Goal: Entertainment & Leisure: Consume media (video, audio)

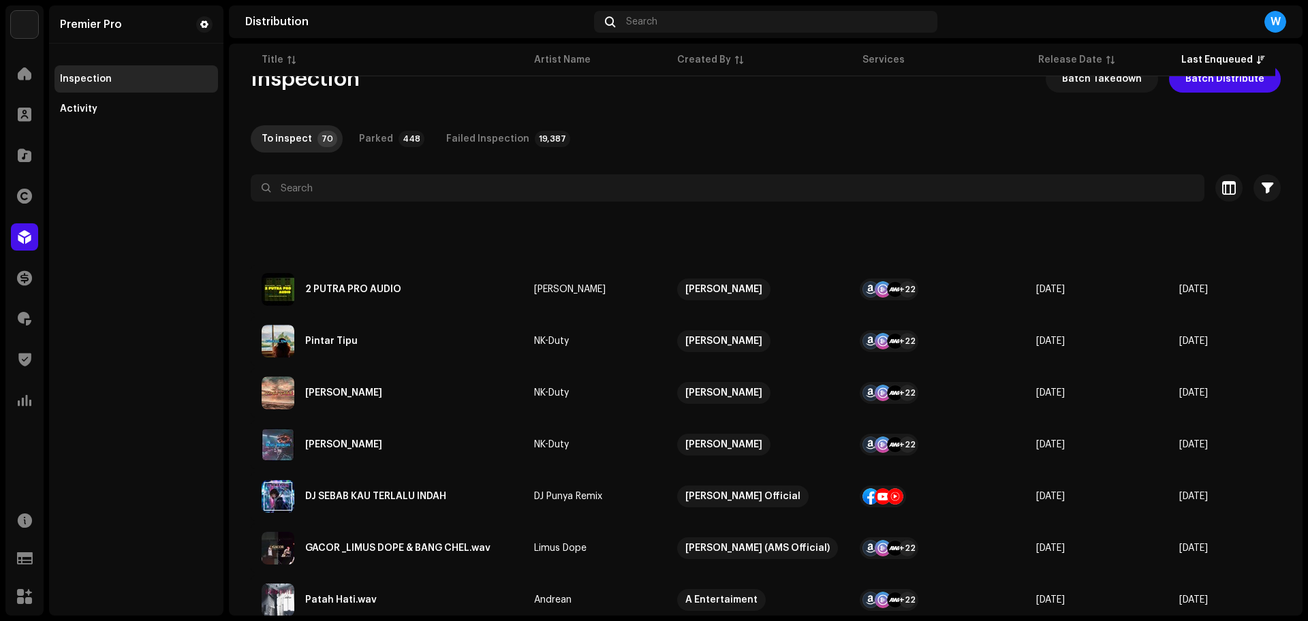
scroll to position [3312, 0]
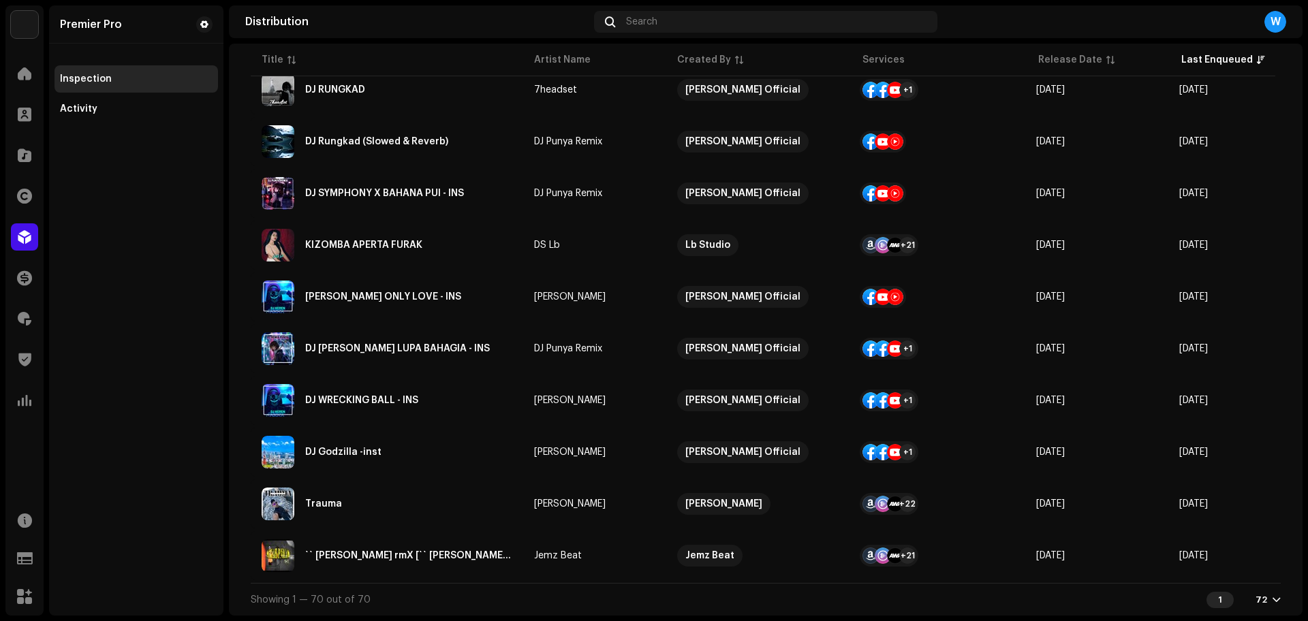
click at [7, 154] on div "Catalog" at bounding box center [24, 155] width 38 height 38
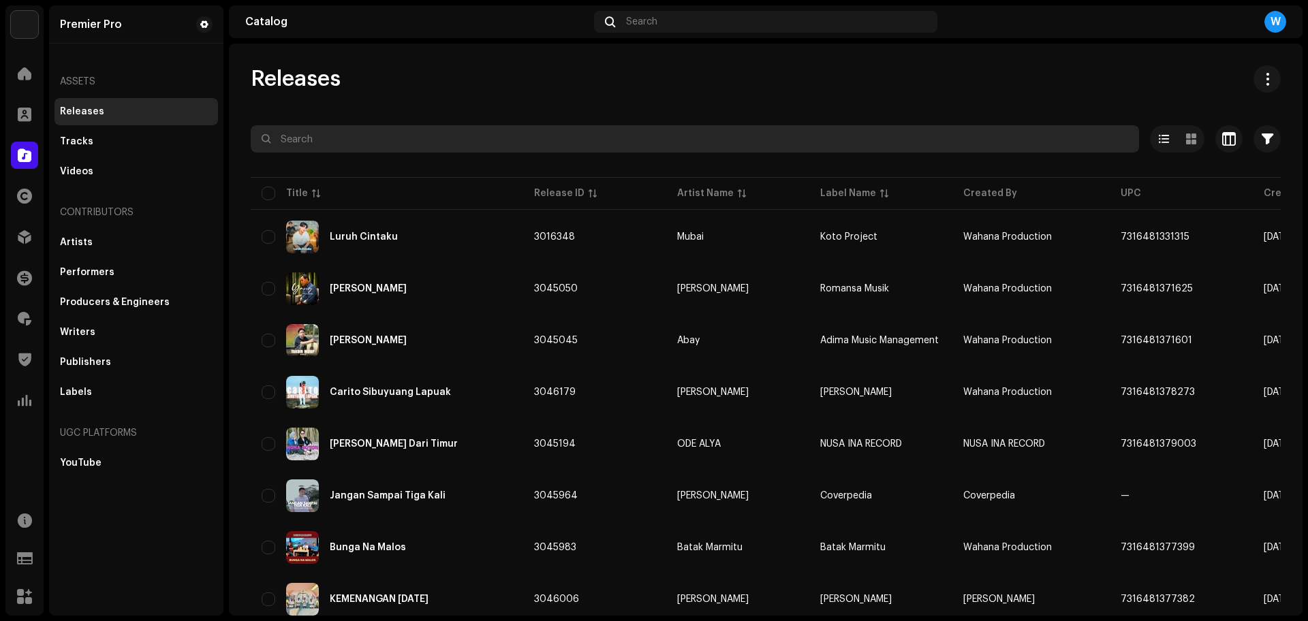
click at [283, 132] on input "text" at bounding box center [695, 138] width 888 height 27
paste input "QZYFZ2351021"
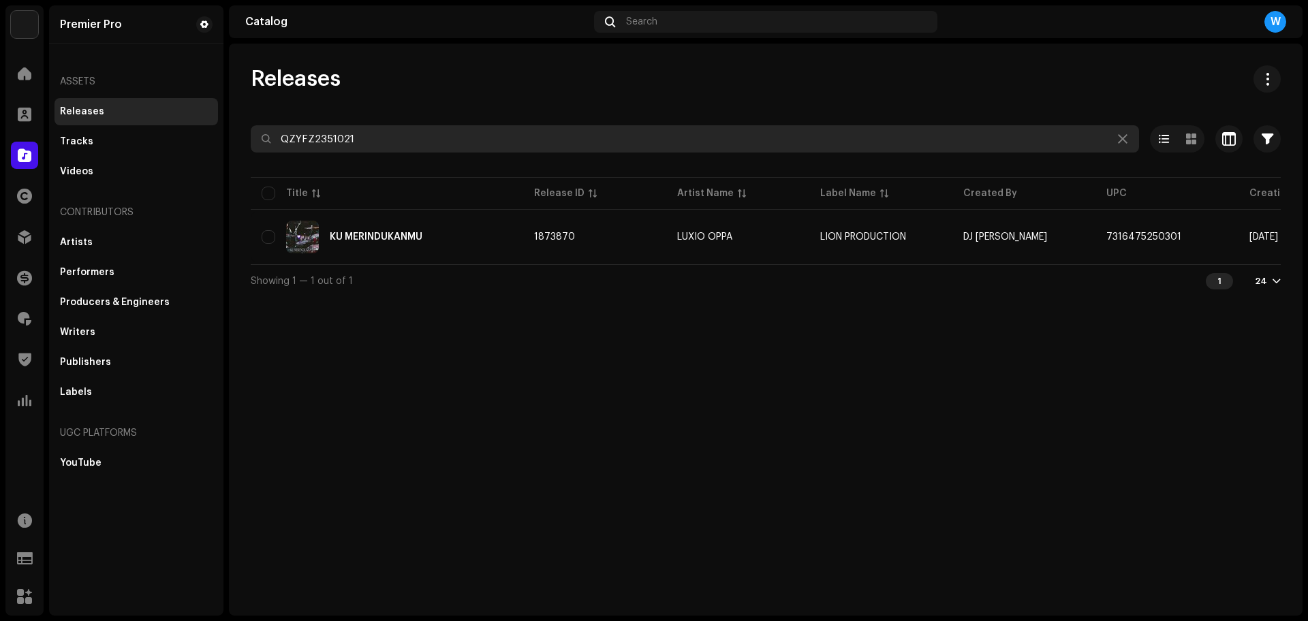
type input "QZYFZ2351021"
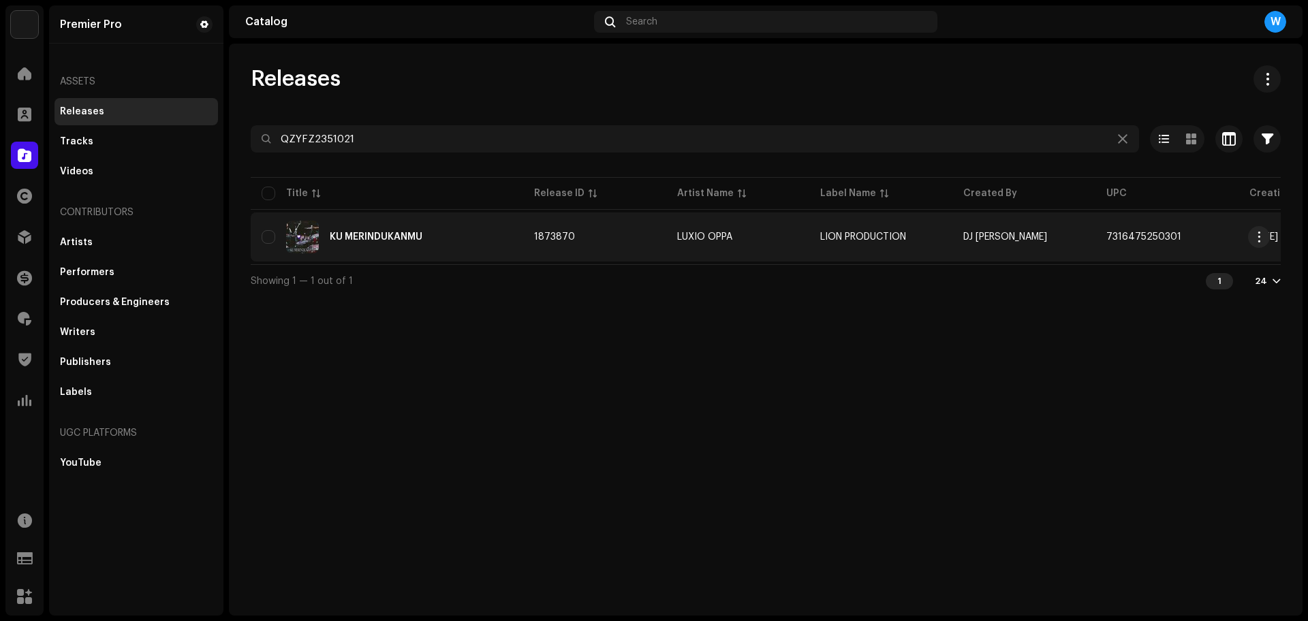
click at [427, 243] on div "KU MERINDUKANMU" at bounding box center [387, 237] width 251 height 33
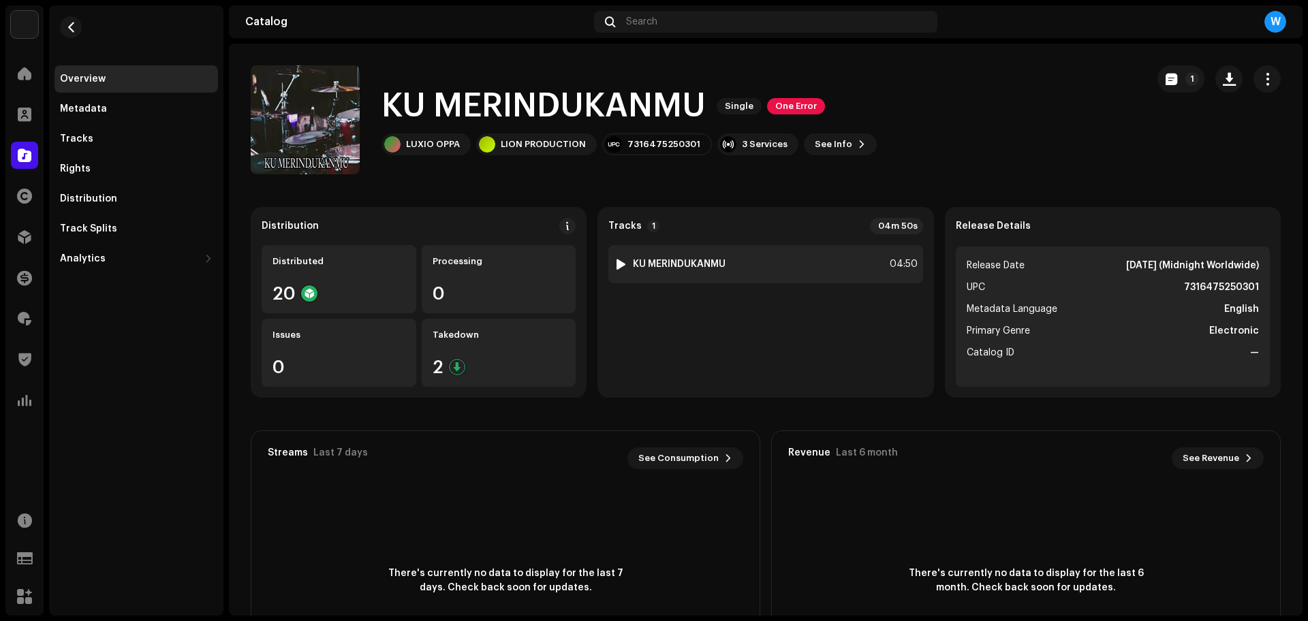
click at [618, 264] on div at bounding box center [621, 264] width 10 height 11
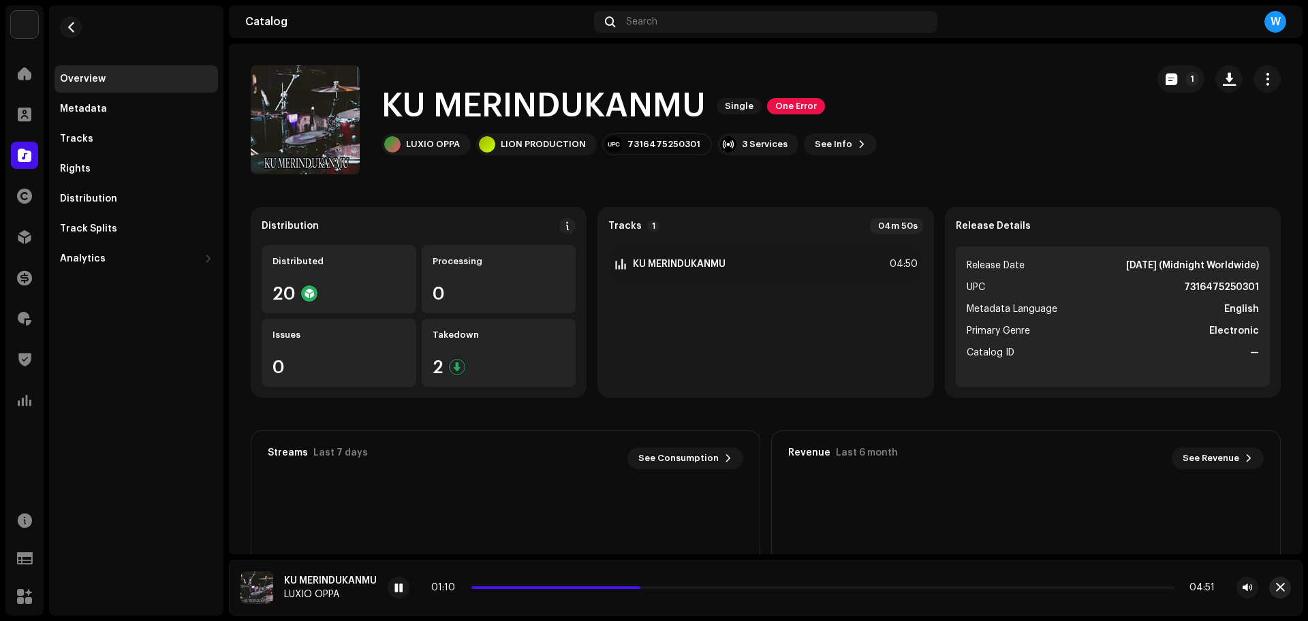
click at [1286, 585] on button "button" at bounding box center [1280, 588] width 22 height 22
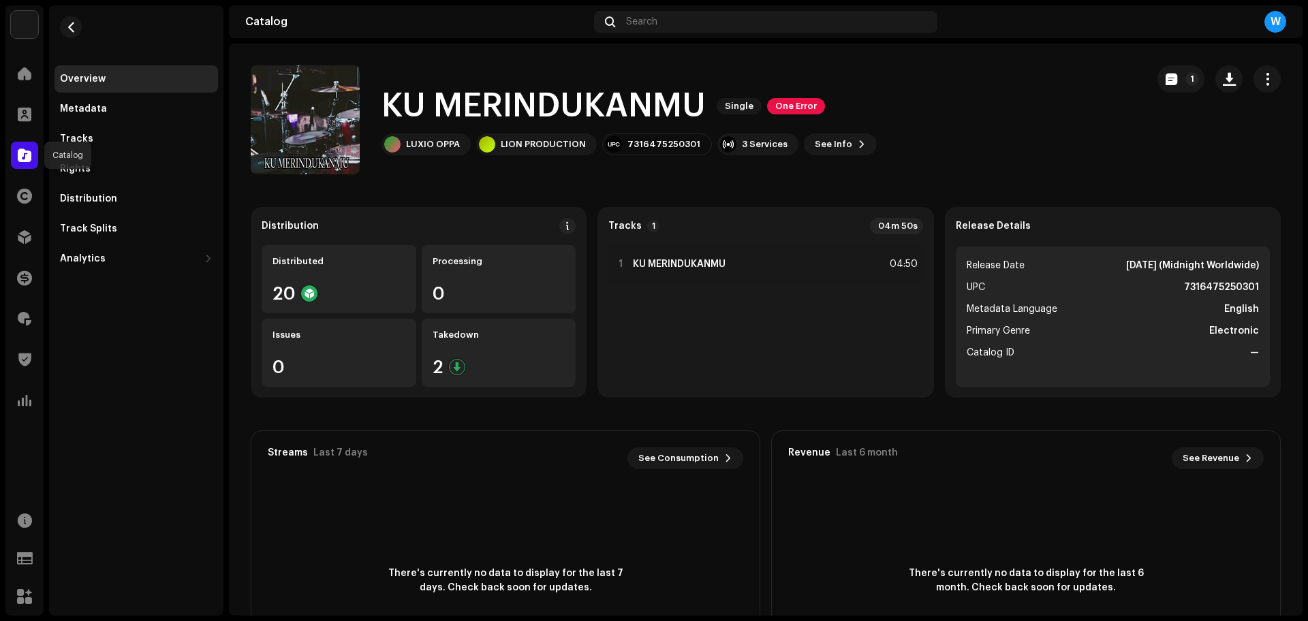
click at [28, 155] on span at bounding box center [25, 155] width 14 height 11
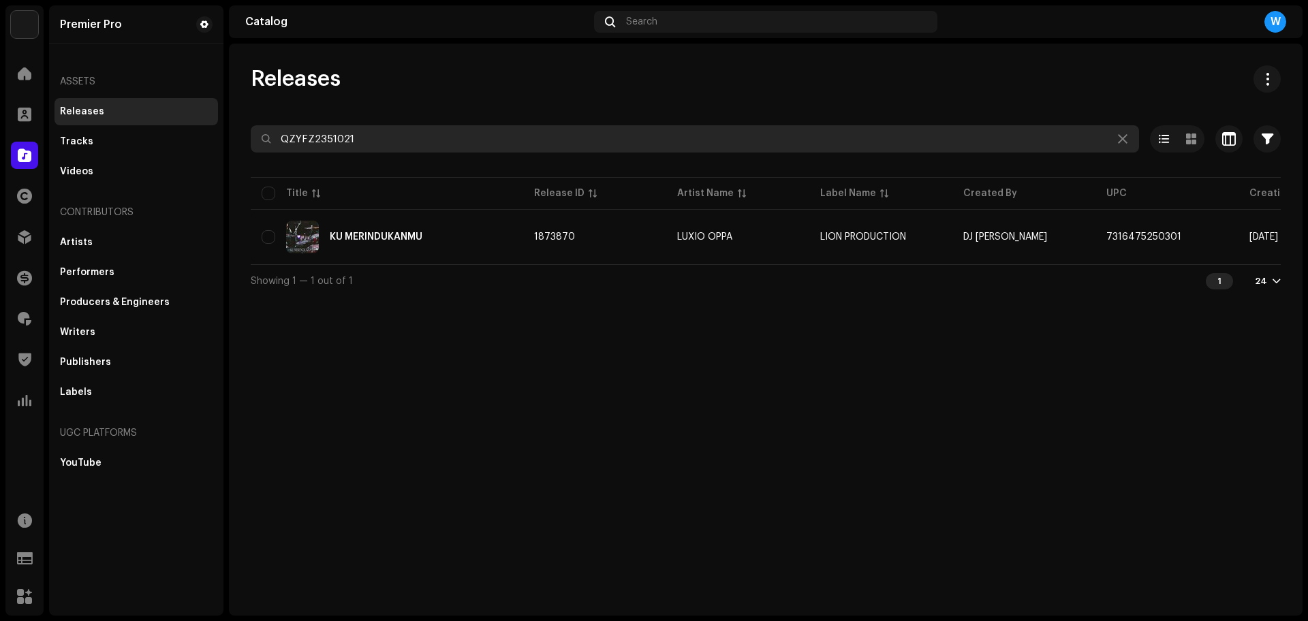
click at [318, 135] on input "QZYFZ2351021" at bounding box center [695, 138] width 888 height 27
type input "QZYFZ2a351021"
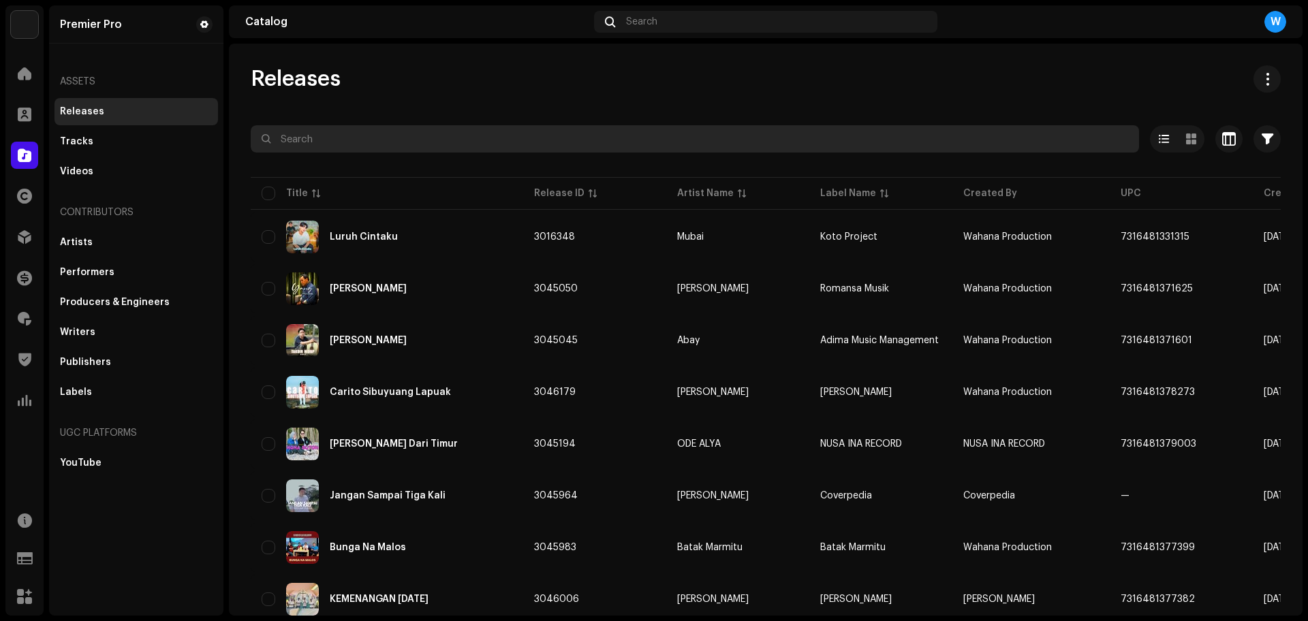
click at [354, 125] on input "text" at bounding box center [695, 138] width 888 height 27
paste input "QZZ662309139"
type input "QZZ662309139"
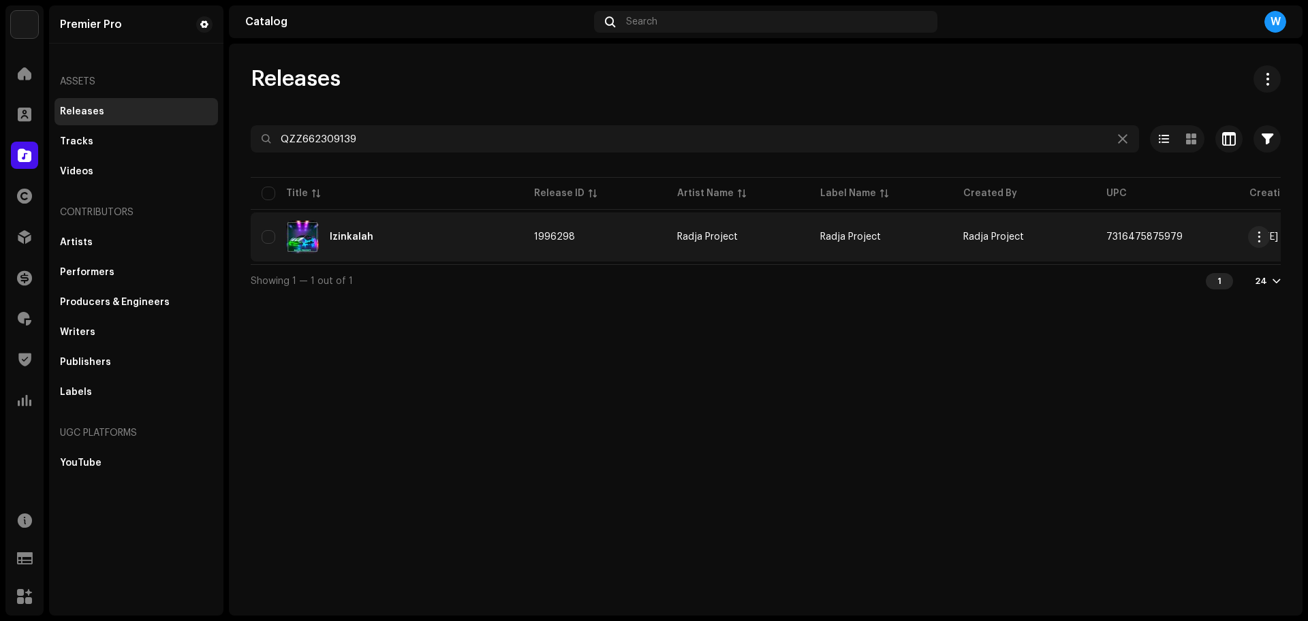
click at [362, 236] on div "Izinkalah" at bounding box center [352, 237] width 44 height 10
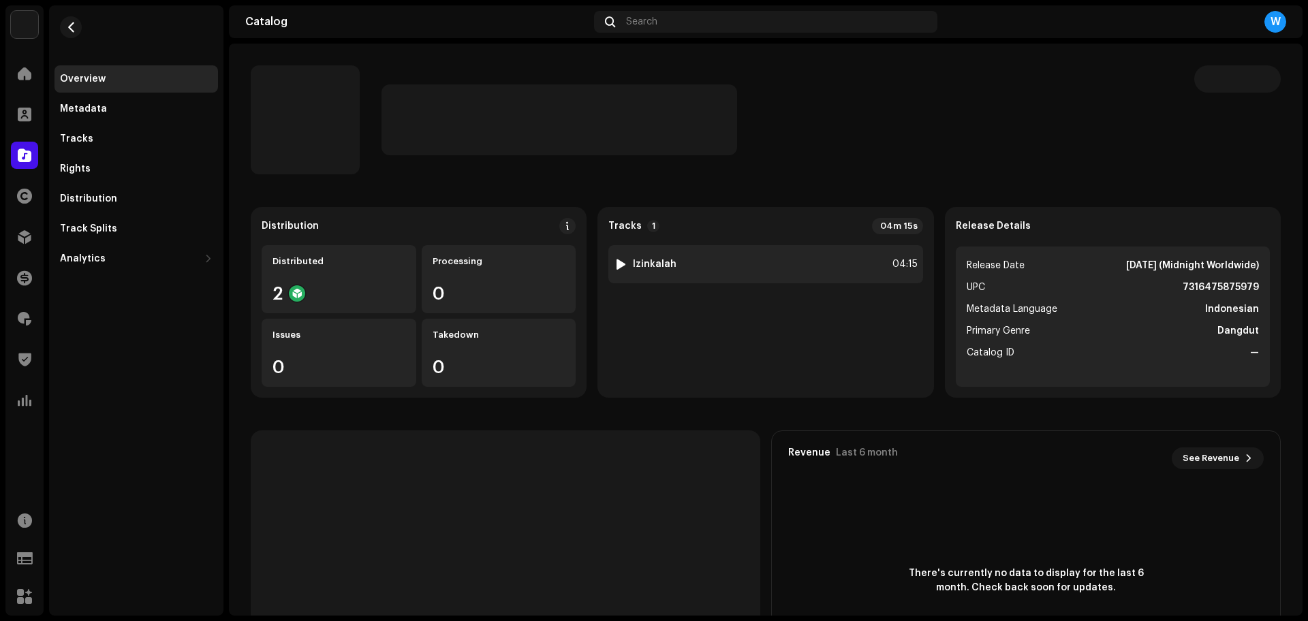
click at [619, 264] on div at bounding box center [621, 264] width 10 height 11
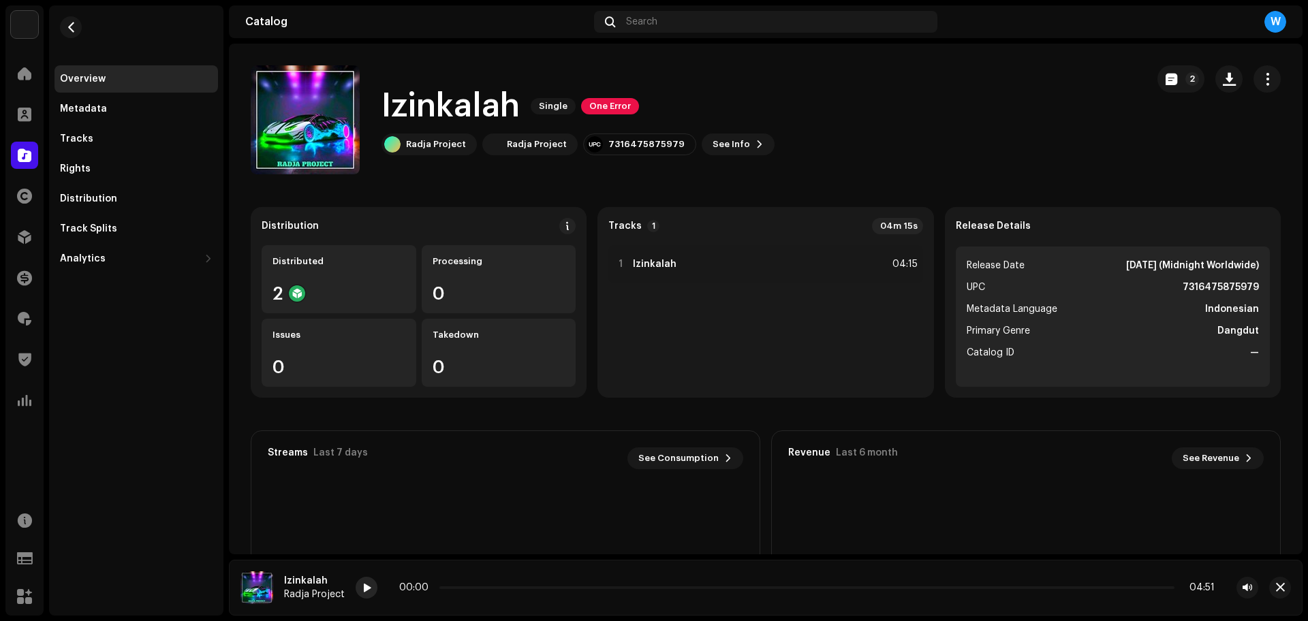
click at [364, 588] on span at bounding box center [366, 588] width 8 height 11
click at [527, 587] on p-slider at bounding box center [805, 588] width 737 height 3
click at [364, 593] on span at bounding box center [366, 588] width 8 height 11
click at [604, 587] on p-slider at bounding box center [806, 588] width 735 height 3
click at [634, 587] on p-slider at bounding box center [806, 588] width 735 height 3
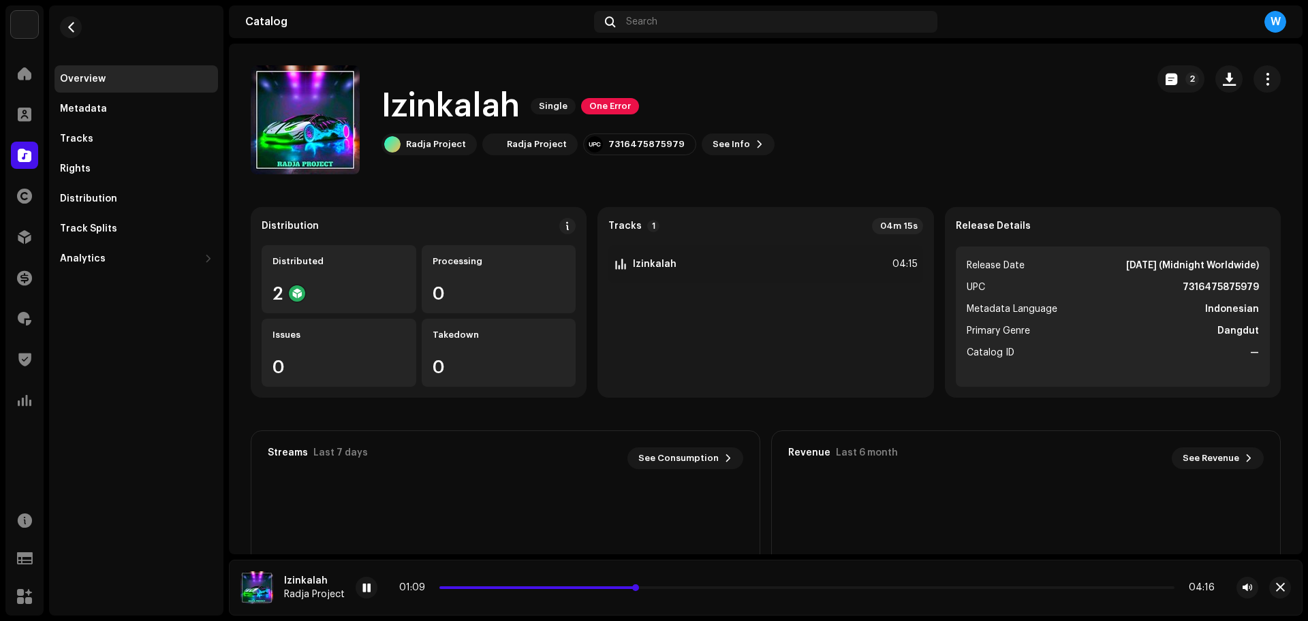
click at [666, 587] on p-slider at bounding box center [806, 588] width 735 height 3
click at [696, 587] on p-slider at bounding box center [806, 588] width 735 height 3
click at [736, 589] on p-slider at bounding box center [806, 588] width 735 height 3
click at [1286, 590] on button "button" at bounding box center [1280, 588] width 22 height 22
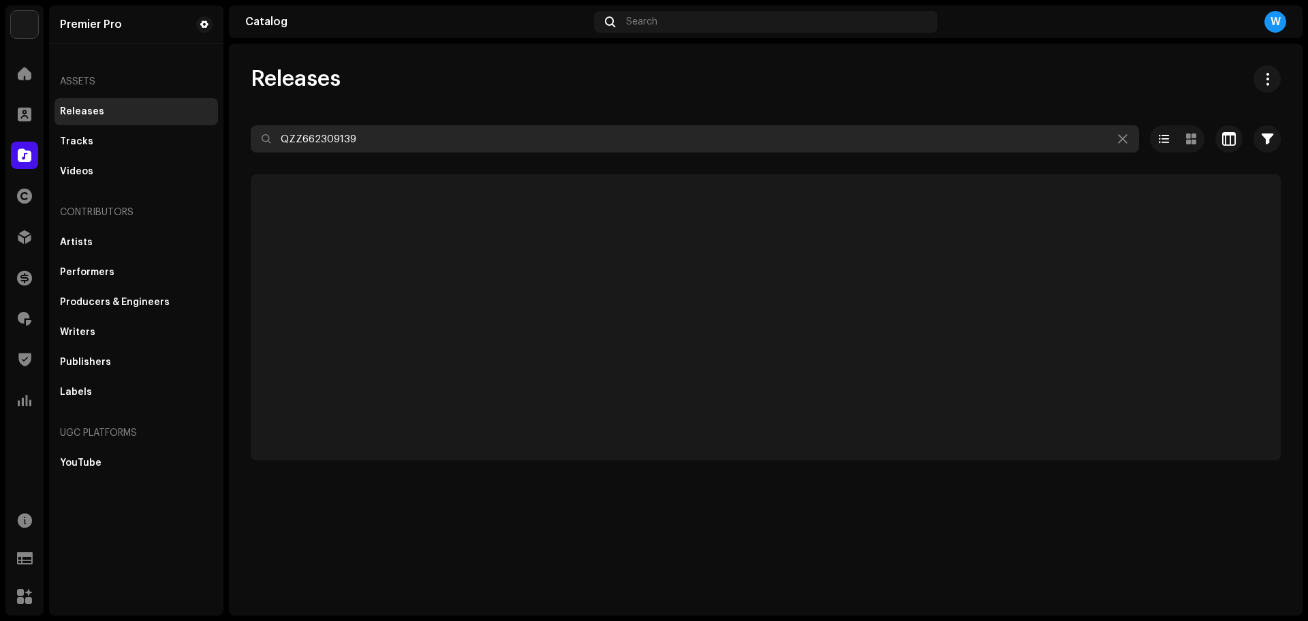
click at [394, 144] on input "QZZ662309139" at bounding box center [695, 138] width 888 height 27
paste input "097"
type input "QZZ662309097"
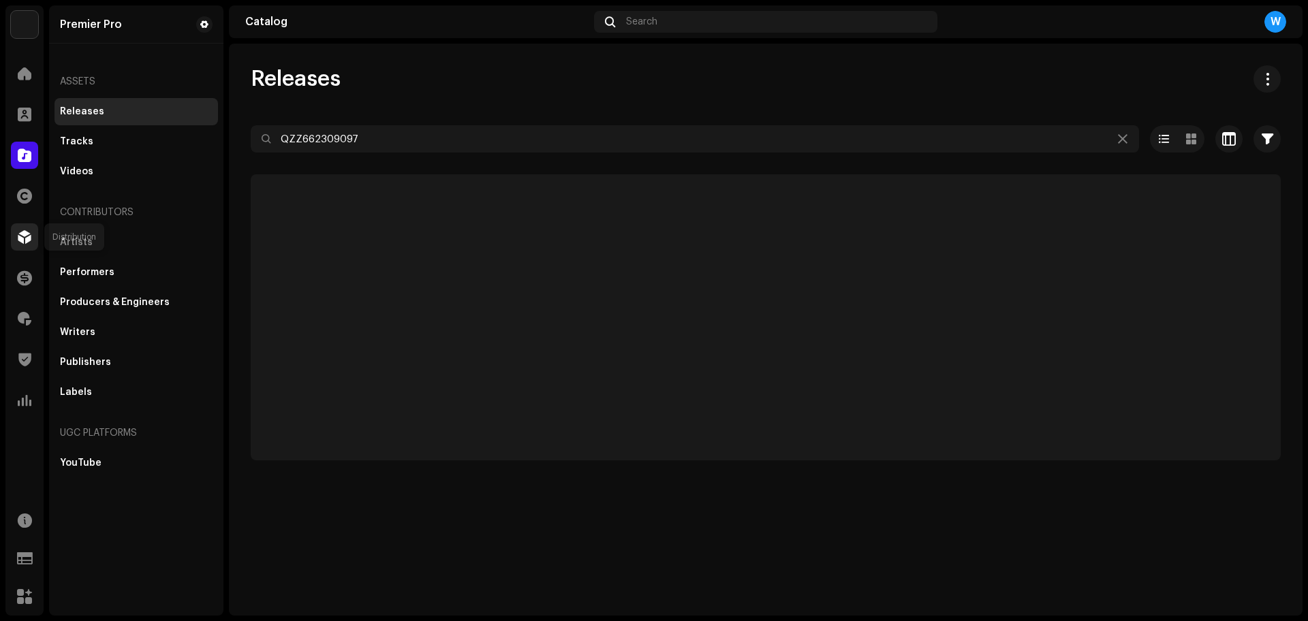
click at [11, 235] on div at bounding box center [24, 236] width 27 height 27
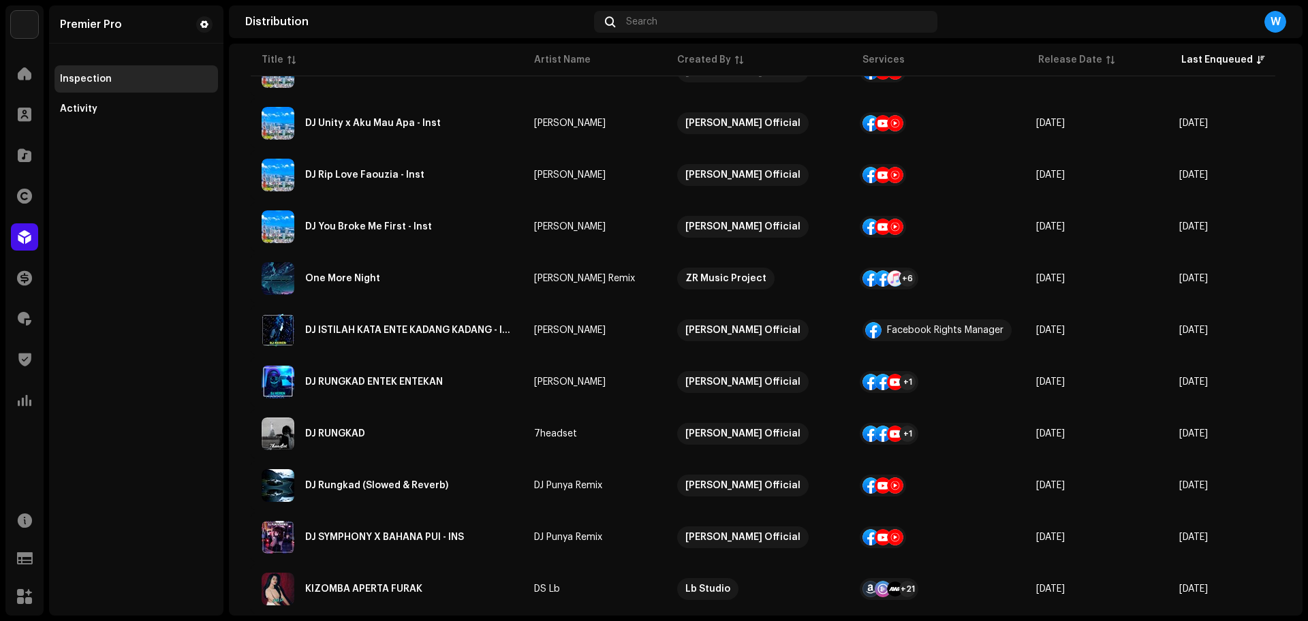
scroll to position [3415, 0]
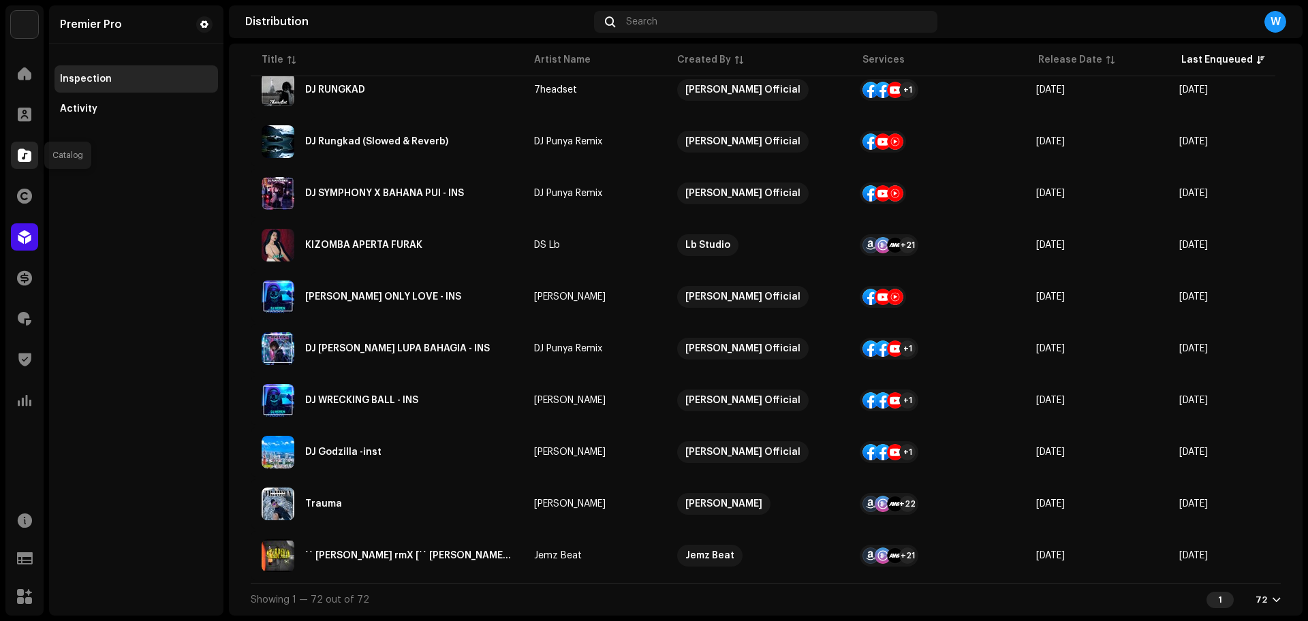
click at [17, 157] on div at bounding box center [24, 155] width 27 height 27
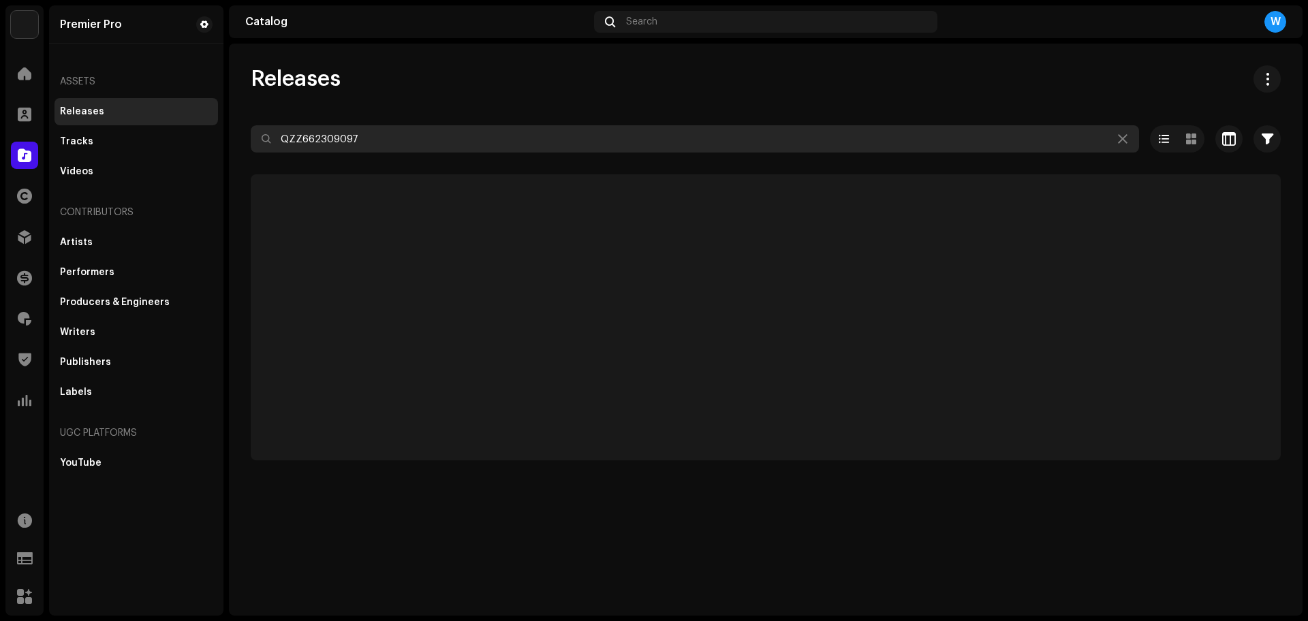
click at [379, 143] on input "QZZ662309097" at bounding box center [695, 138] width 888 height 27
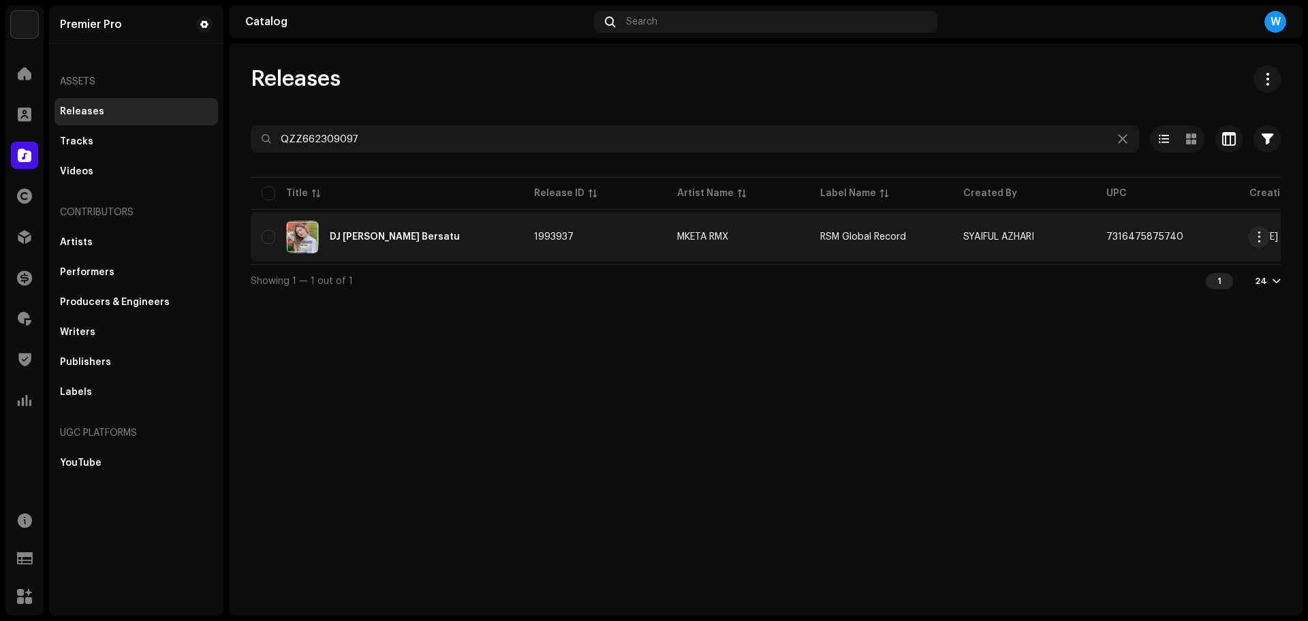
click at [443, 227] on div "DJ [PERSON_NAME] Bersatu" at bounding box center [387, 237] width 251 height 33
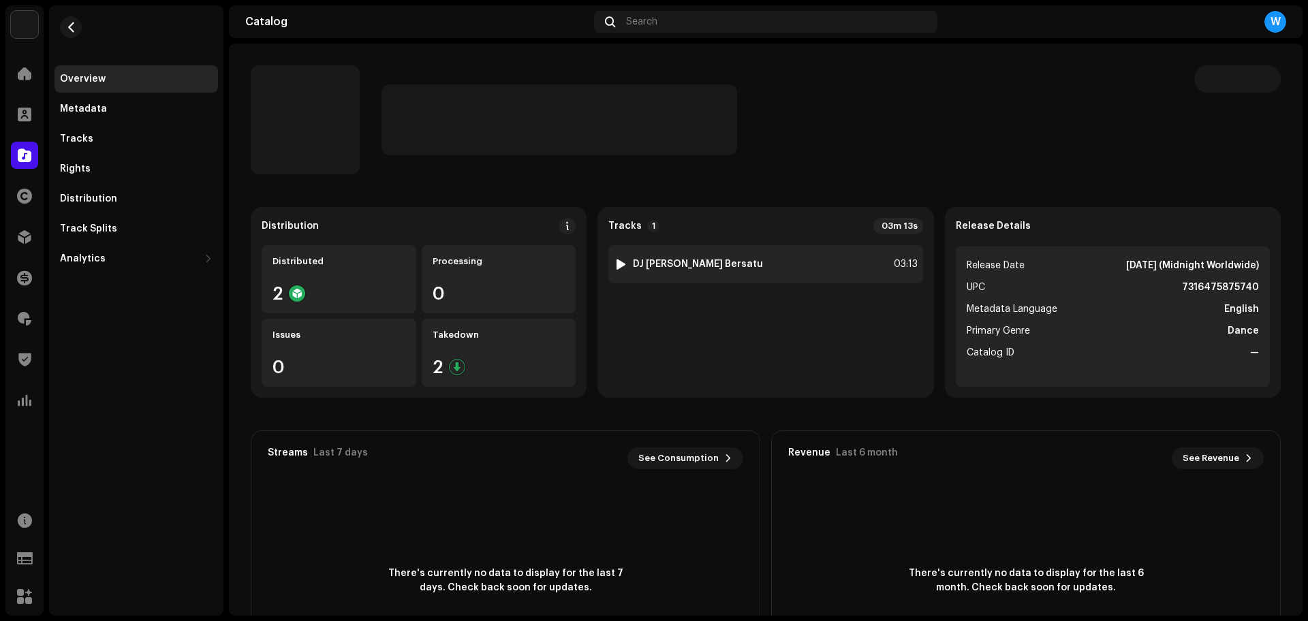
click at [616, 260] on div at bounding box center [621, 264] width 10 height 11
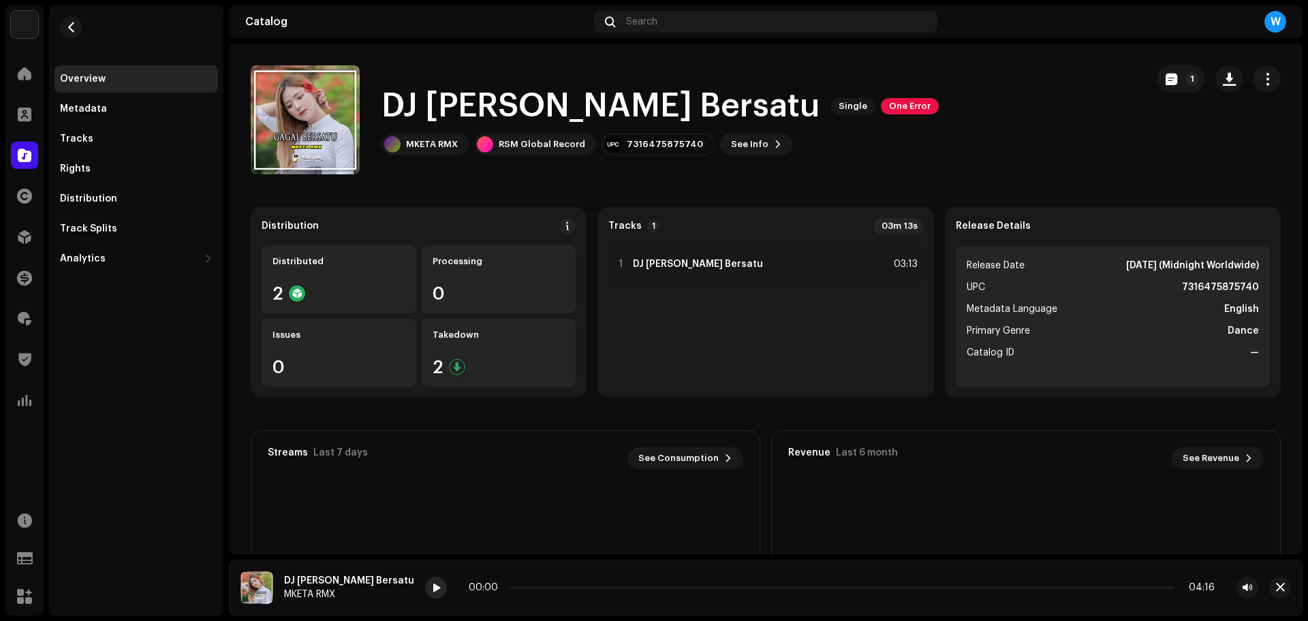
click at [425, 585] on div at bounding box center [436, 588] width 22 height 22
click at [168, 457] on div "Overview Metadata Tracks Rights Distribution Track Splits Analytics Consumption…" at bounding box center [136, 310] width 174 height 610
click at [432, 588] on span at bounding box center [436, 588] width 8 height 11
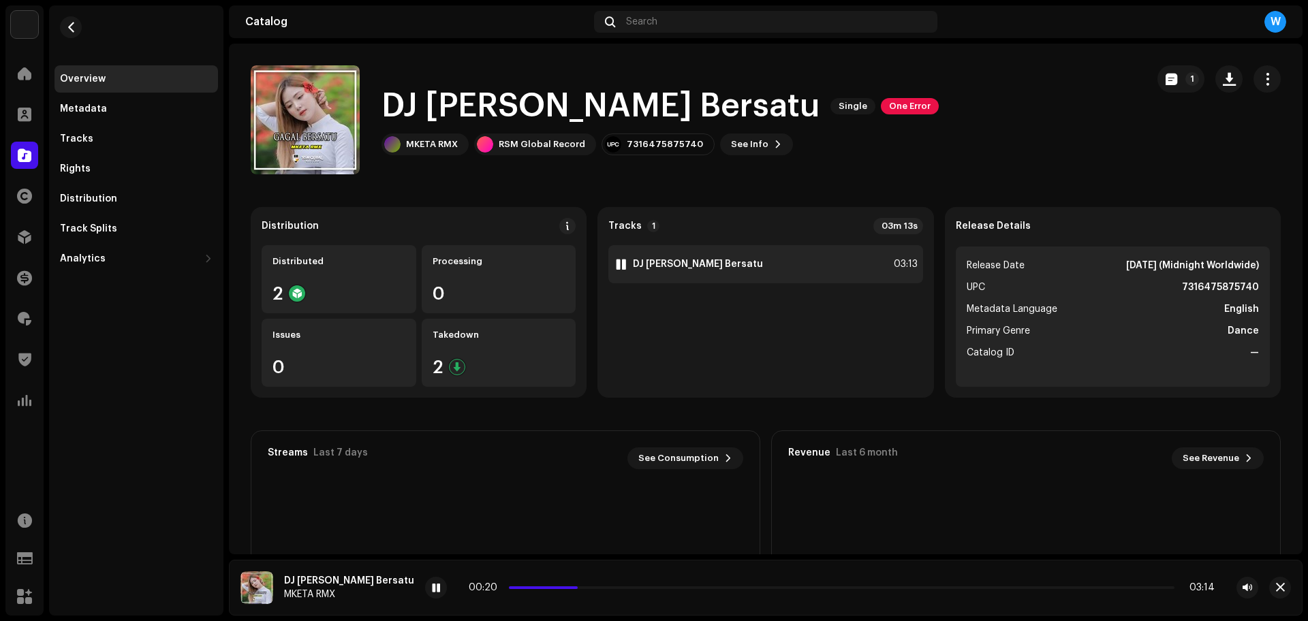
click at [724, 263] on div "1 DJ [PERSON_NAME] Bersatu 03:13" at bounding box center [765, 264] width 314 height 38
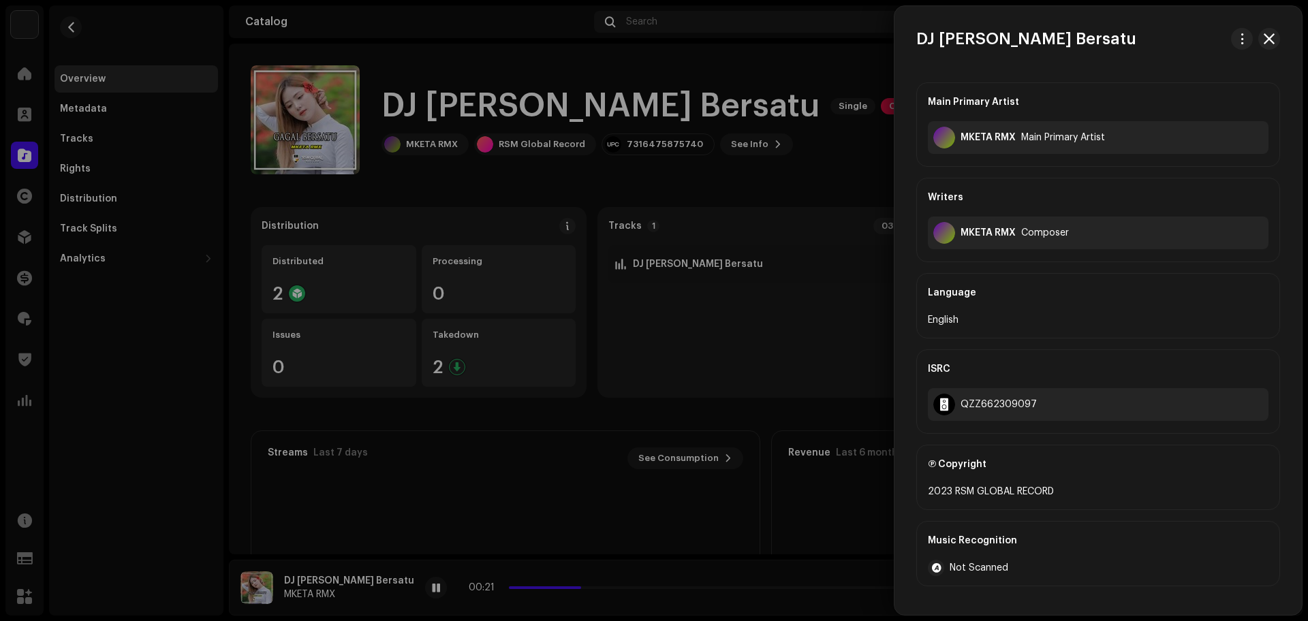
click at [711, 347] on div at bounding box center [654, 310] width 1308 height 621
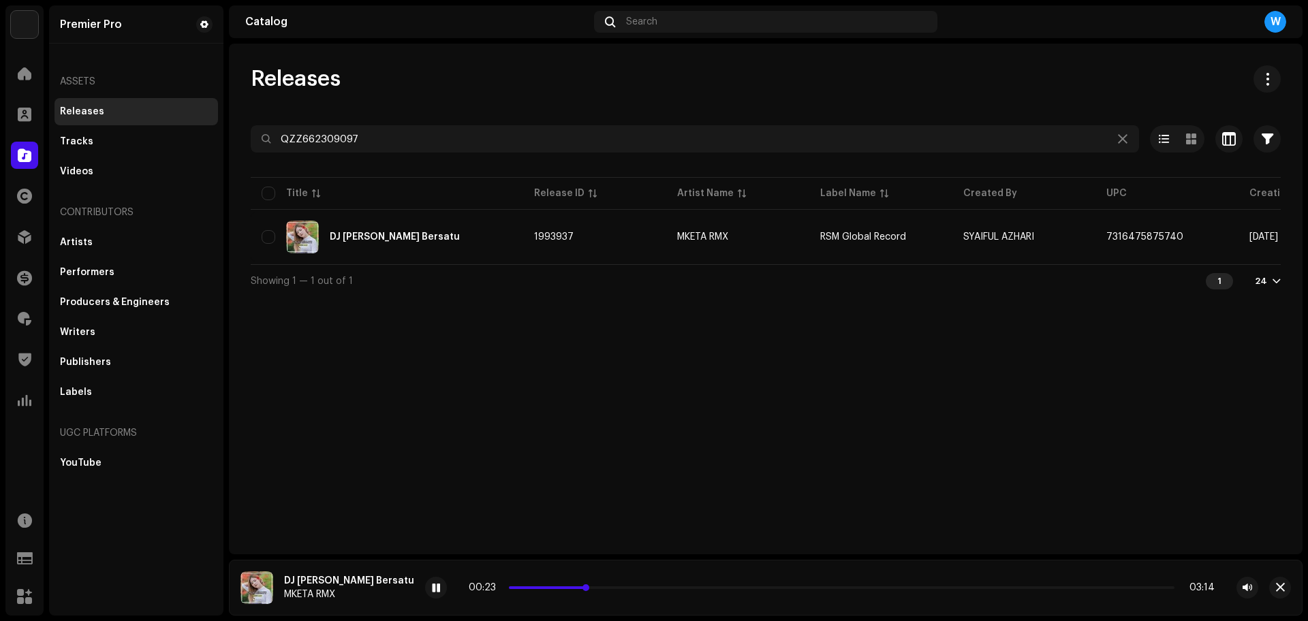
click at [587, 587] on p-slider at bounding box center [842, 588] width 666 height 3
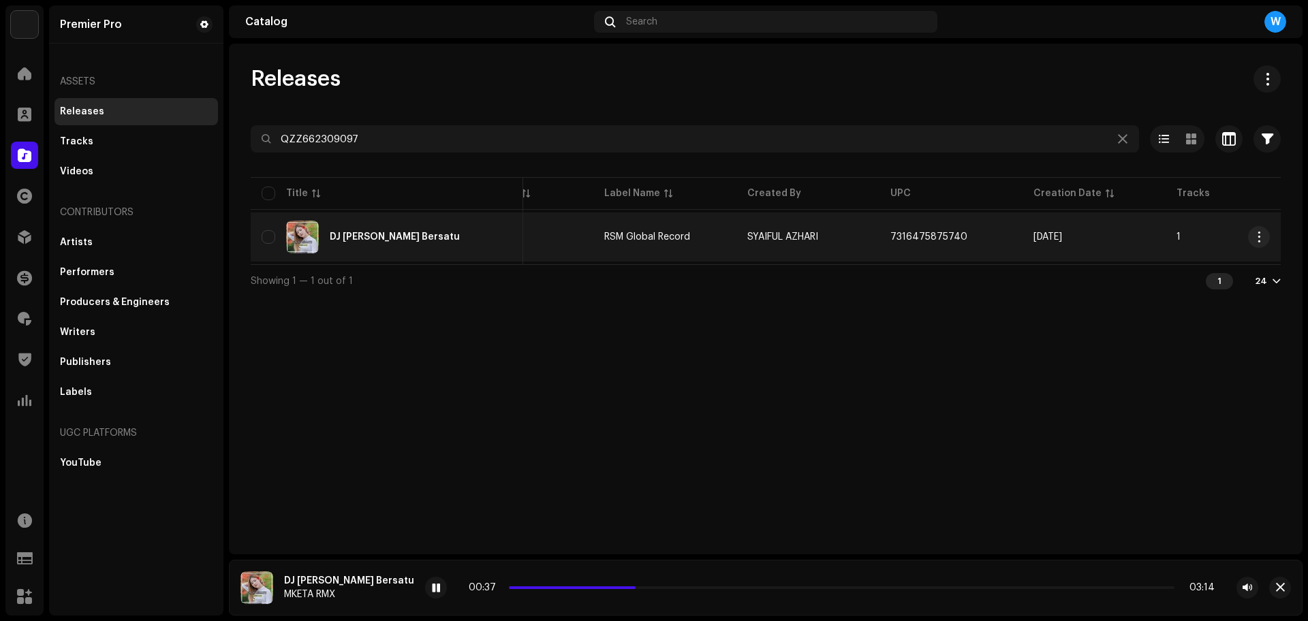
scroll to position [0, 341]
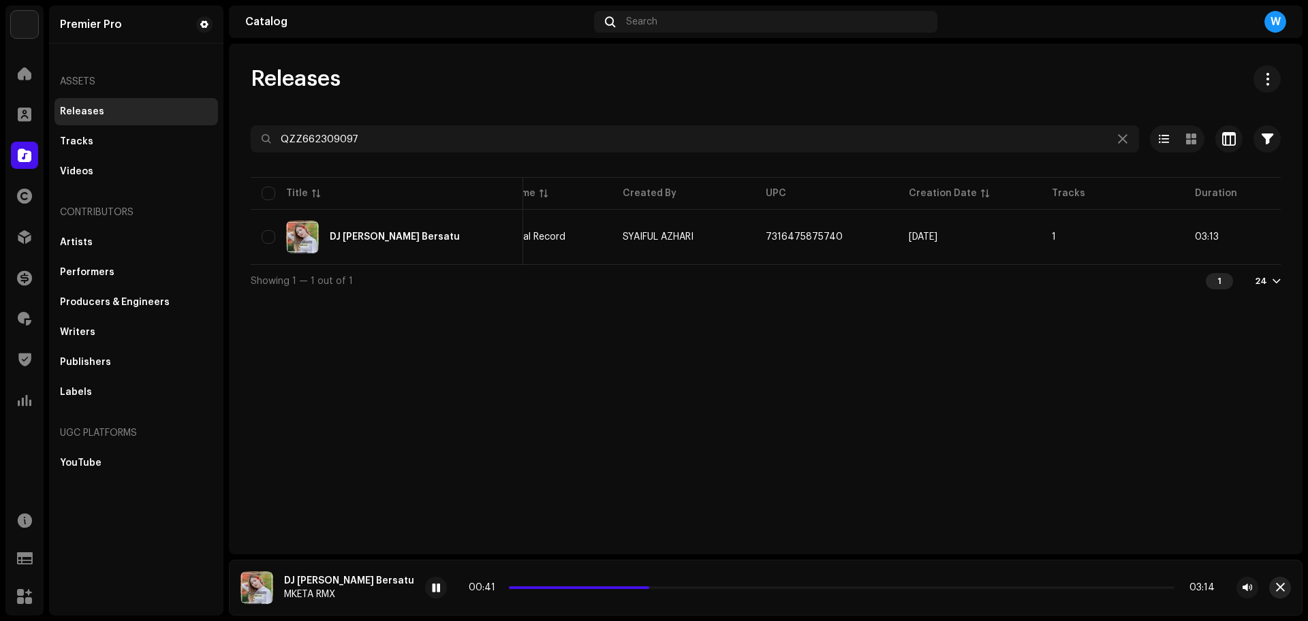
click at [1280, 588] on span "button" at bounding box center [1280, 588] width 9 height 11
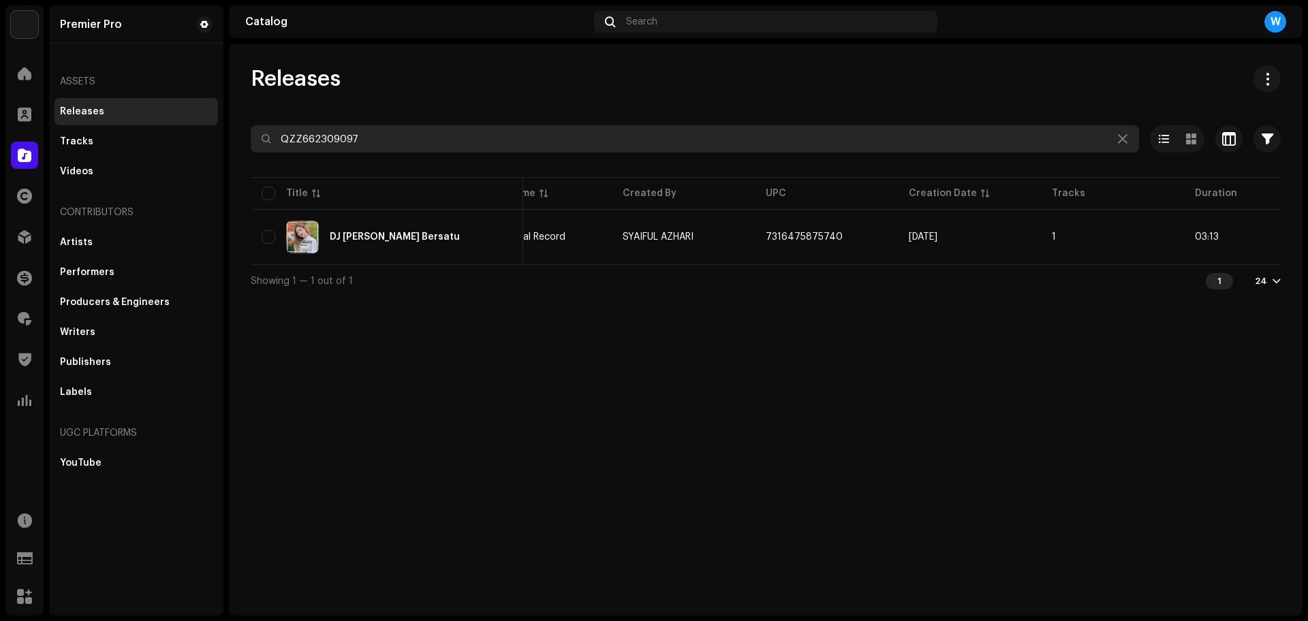
click at [642, 141] on input "QZZ662309097" at bounding box center [695, 138] width 888 height 27
paste input "184"
type input "QZZ662309184"
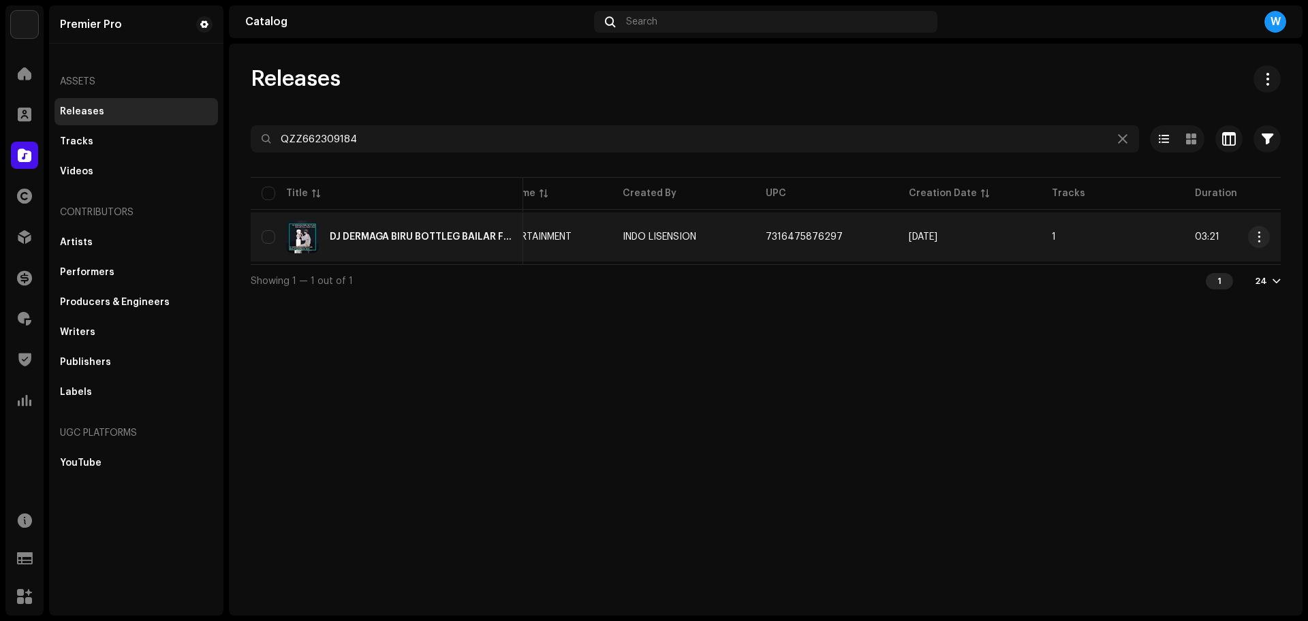
click at [414, 228] on div "DJ DERMAGA BIRU BOTTLEG BAILAR FULL BASS" at bounding box center [387, 237] width 251 height 33
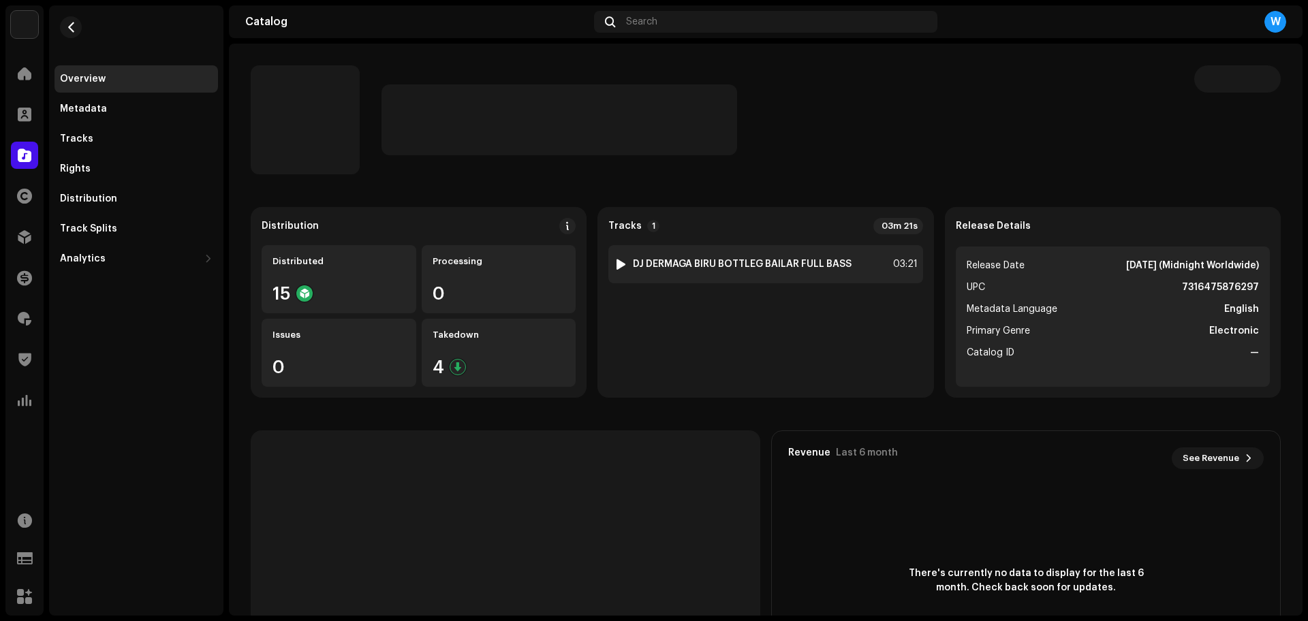
click at [619, 259] on div at bounding box center [621, 264] width 10 height 11
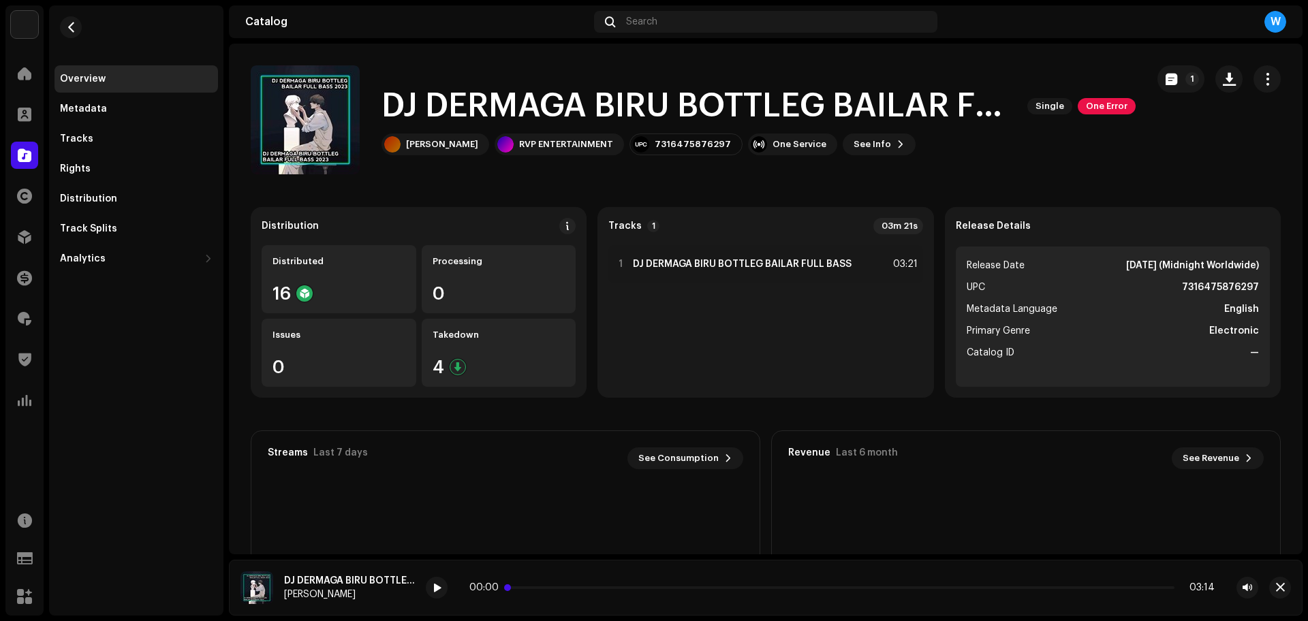
click at [550, 587] on p-slider at bounding box center [842, 588] width 665 height 3
click at [431, 585] on div at bounding box center [437, 588] width 22 height 22
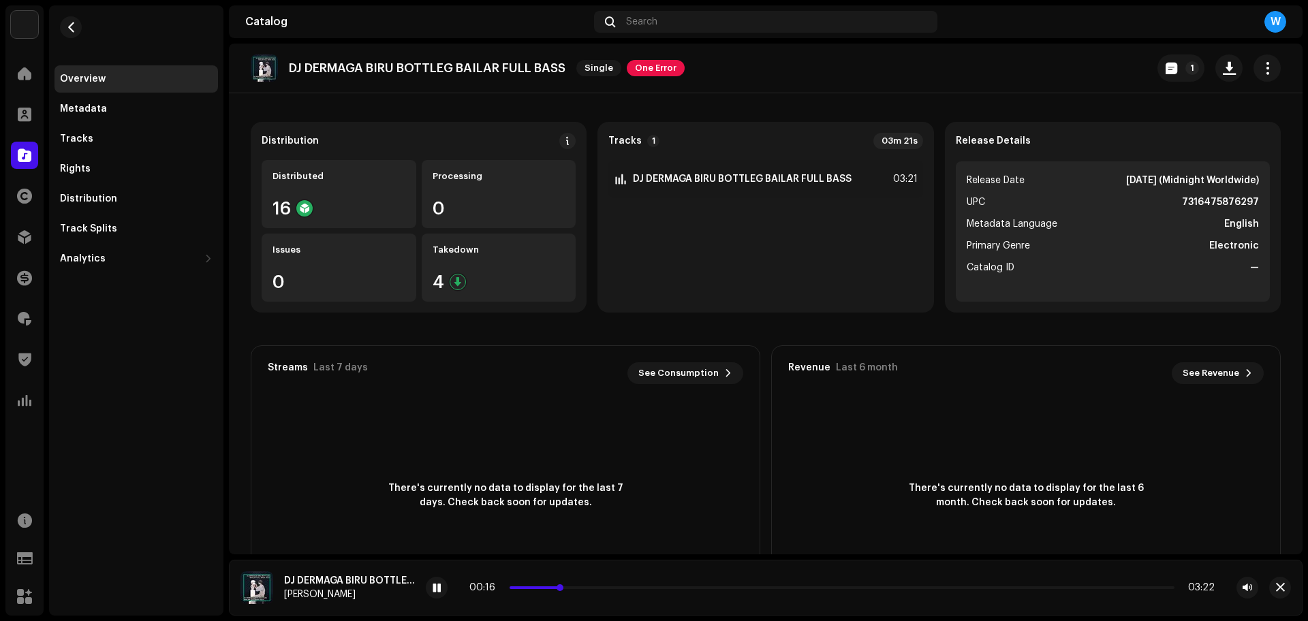
click at [585, 587] on p-slider at bounding box center [842, 588] width 665 height 3
click at [656, 587] on p-slider at bounding box center [842, 588] width 665 height 3
click at [673, 587] on p-slider at bounding box center [842, 588] width 665 height 3
click at [701, 588] on p-slider at bounding box center [842, 588] width 665 height 3
click at [738, 588] on p-slider at bounding box center [842, 588] width 665 height 3
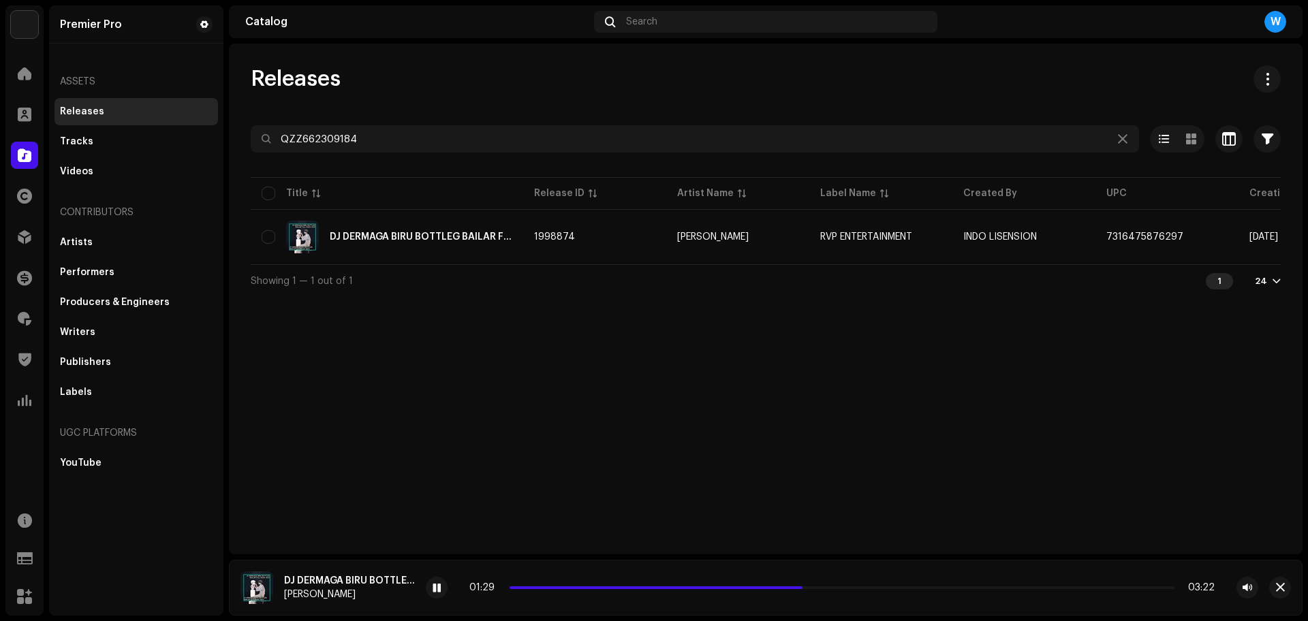
click at [466, 124] on div "Releases QZZ662309184 Selected 0 Select all 1 Options Filters Distribution stat…" at bounding box center [766, 181] width 1074 height 232
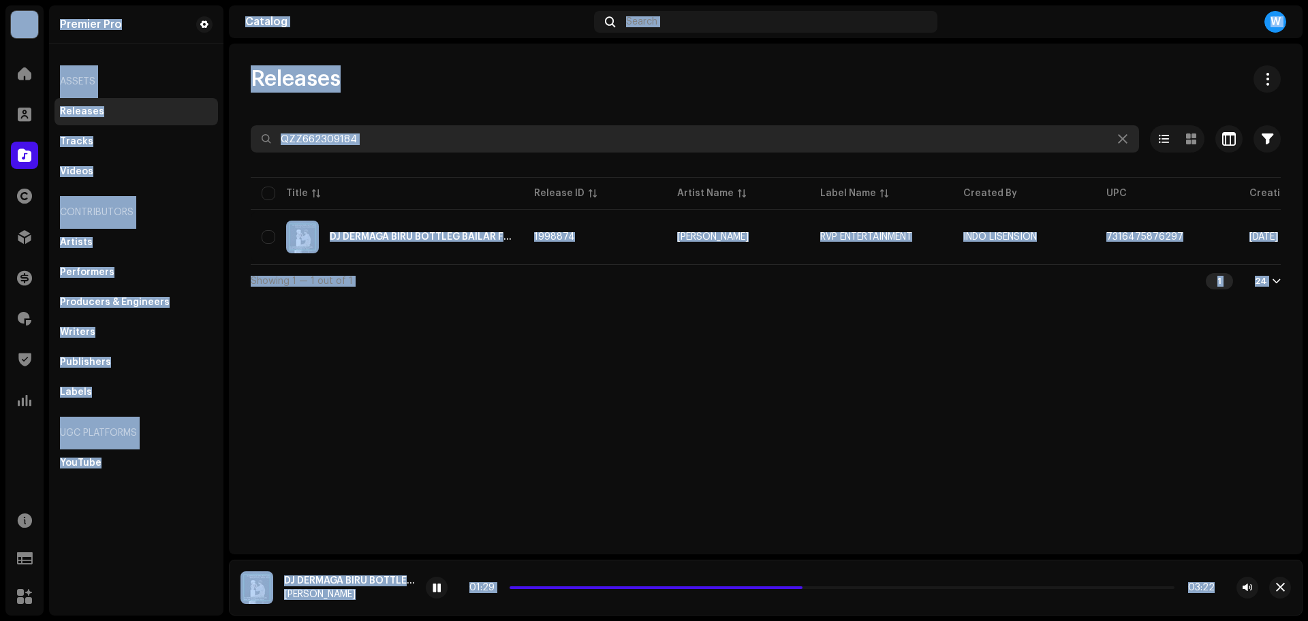
click at [430, 147] on input "QZZ662309184" at bounding box center [695, 138] width 888 height 27
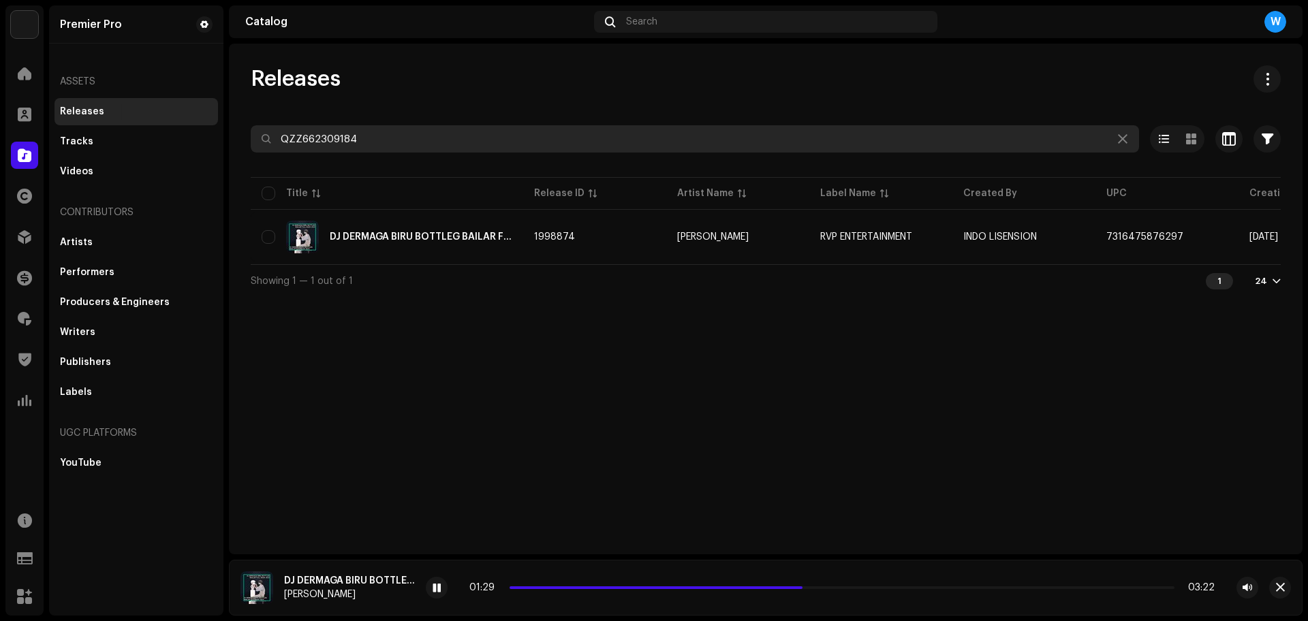
paste input "506"
type input "QZZ662309506"
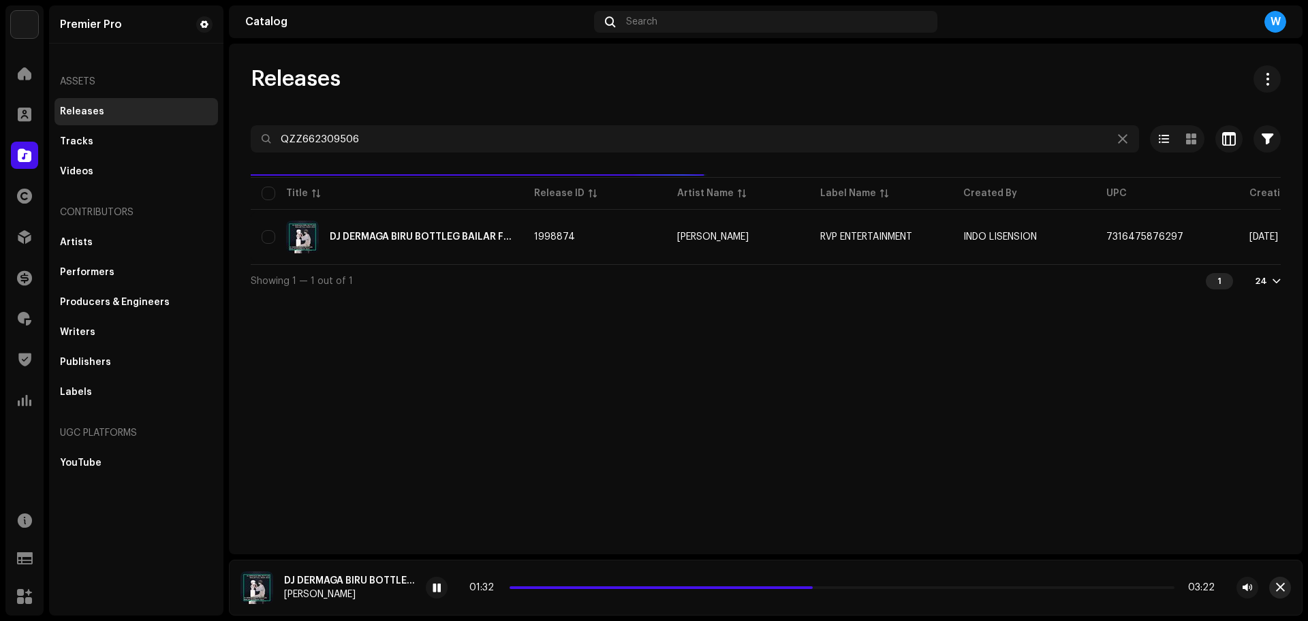
click at [1276, 585] on span "button" at bounding box center [1280, 588] width 9 height 11
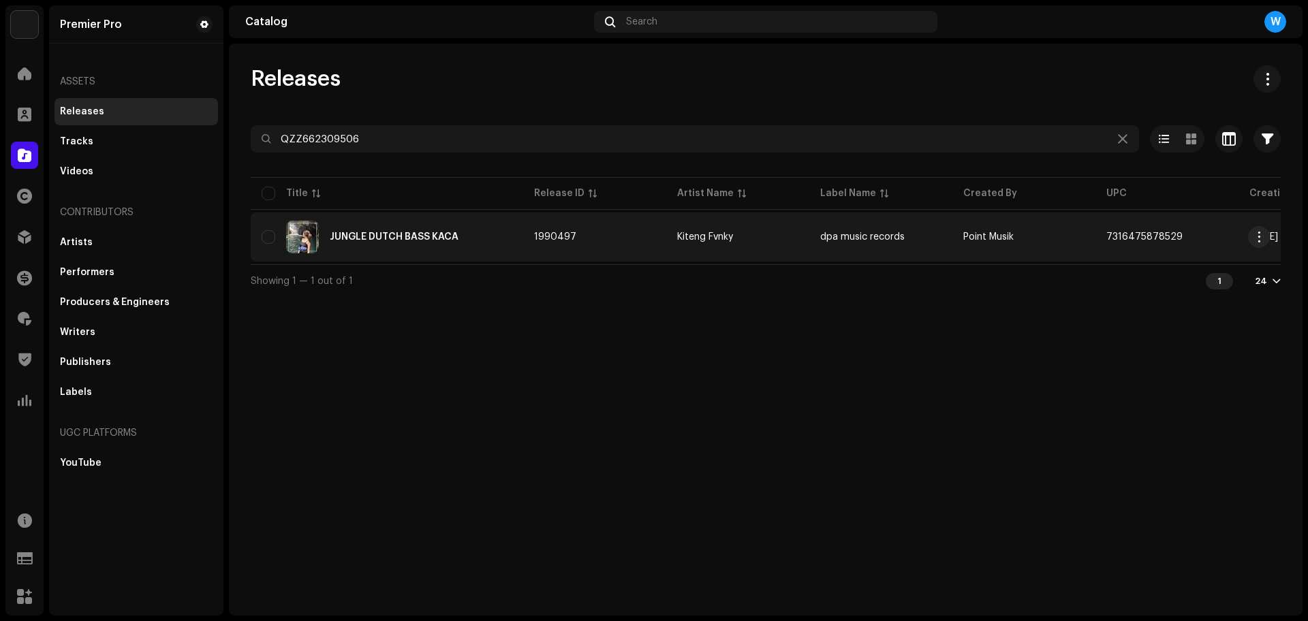
click at [441, 238] on div "JUNGLE DUTCH BASS KACA" at bounding box center [394, 237] width 129 height 10
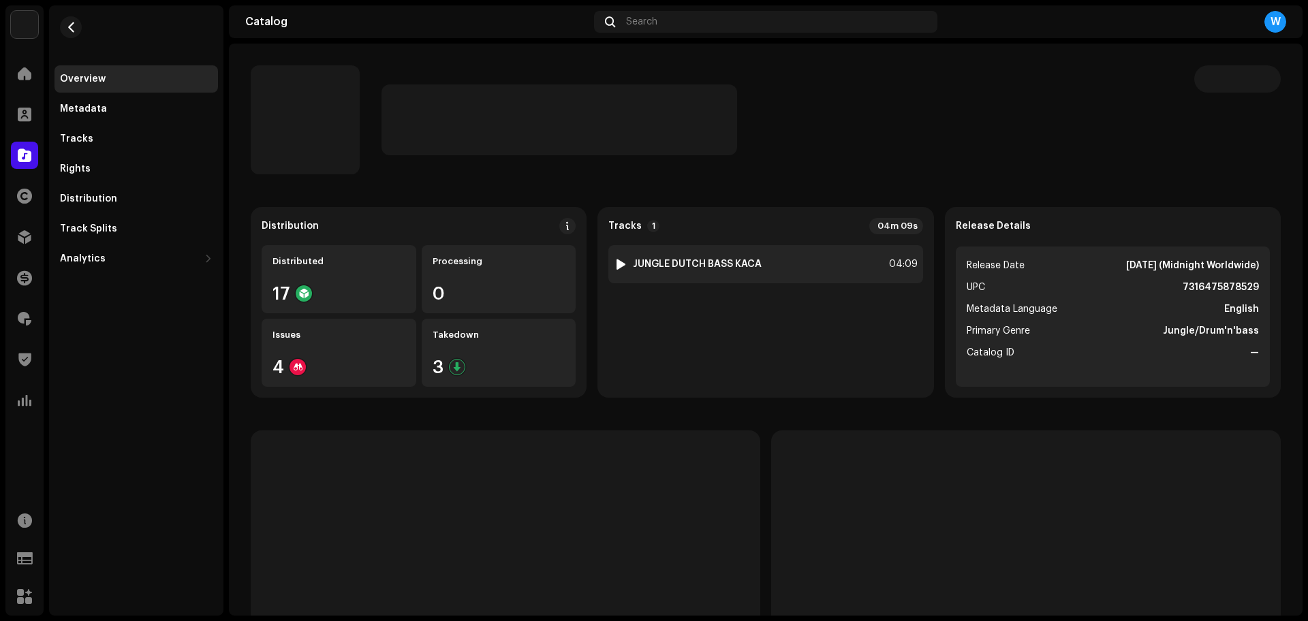
click at [619, 264] on div at bounding box center [621, 264] width 10 height 11
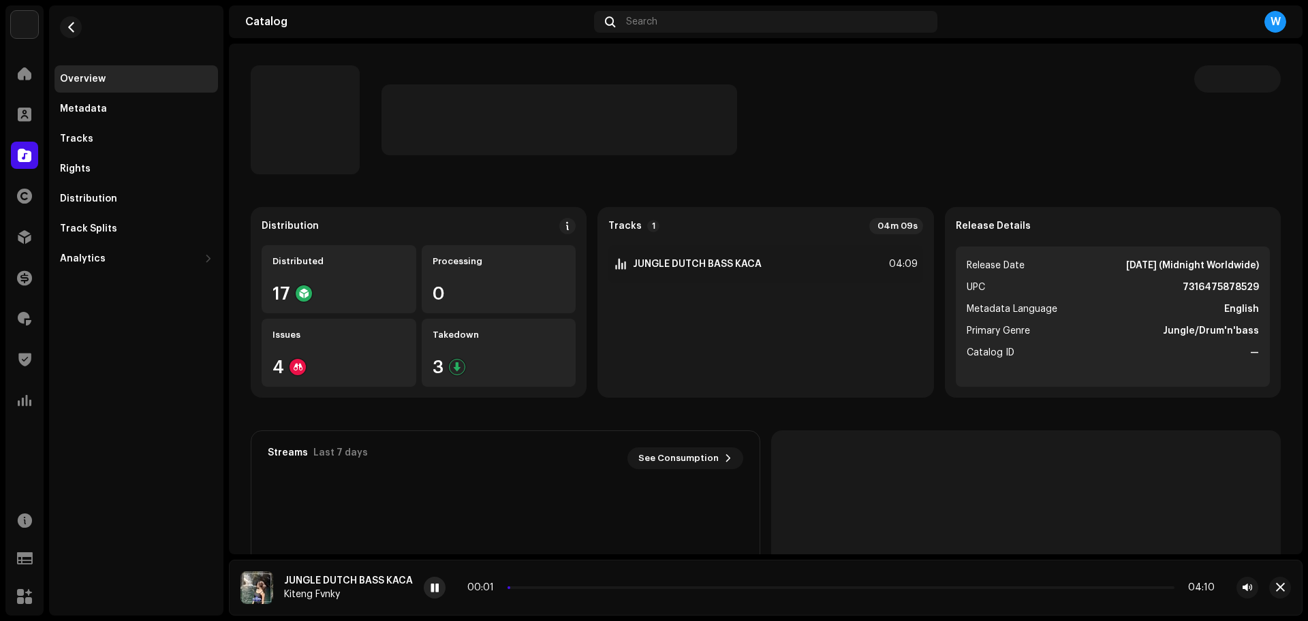
click at [436, 588] on span at bounding box center [435, 588] width 8 height 11
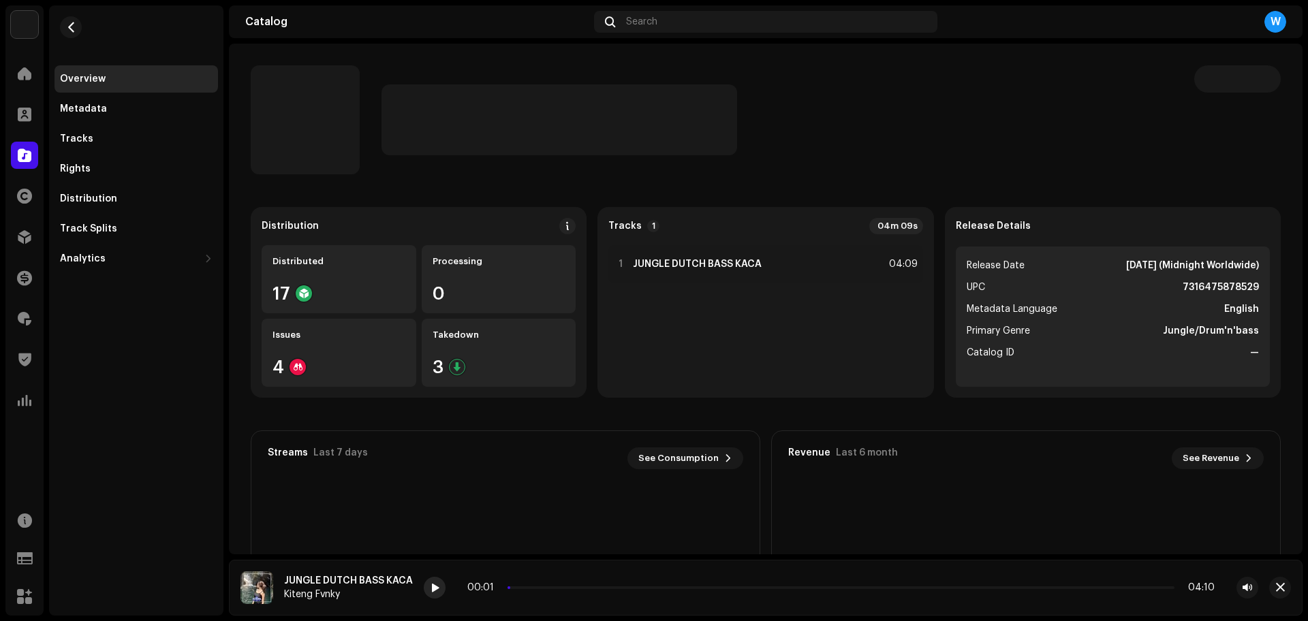
click at [424, 591] on div at bounding box center [435, 588] width 22 height 22
click at [529, 587] on p-slider at bounding box center [840, 588] width 669 height 3
click at [570, 587] on p-slider at bounding box center [841, 588] width 667 height 3
click at [140, 383] on div "Overview Metadata Tracks Rights Distribution Track Splits Analytics Consumption…" at bounding box center [136, 310] width 174 height 610
click at [1279, 586] on span "button" at bounding box center [1280, 588] width 9 height 11
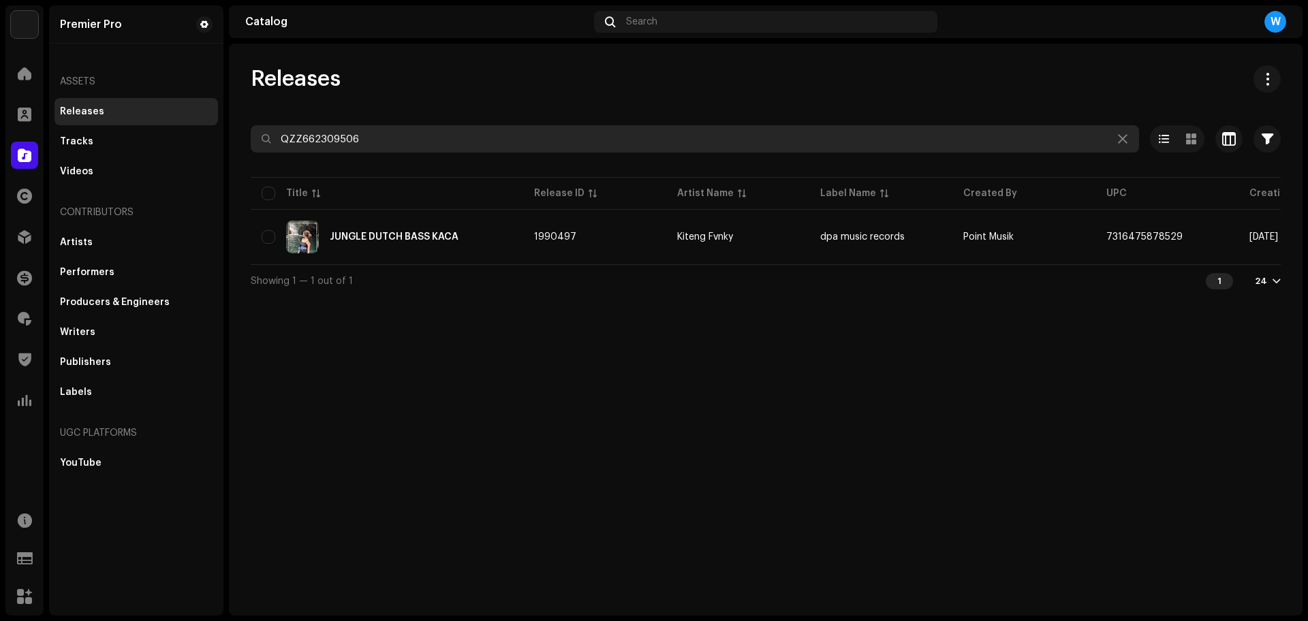
click at [418, 151] on input "QZZ662309506" at bounding box center [695, 138] width 888 height 27
paste input "YFZ2425527"
type input "QZYFZ2425527"
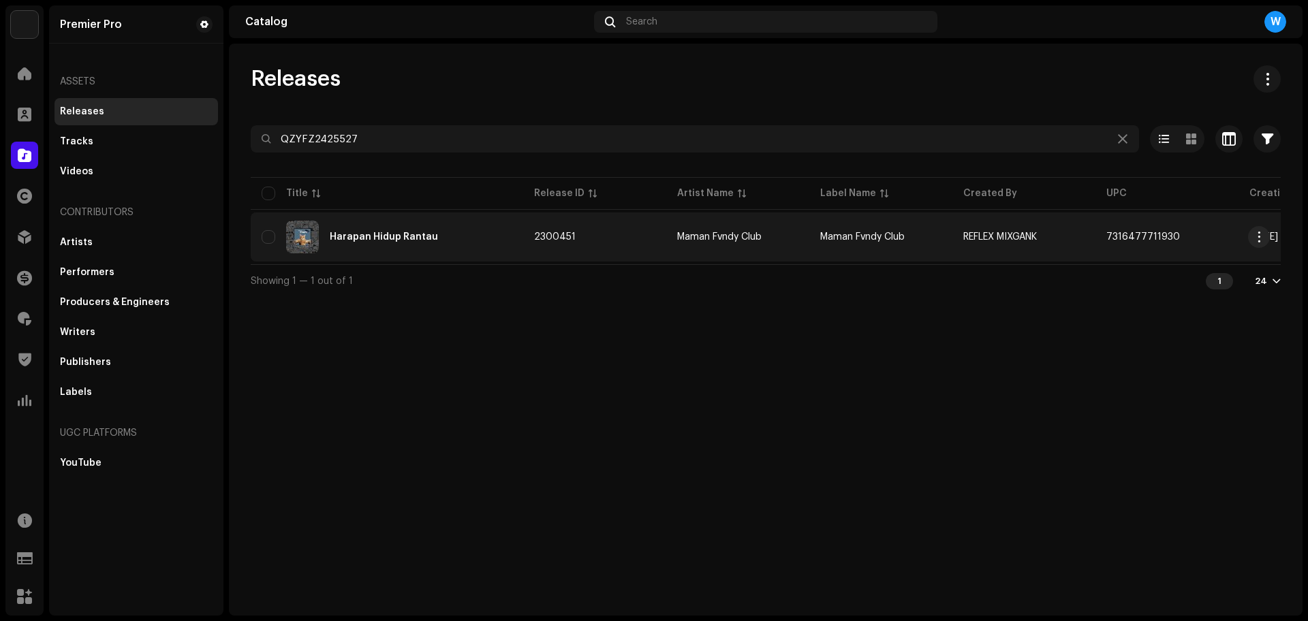
click at [344, 251] on div "Harapan Hidup Rantau" at bounding box center [387, 237] width 251 height 33
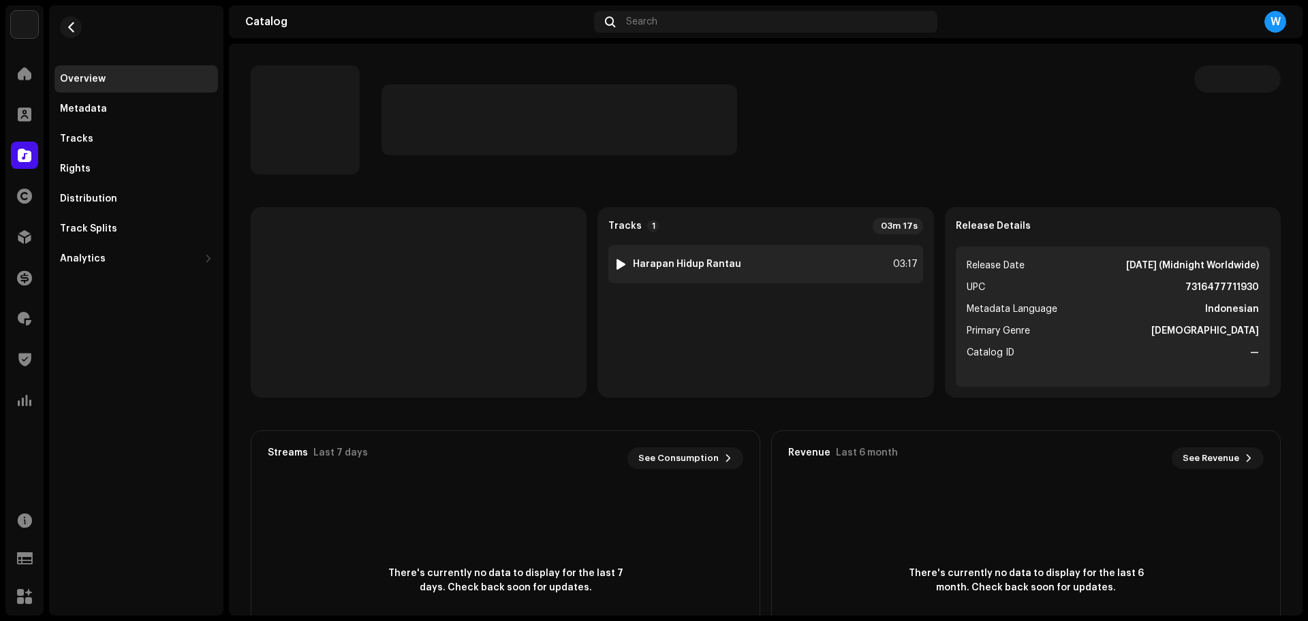
click at [612, 260] on img at bounding box center [621, 264] width 18 height 18
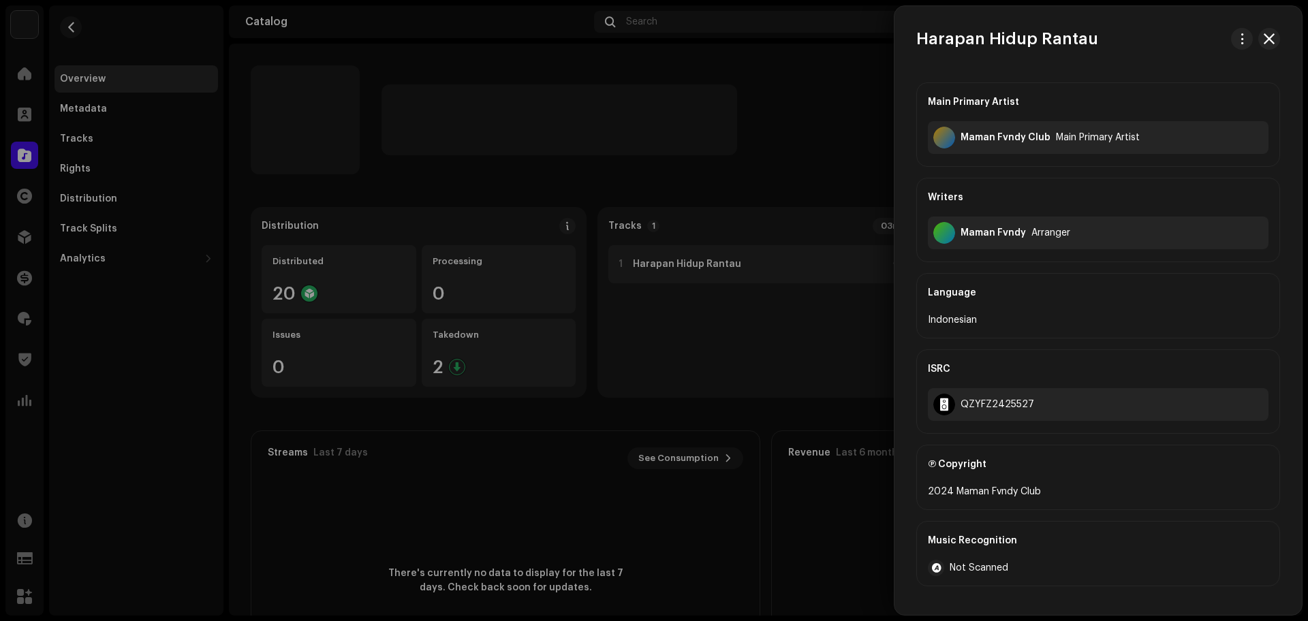
click at [629, 274] on div at bounding box center [654, 310] width 1308 height 621
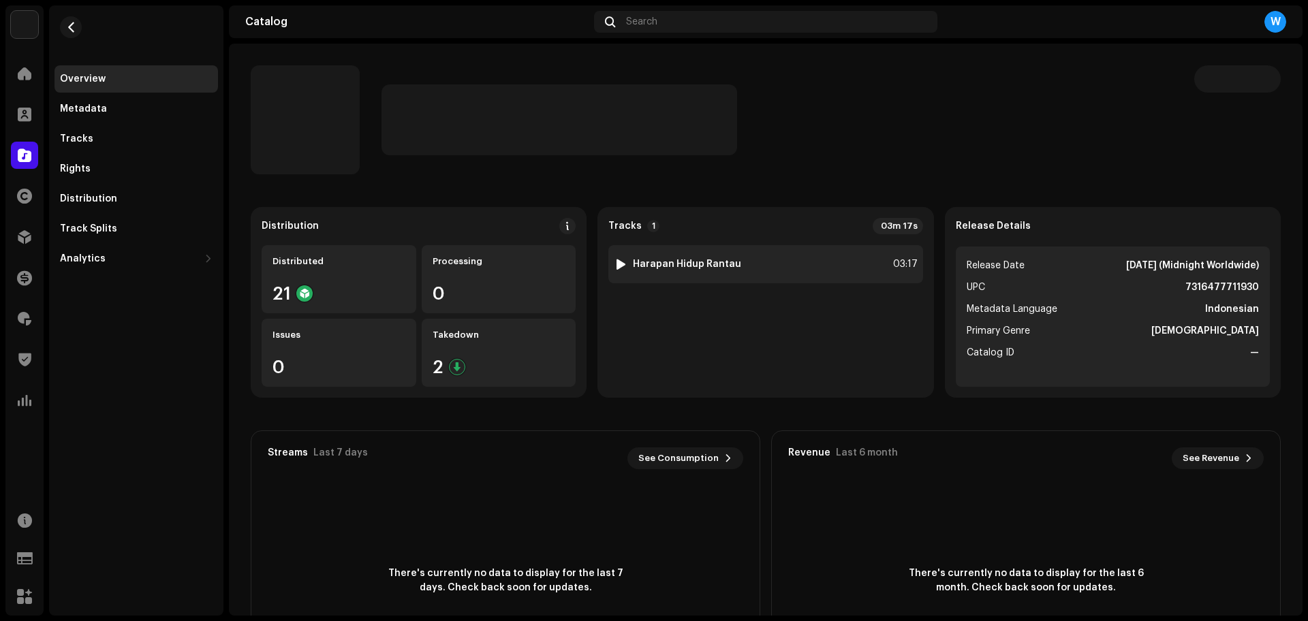
click at [621, 266] on div at bounding box center [621, 264] width 10 height 11
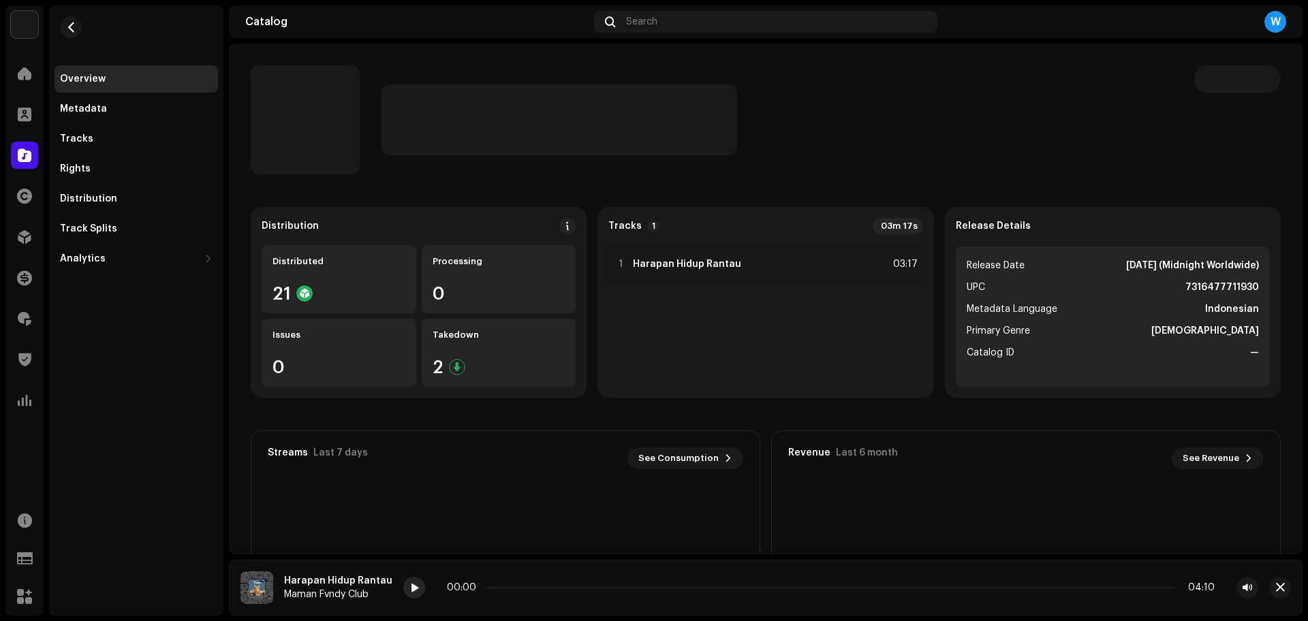
click at [403, 591] on div at bounding box center [414, 588] width 22 height 22
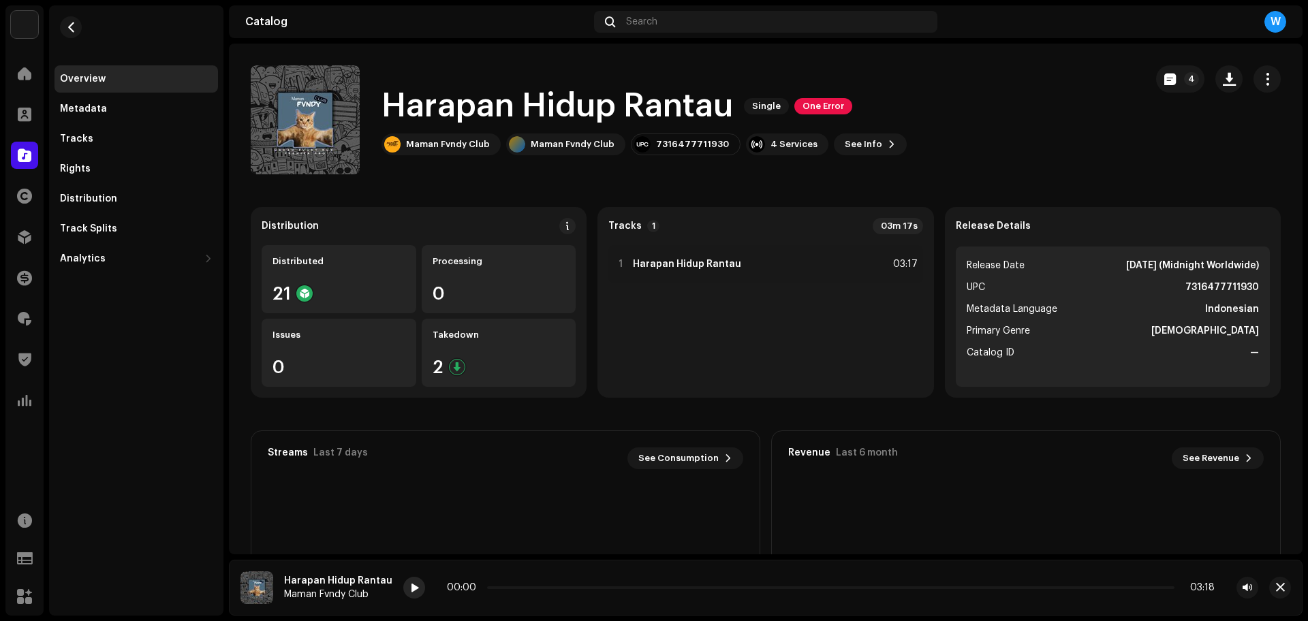
click at [414, 586] on div at bounding box center [414, 588] width 22 height 22
click at [410, 587] on span at bounding box center [414, 588] width 8 height 11
click at [410, 585] on span at bounding box center [414, 588] width 8 height 11
click at [516, 587] on p-slider at bounding box center [830, 588] width 687 height 3
click at [542, 585] on div "00:11 03:18" at bounding box center [831, 588] width 768 height 11
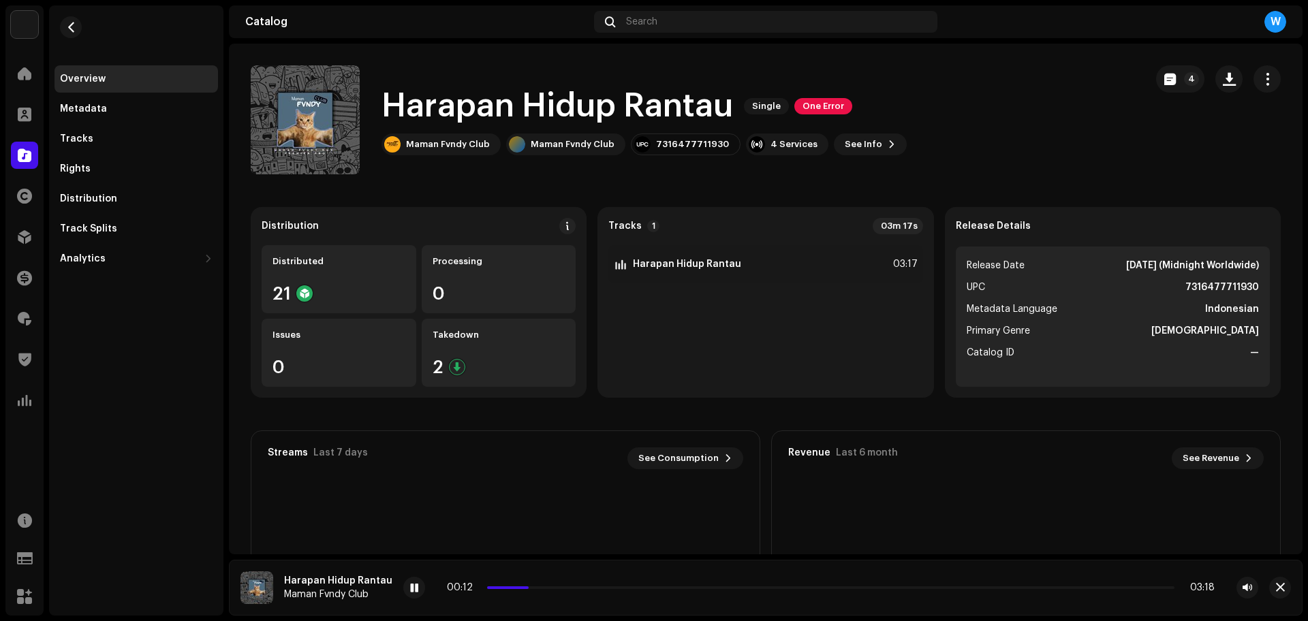
click at [542, 585] on div "00:12 03:18" at bounding box center [831, 588] width 768 height 11
click at [542, 587] on p-slider at bounding box center [830, 588] width 687 height 3
click at [561, 588] on p-slider at bounding box center [830, 588] width 687 height 3
click at [1283, 587] on span "button" at bounding box center [1280, 588] width 9 height 11
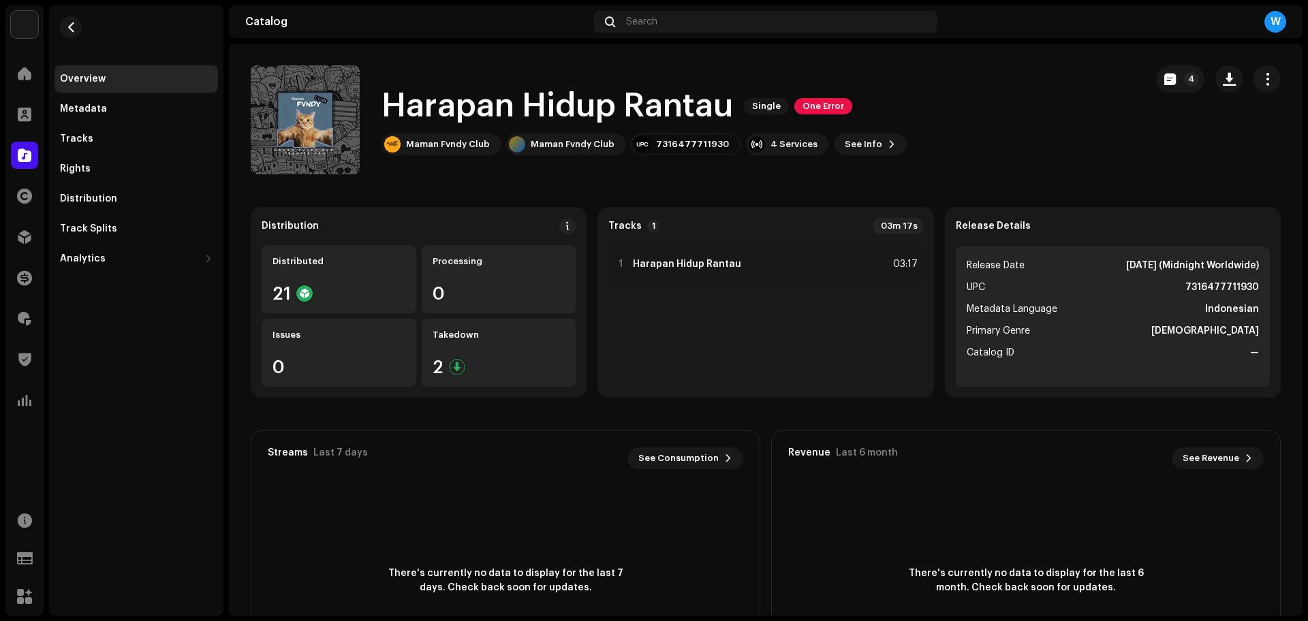
drag, startPoint x: 601, startPoint y: 230, endPoint x: 831, endPoint y: 334, distance: 252.8
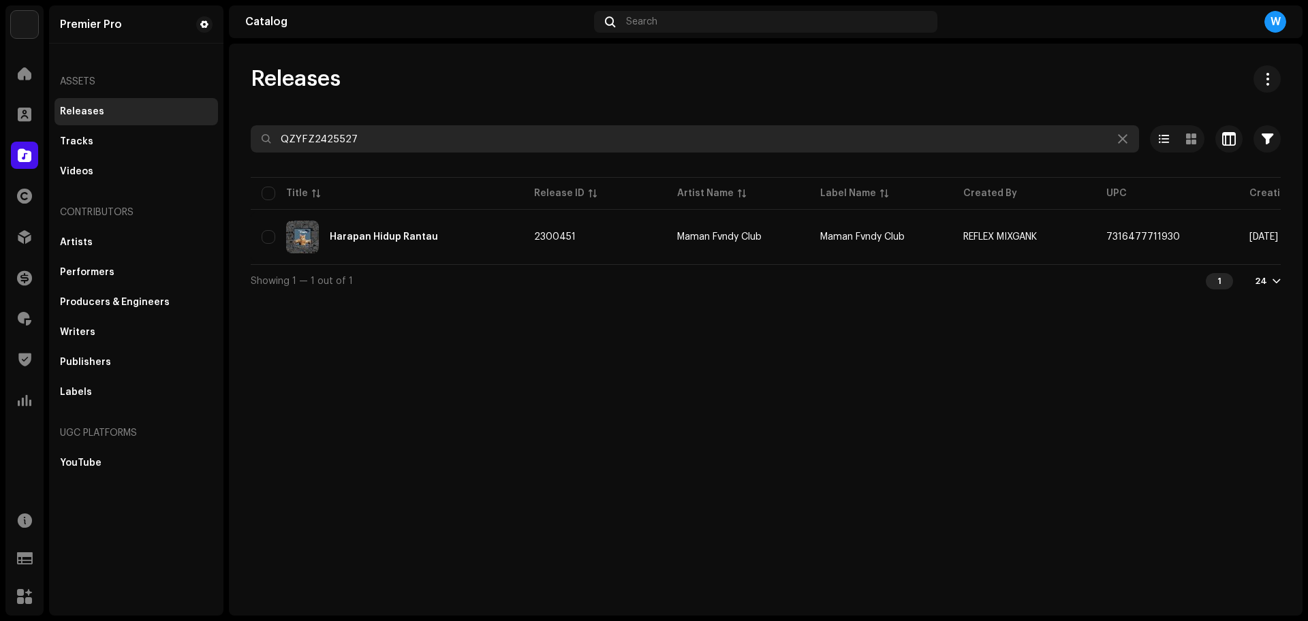
click at [544, 136] on input "QZYFZ2425527" at bounding box center [695, 138] width 888 height 27
paste input "Z662309465"
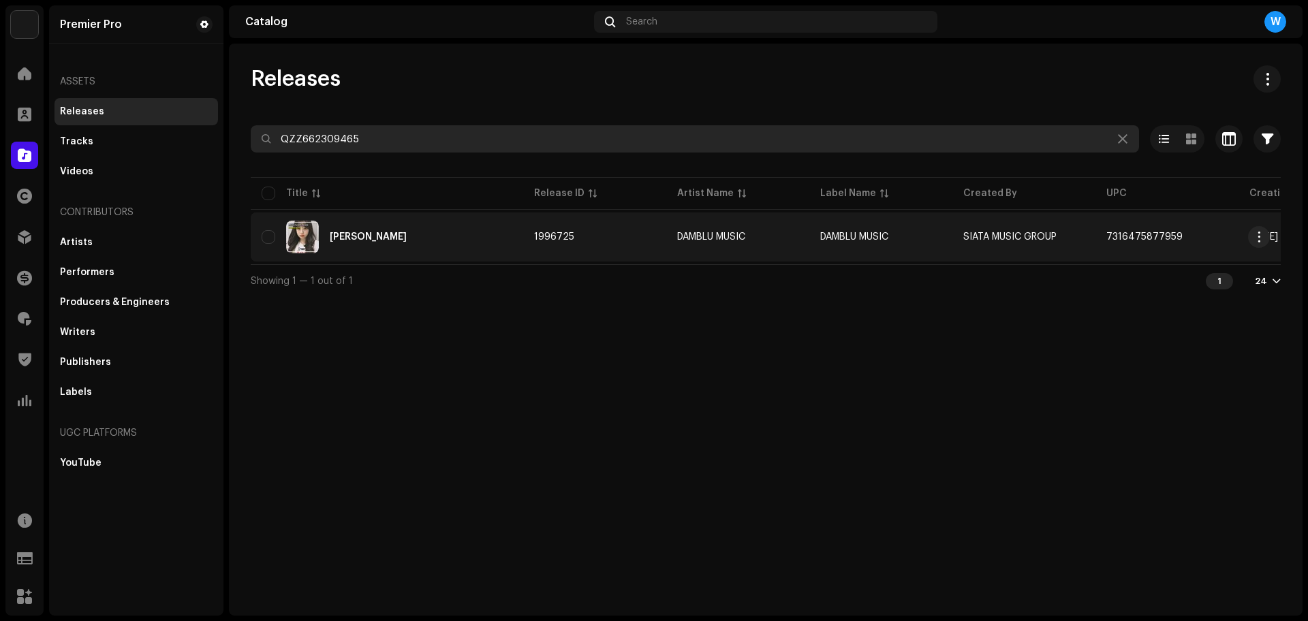
type input "QZZ662309465"
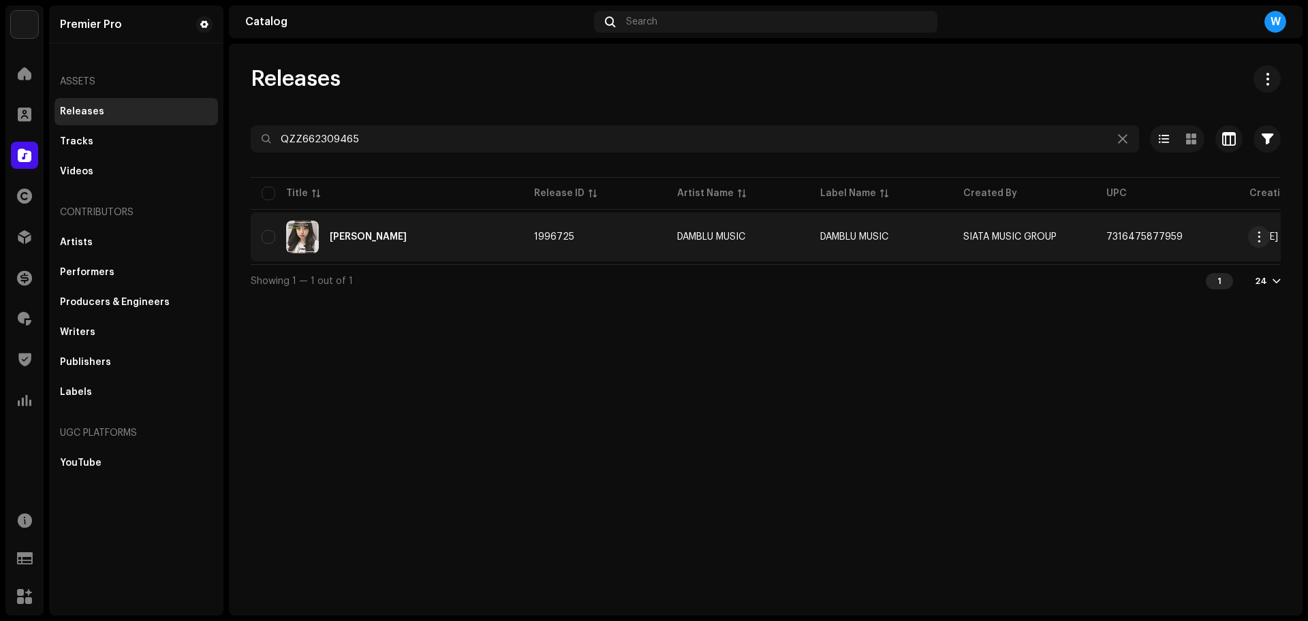
click at [450, 236] on div "[PERSON_NAME]" at bounding box center [387, 237] width 251 height 33
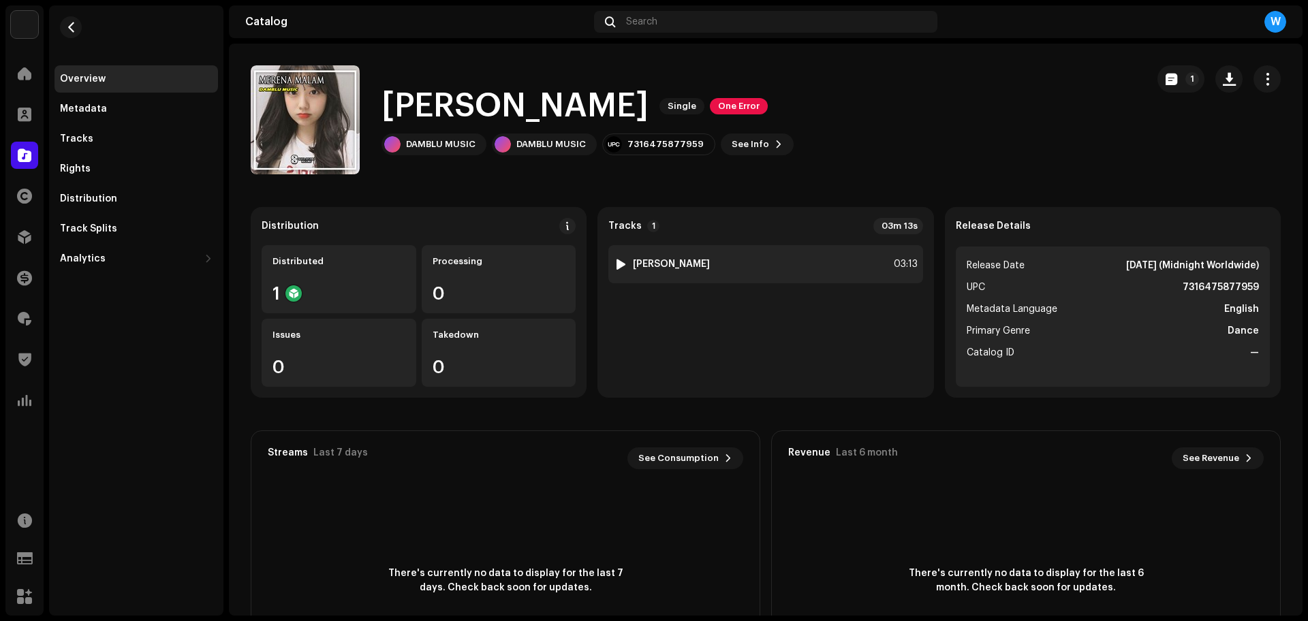
click at [616, 260] on div at bounding box center [621, 264] width 10 height 11
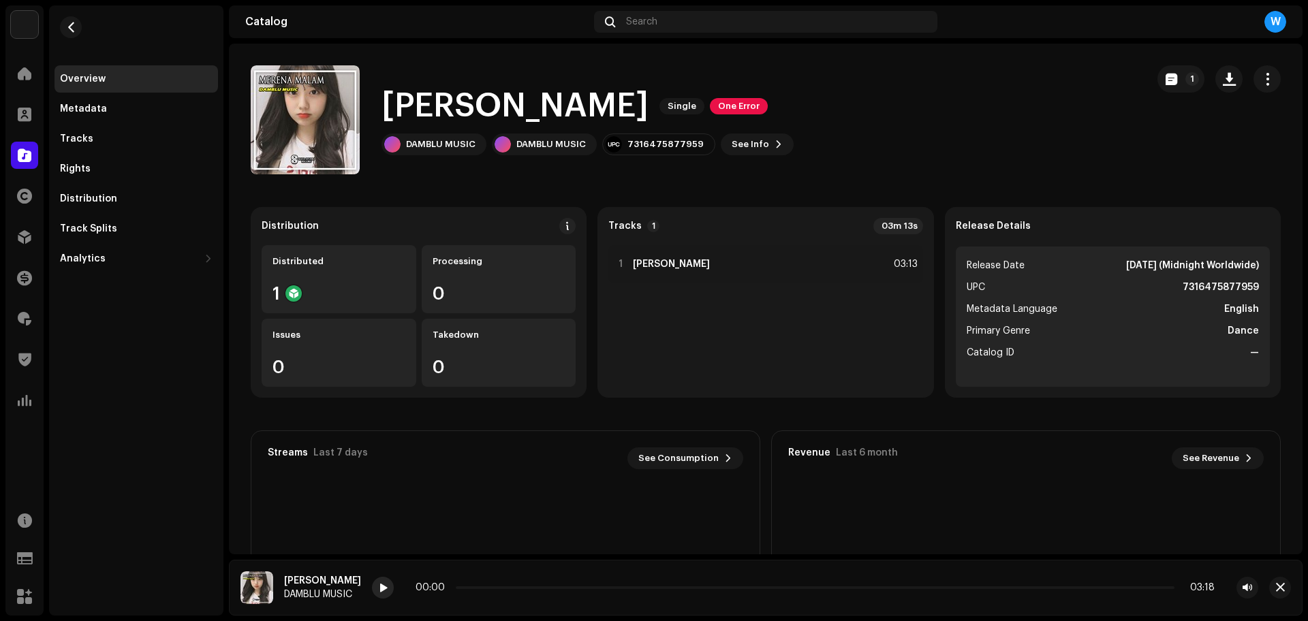
click at [392, 589] on div at bounding box center [383, 588] width 22 height 22
click at [382, 589] on span at bounding box center [383, 588] width 8 height 11
click at [494, 588] on p-slider at bounding box center [815, 588] width 719 height 3
click at [512, 587] on p-slider at bounding box center [815, 588] width 719 height 3
click at [540, 587] on p-slider at bounding box center [815, 588] width 719 height 3
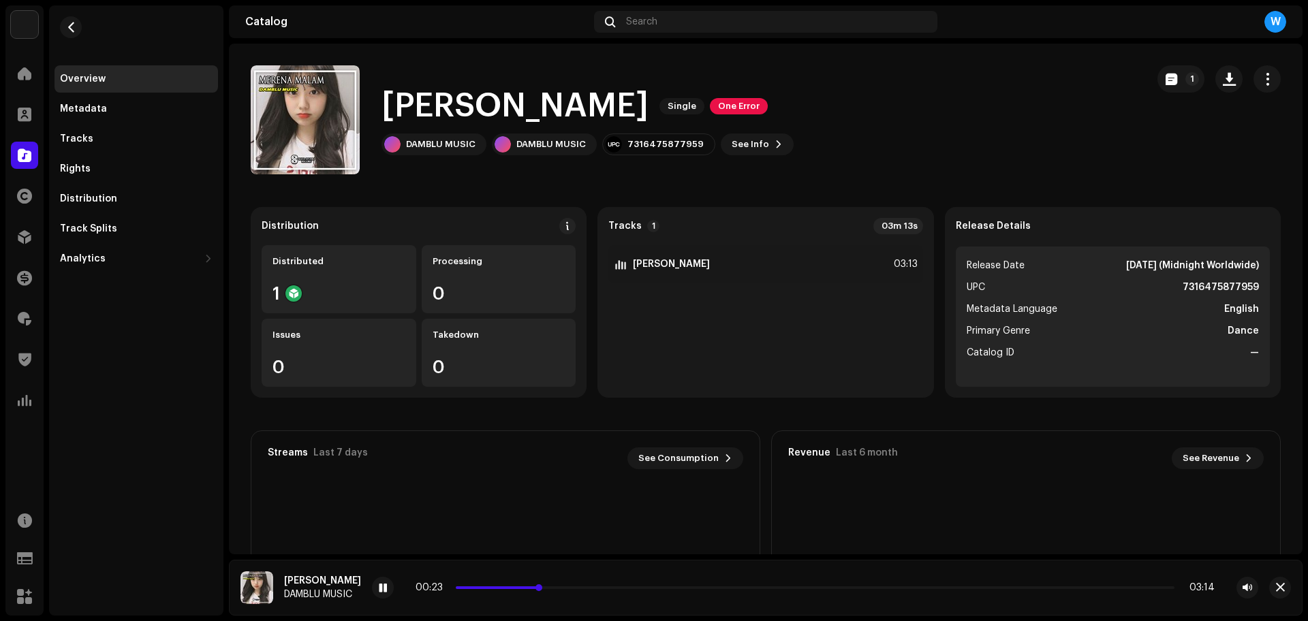
click at [561, 587] on p-slider at bounding box center [815, 588] width 719 height 3
click at [527, 588] on span at bounding box center [508, 588] width 104 height 3
click at [509, 588] on span at bounding box center [491, 588] width 70 height 3
click at [1283, 584] on span "button" at bounding box center [1280, 588] width 9 height 11
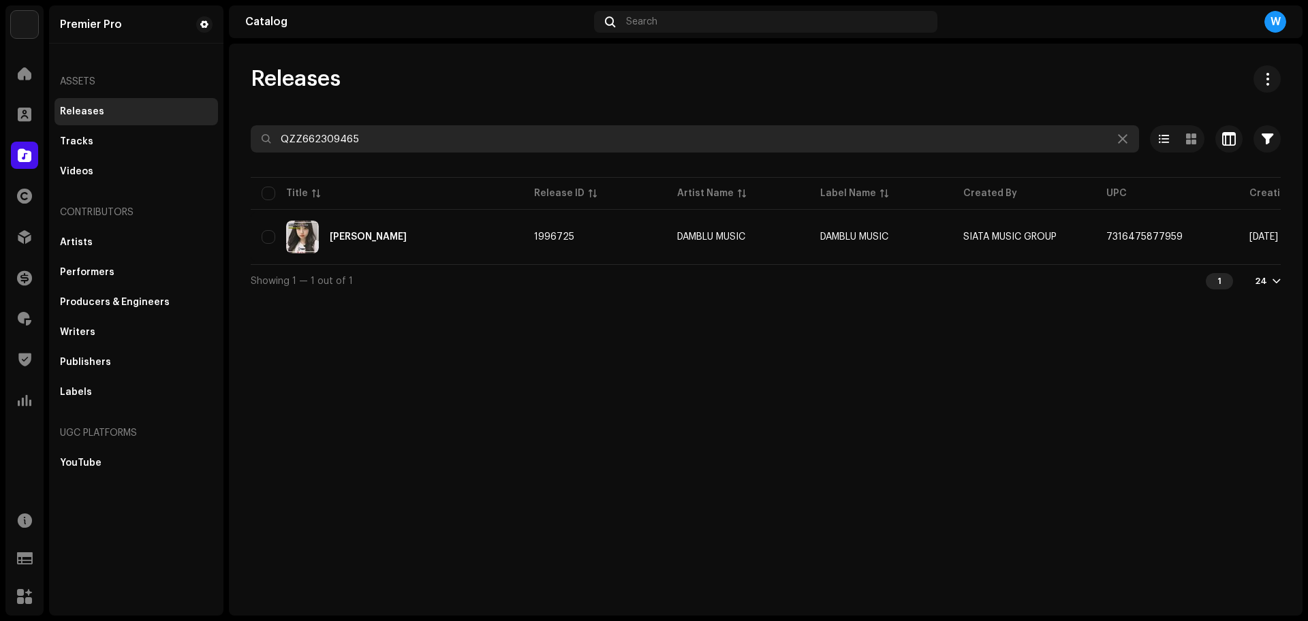
click at [393, 132] on input "QZZ662309465" at bounding box center [695, 138] width 888 height 27
paste input "263"
type input "QZZ662309263"
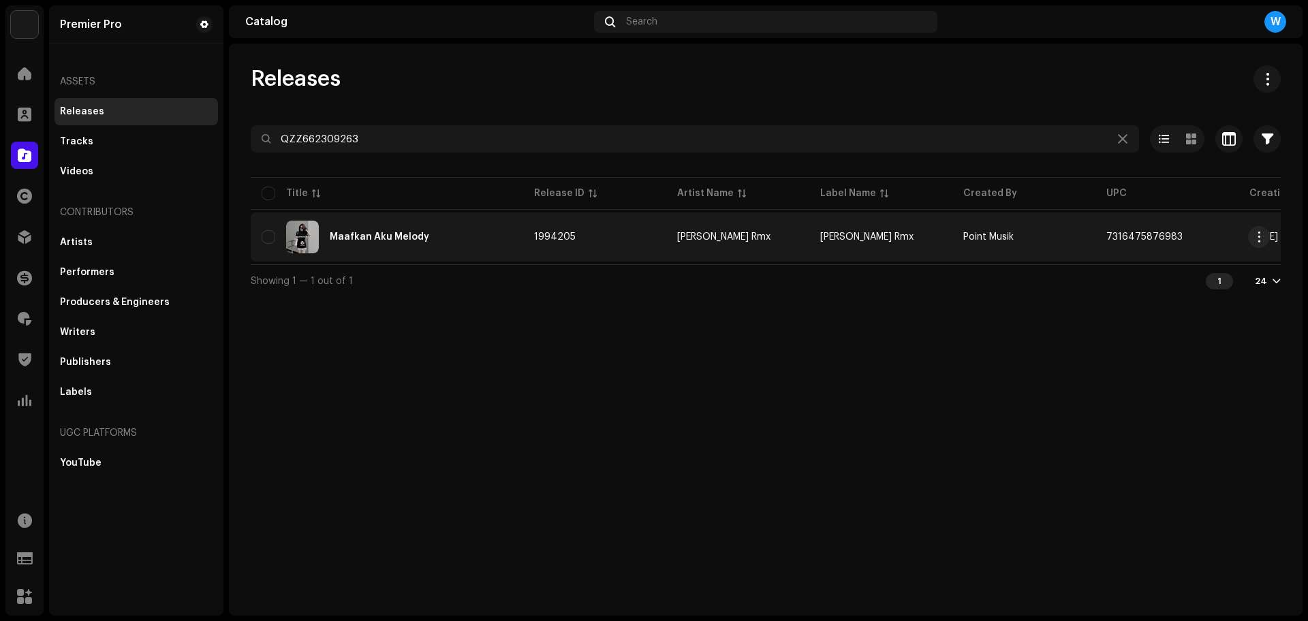
click at [320, 232] on div "Maafkan Aku Melody" at bounding box center [387, 237] width 251 height 33
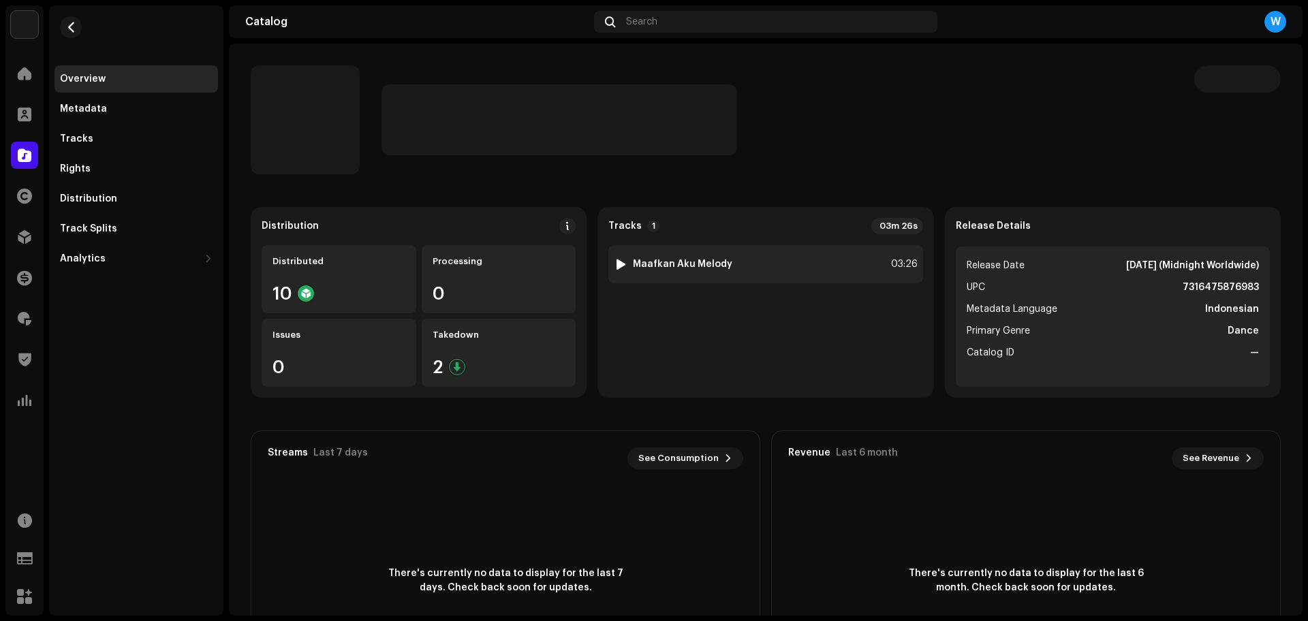
click at [617, 258] on img at bounding box center [621, 264] width 18 height 18
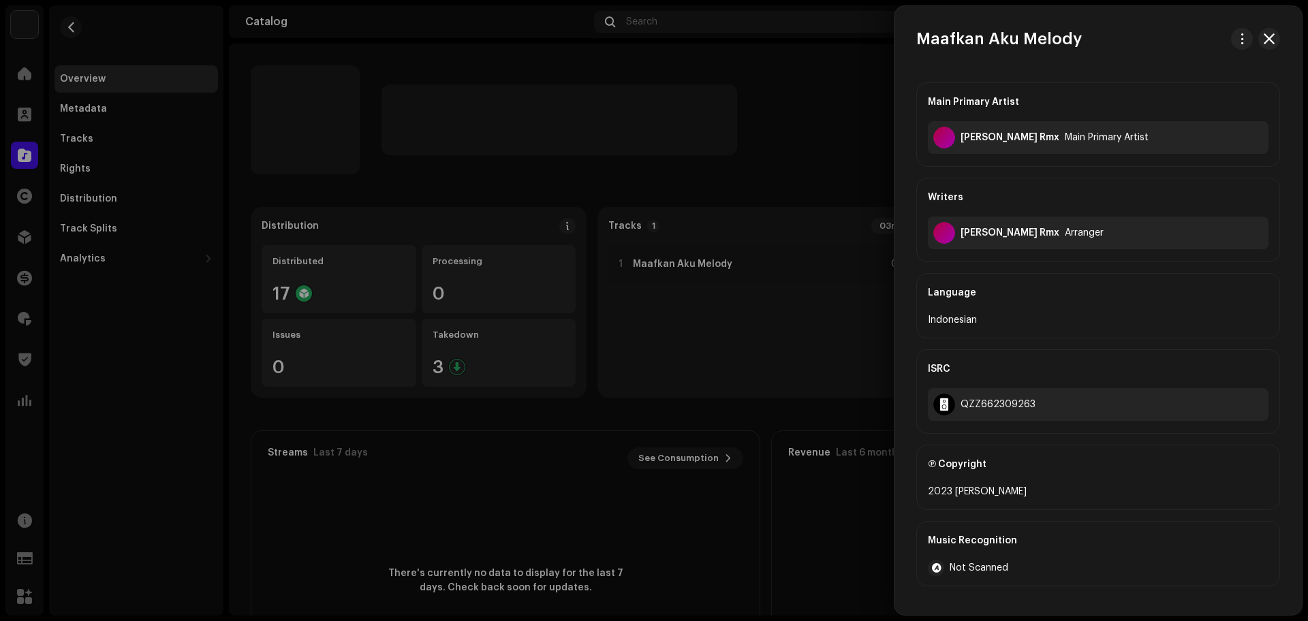
click at [713, 417] on div at bounding box center [654, 310] width 1308 height 621
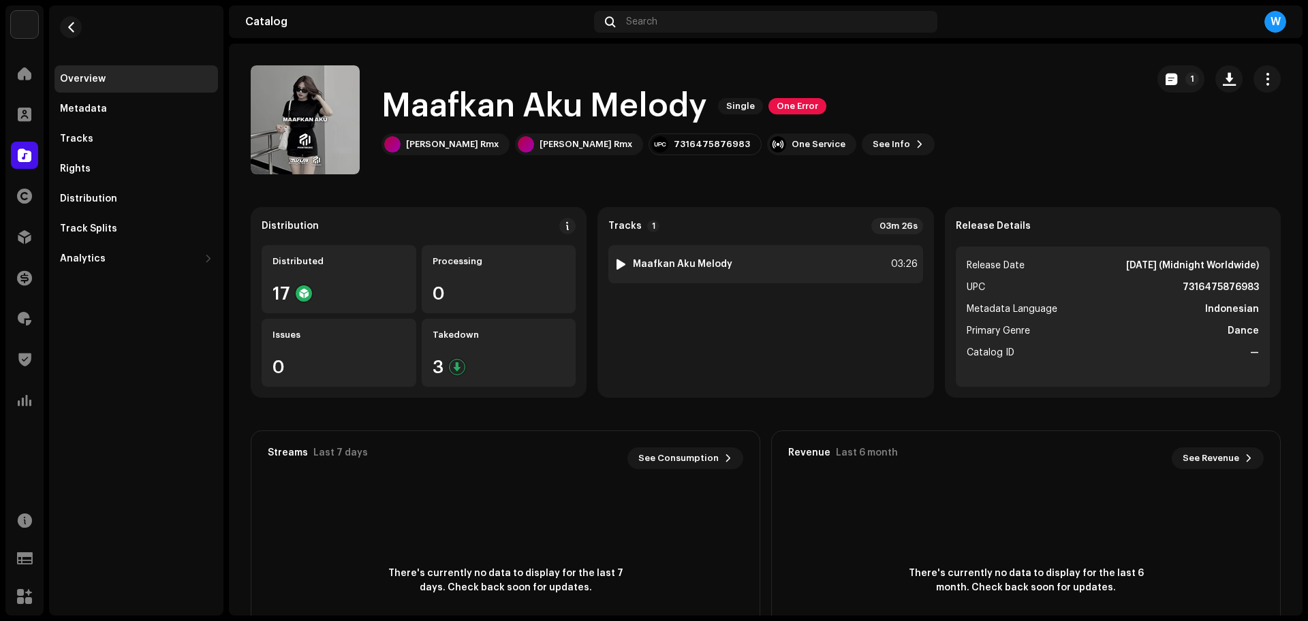
click at [616, 261] on div at bounding box center [621, 264] width 10 height 11
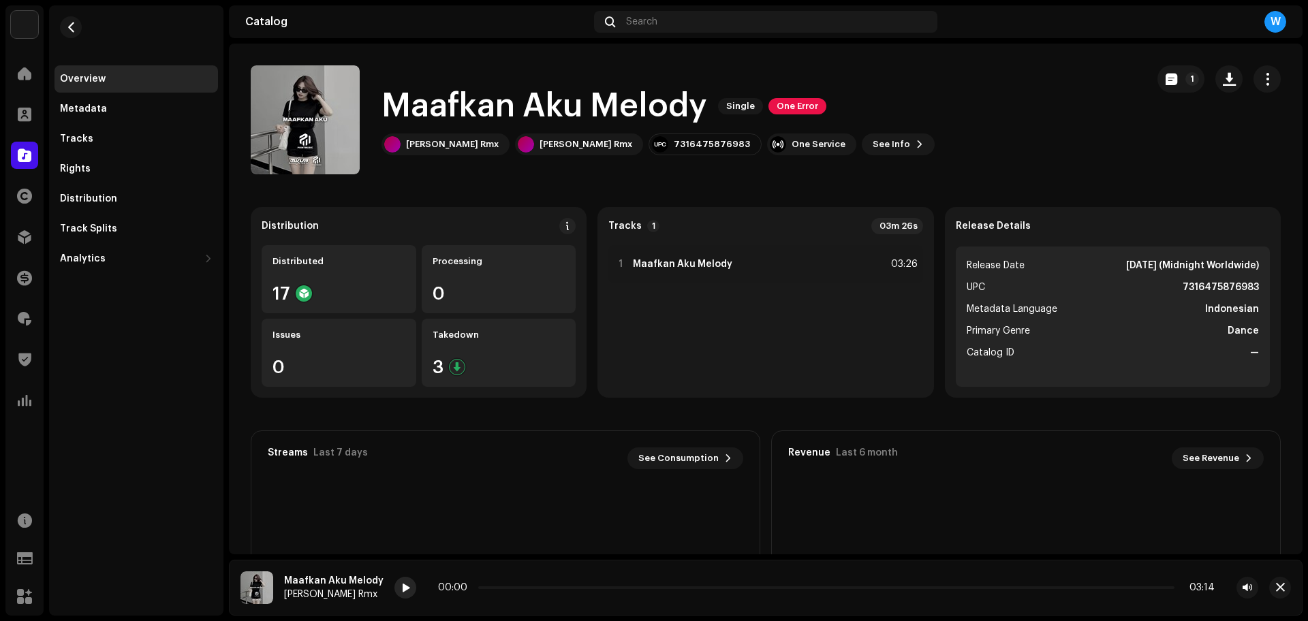
click at [401, 590] on span at bounding box center [405, 588] width 8 height 11
click at [505, 587] on p-slider at bounding box center [826, 588] width 696 height 3
click at [396, 589] on icon at bounding box center [404, 588] width 22 height 25
click at [401, 589] on span at bounding box center [405, 588] width 8 height 11
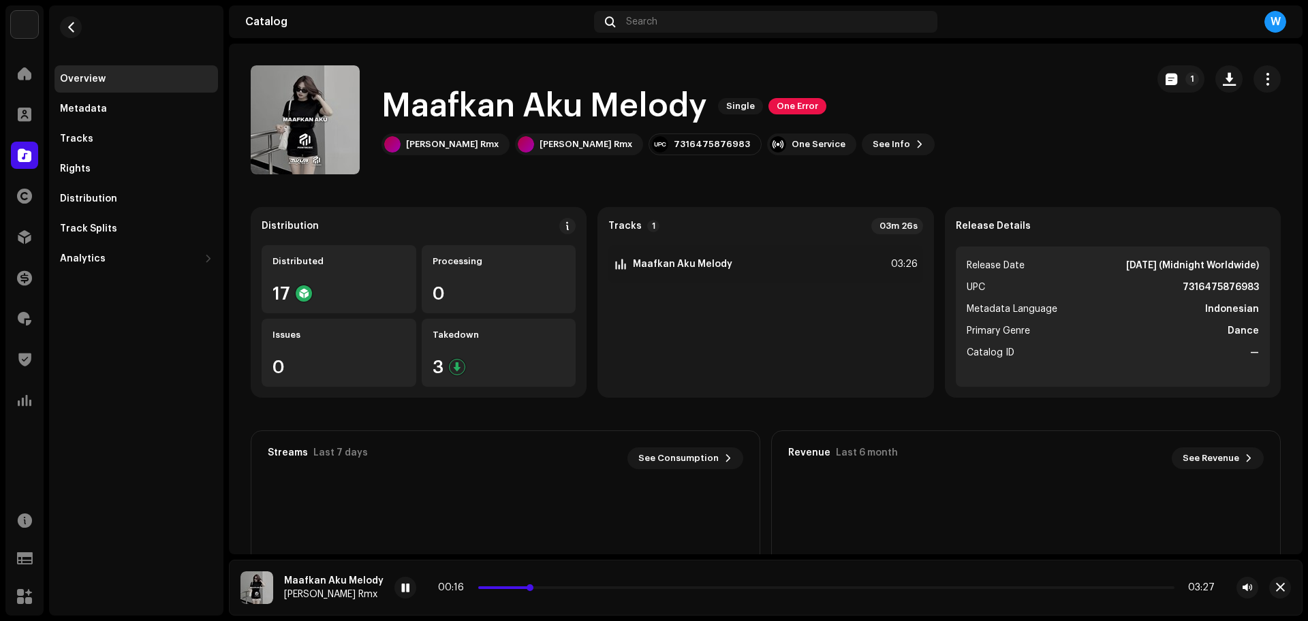
click at [576, 589] on p-slider at bounding box center [826, 588] width 696 height 3
click at [612, 588] on p-slider at bounding box center [826, 588] width 696 height 3
click at [662, 587] on p-slider at bounding box center [826, 588] width 696 height 3
click at [700, 589] on p-slider at bounding box center [826, 588] width 696 height 3
click at [630, 588] on span at bounding box center [594, 588] width 232 height 3
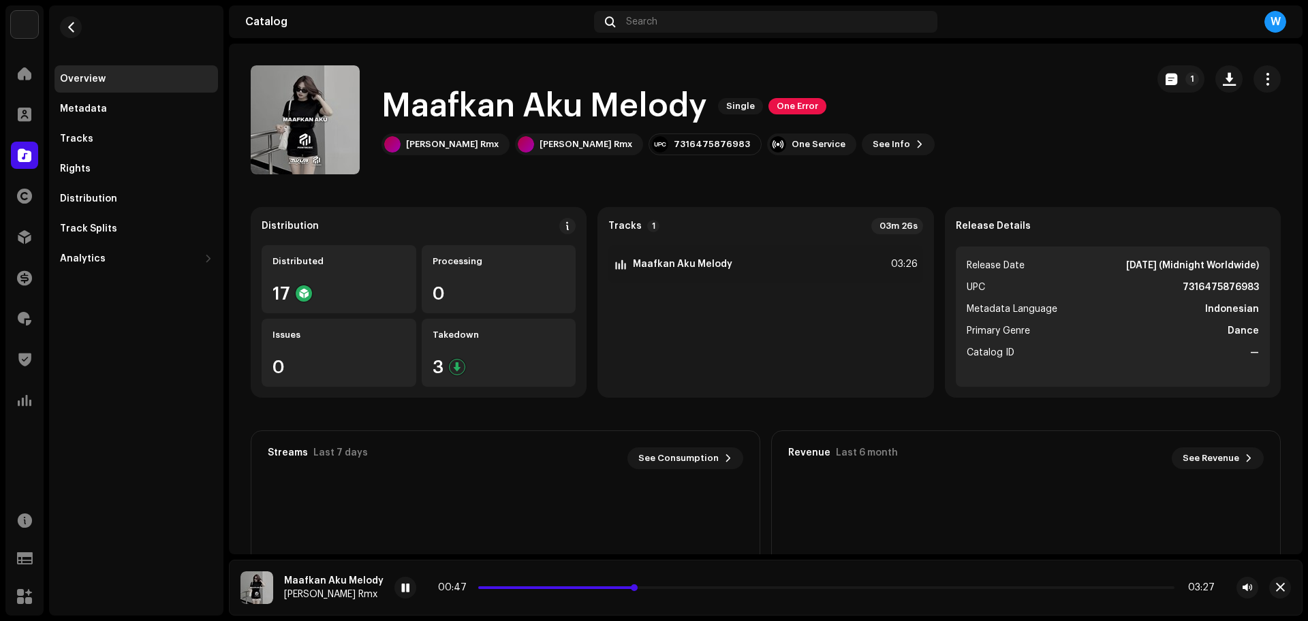
click at [612, 587] on span at bounding box center [557, 588] width 158 height 3
click at [702, 587] on p-slider at bounding box center [826, 588] width 696 height 3
click at [734, 588] on p-slider at bounding box center [826, 588] width 696 height 3
click at [768, 588] on p-slider at bounding box center [826, 588] width 696 height 3
click at [1278, 588] on span "button" at bounding box center [1280, 588] width 9 height 11
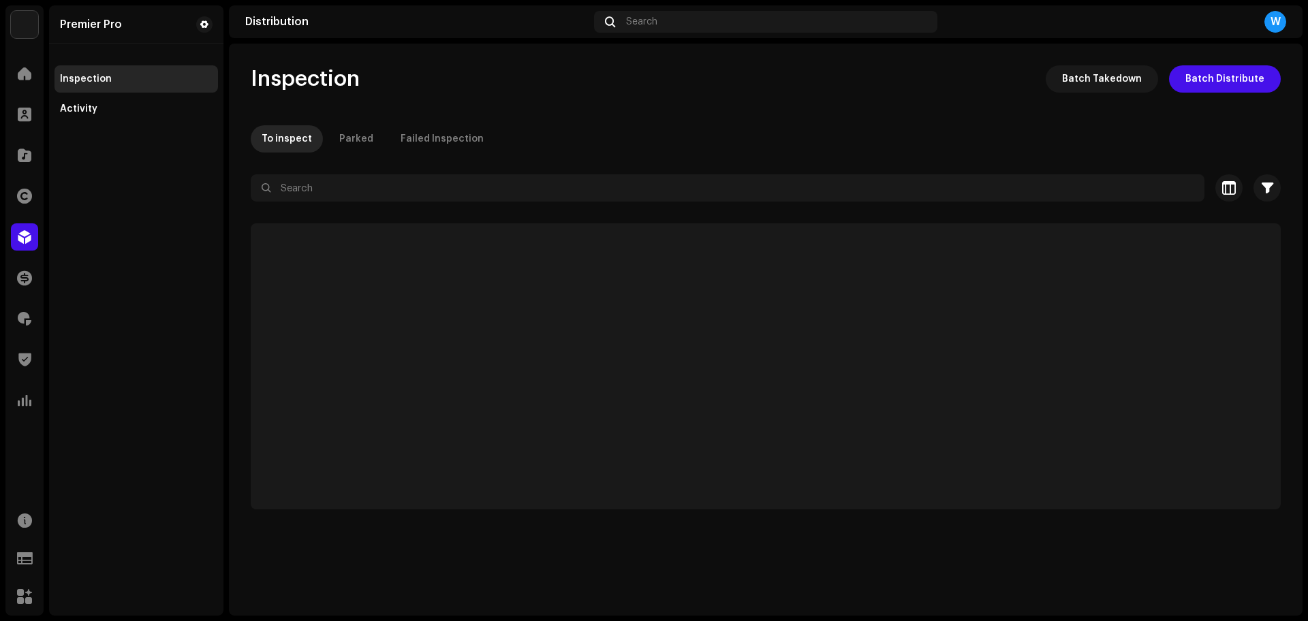
drag, startPoint x: 845, startPoint y: 230, endPoint x: 833, endPoint y: 235, distance: 13.2
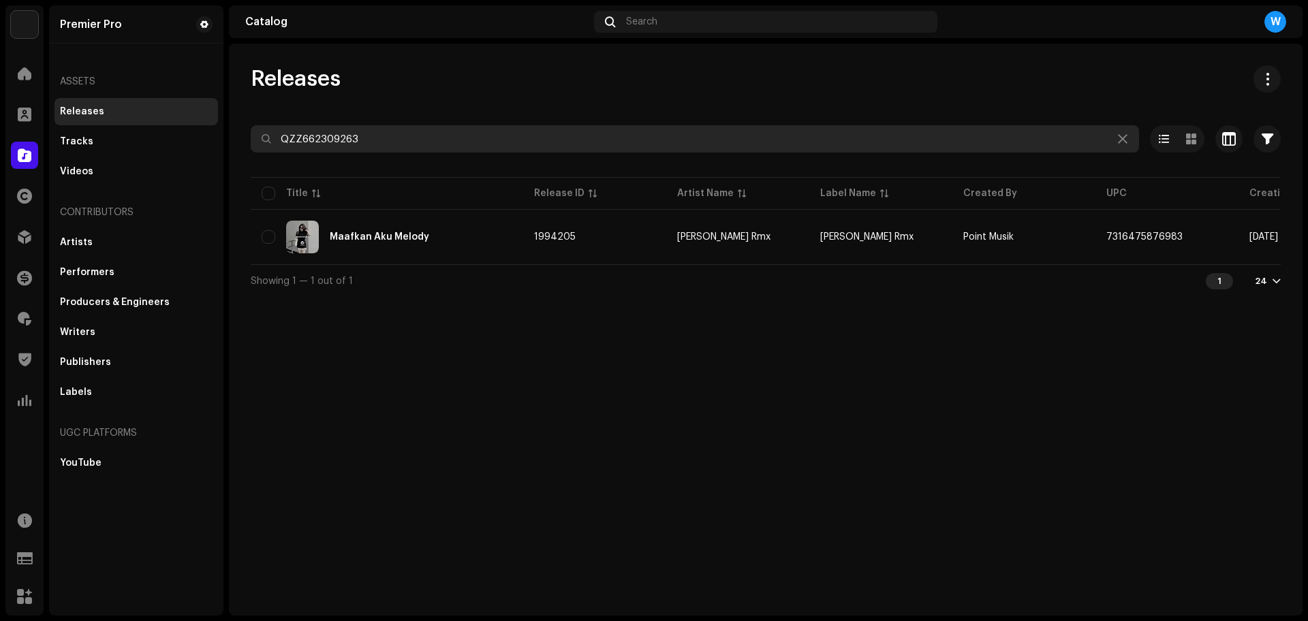
click at [478, 138] on input "QZZ662309263" at bounding box center [695, 138] width 888 height 27
paste input "588"
type input "QZZ662309588"
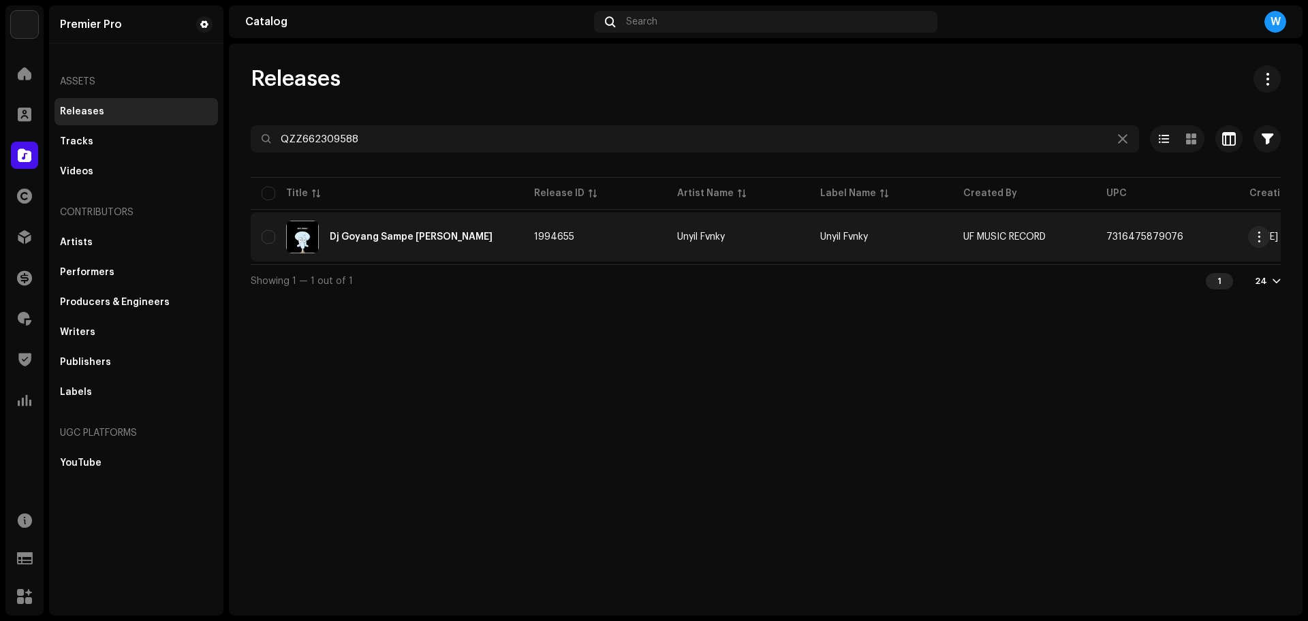
click at [347, 240] on div "Dj Goyang Sampe [PERSON_NAME]" at bounding box center [411, 237] width 163 height 10
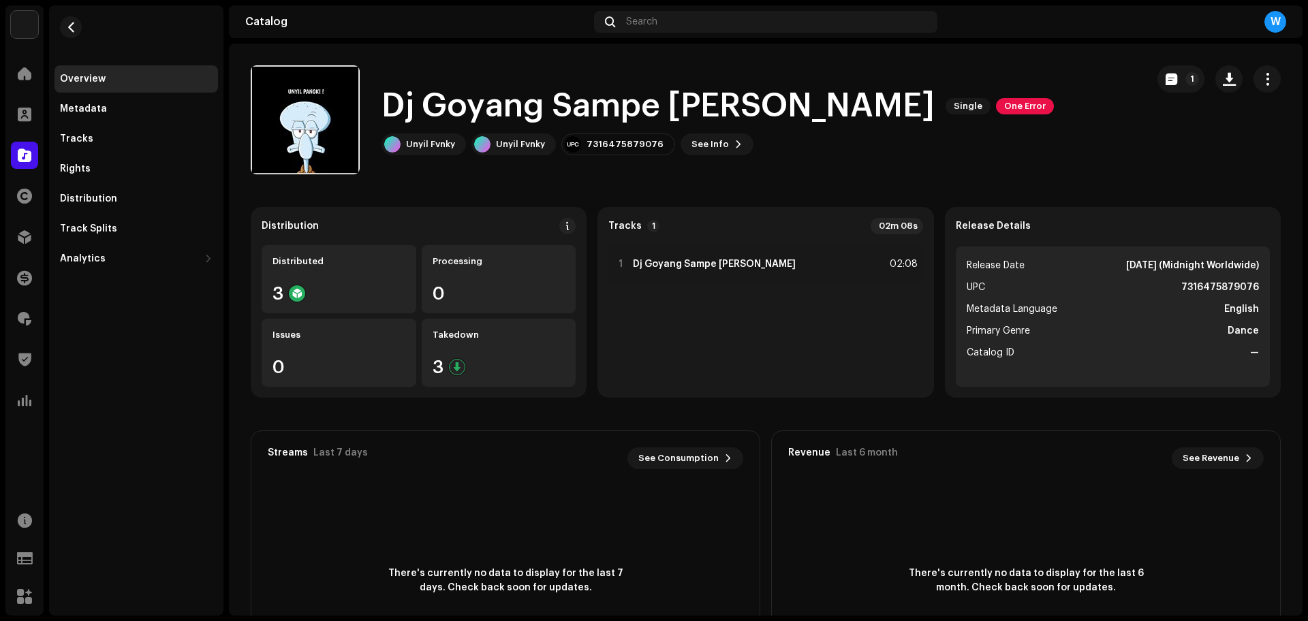
drag, startPoint x: 699, startPoint y: 309, endPoint x: 692, endPoint y: 296, distance: 14.6
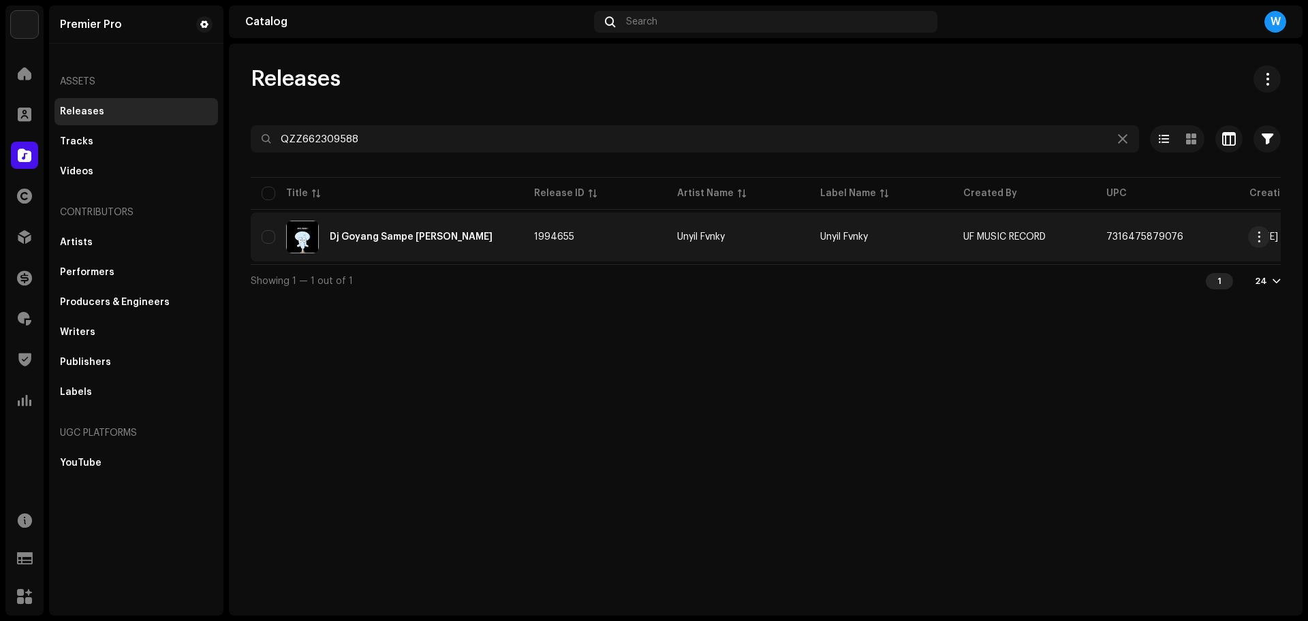
click at [562, 234] on span "1994655" at bounding box center [554, 237] width 40 height 10
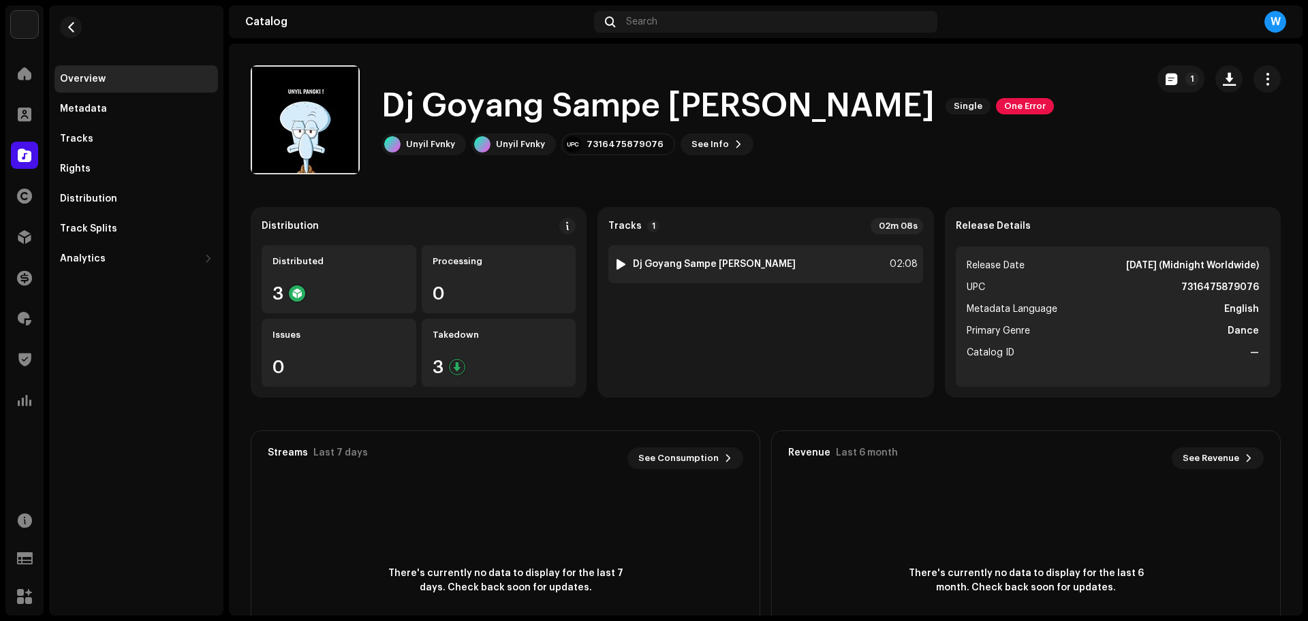
click at [616, 262] on div at bounding box center [621, 264] width 10 height 11
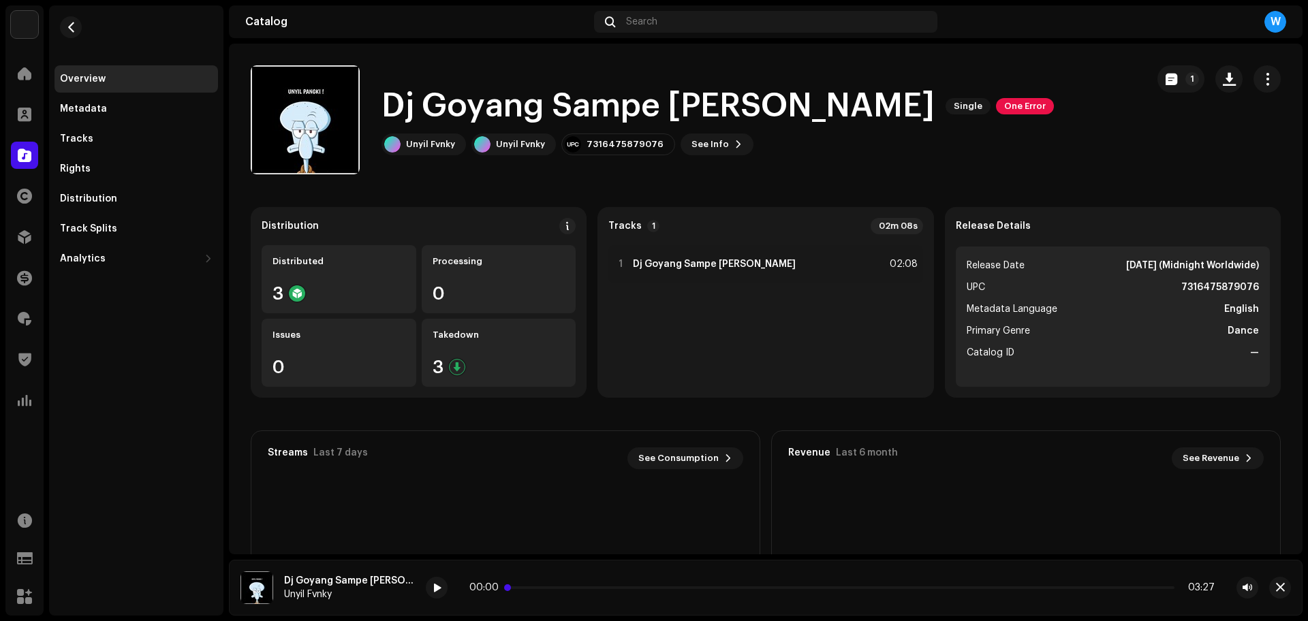
click at [525, 587] on p-slider at bounding box center [842, 588] width 665 height 3
click at [426, 588] on div at bounding box center [437, 588] width 22 height 22
click at [602, 587] on p-slider at bounding box center [842, 588] width 665 height 3
click at [668, 589] on div "00:21 02:09" at bounding box center [841, 588] width 745 height 11
click at [670, 587] on p-slider at bounding box center [842, 588] width 665 height 3
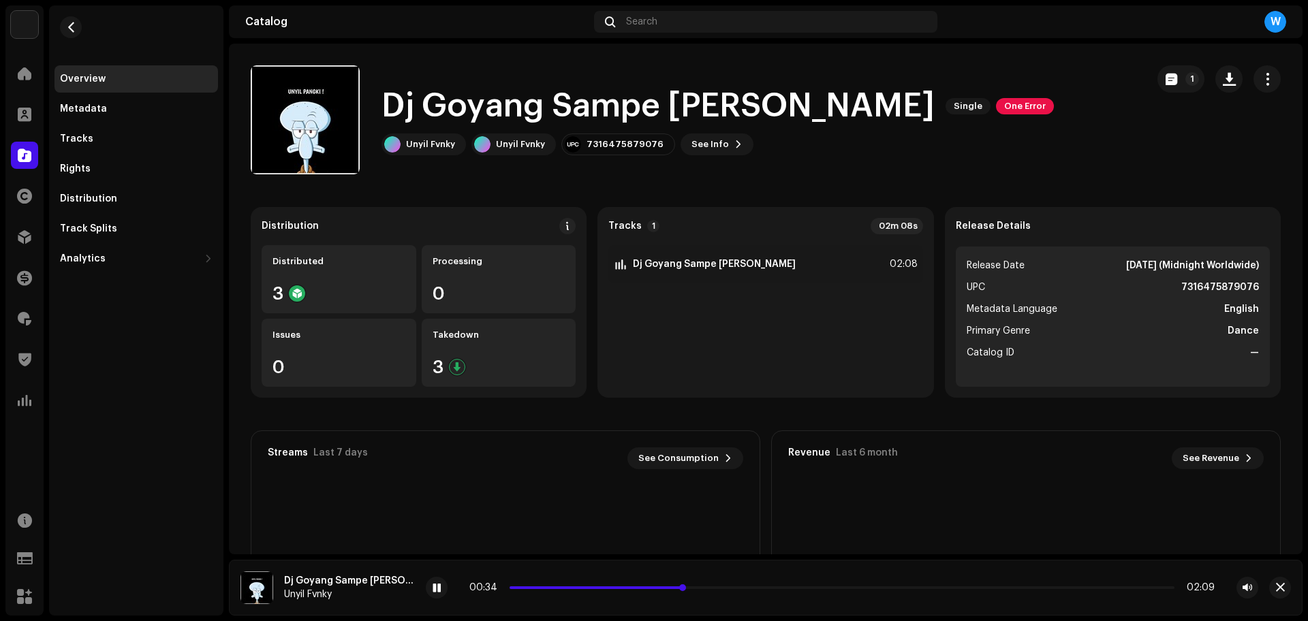
click at [696, 587] on p-slider at bounding box center [842, 588] width 665 height 3
click at [788, 588] on p-slider at bounding box center [842, 588] width 665 height 3
click at [1284, 591] on span "button" at bounding box center [1280, 588] width 9 height 11
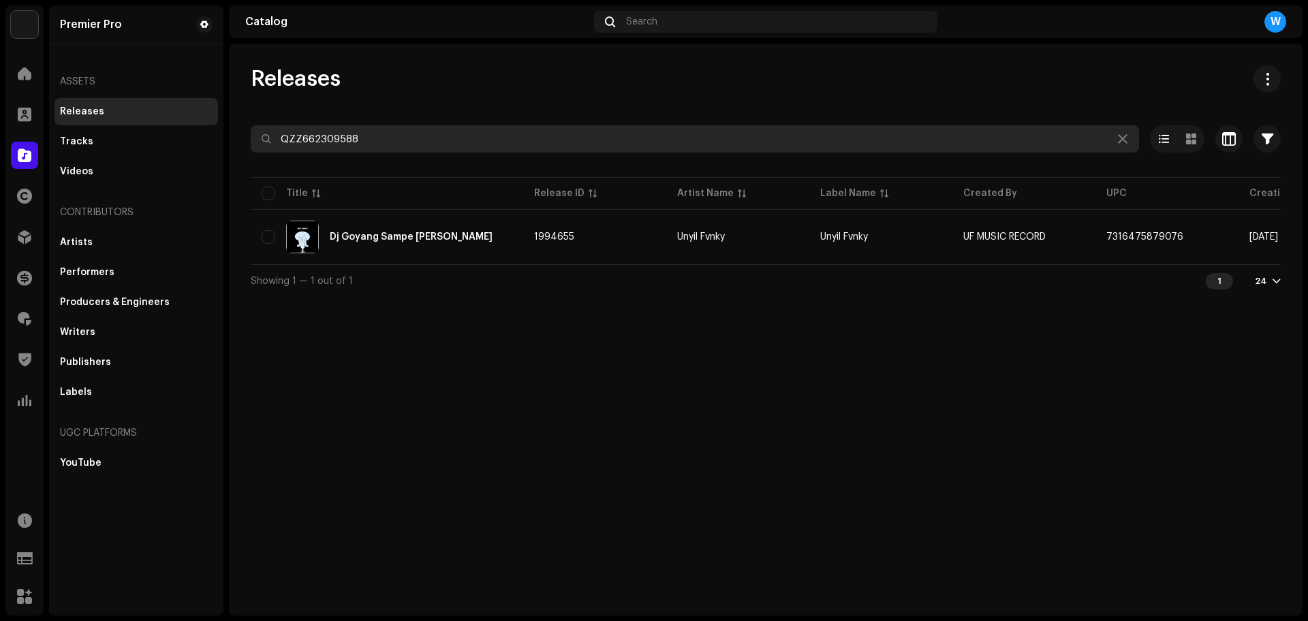
click at [399, 150] on input "QZZ662309588" at bounding box center [695, 138] width 888 height 27
paste input "94"
type input "QZZ662309594"
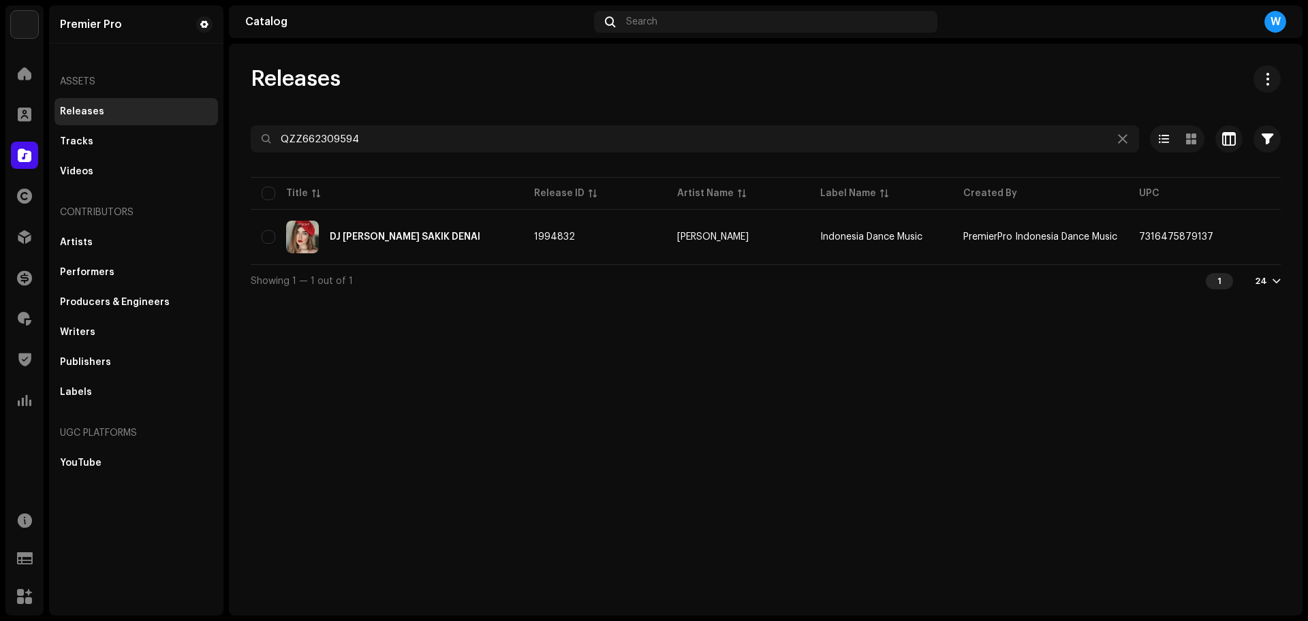
click at [562, 74] on div "Releases" at bounding box center [766, 78] width 1030 height 27
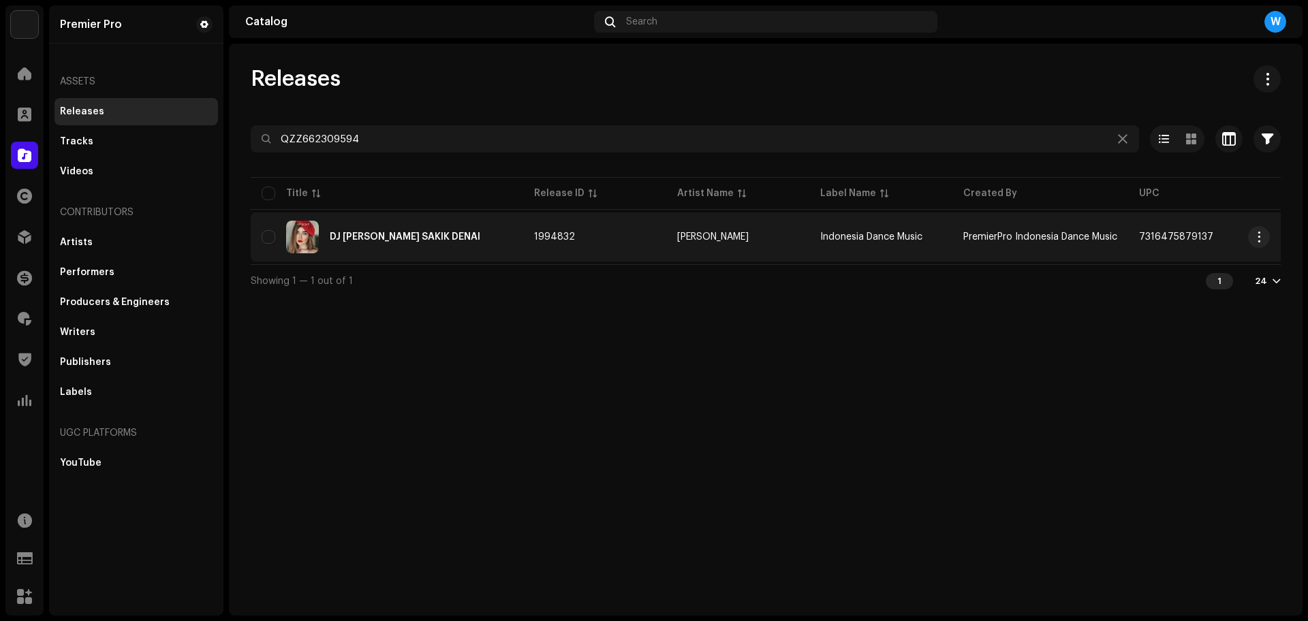
click at [425, 240] on div "DJ [PERSON_NAME] SAKIK DENAI" at bounding box center [405, 237] width 151 height 10
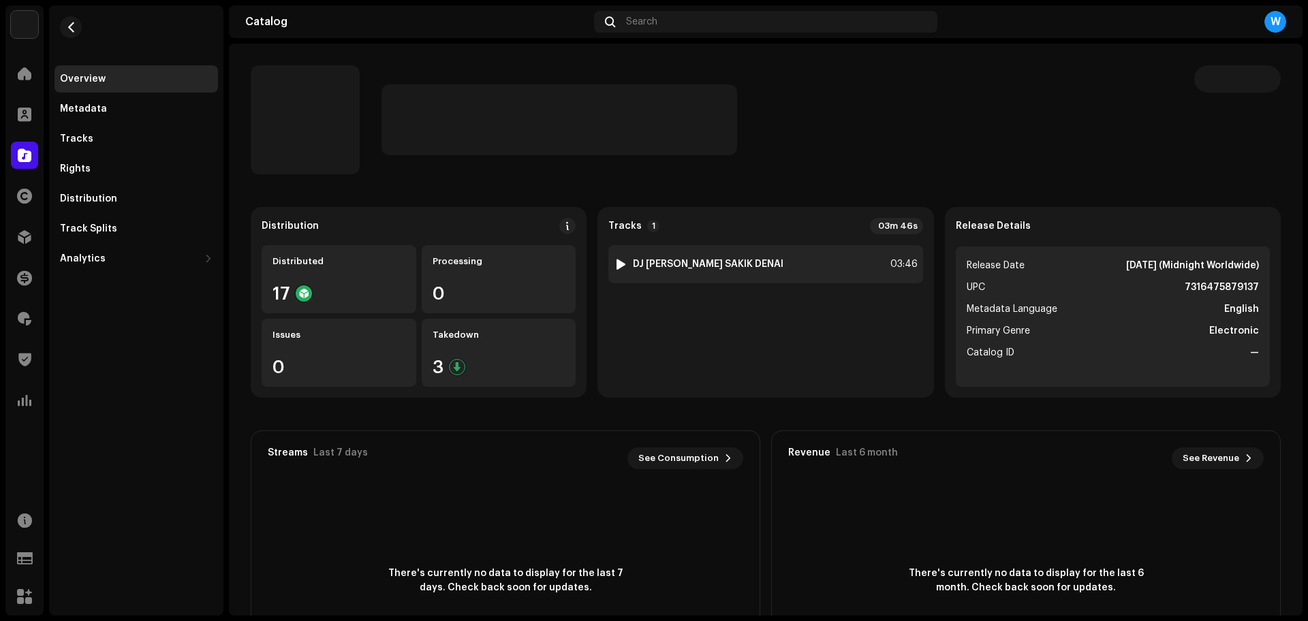
click at [616, 262] on div at bounding box center [621, 264] width 10 height 11
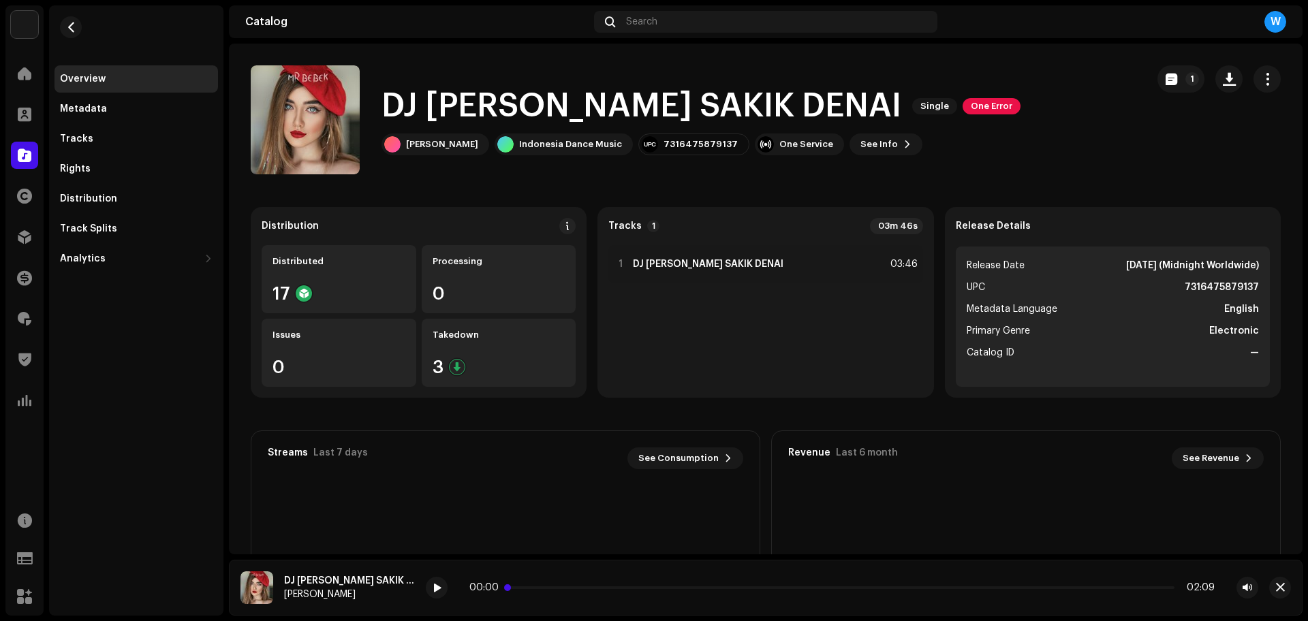
click at [548, 588] on p-slider at bounding box center [842, 588] width 665 height 3
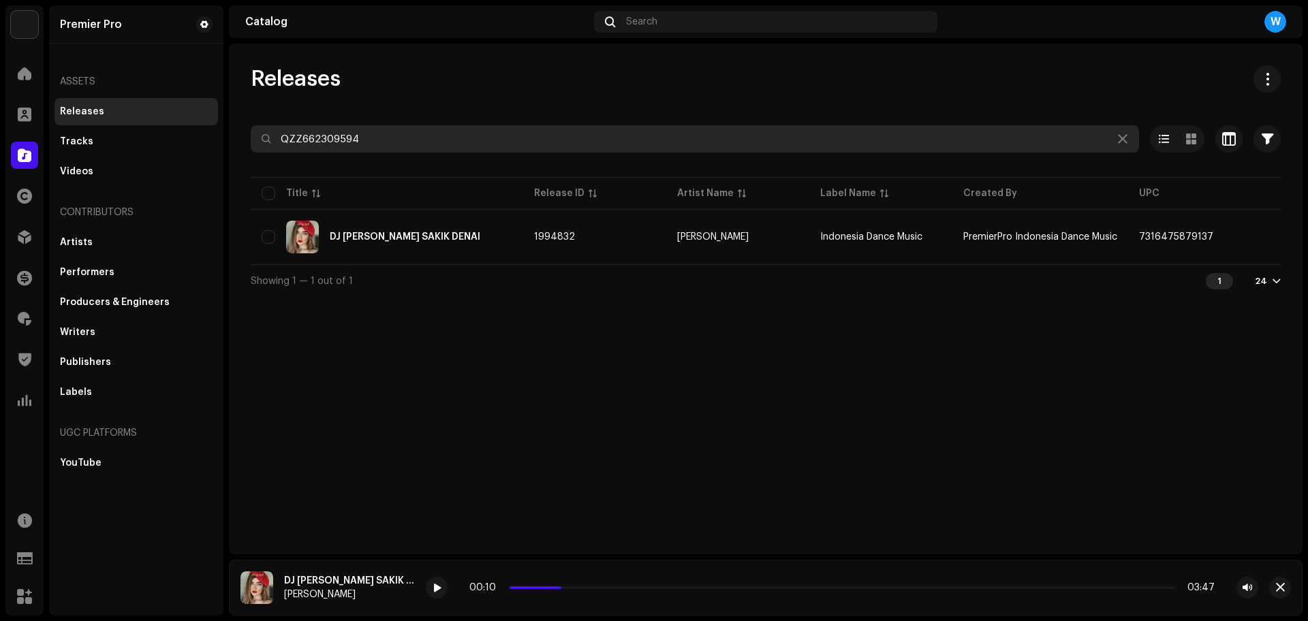
click at [353, 129] on input "QZZ662309594" at bounding box center [695, 138] width 888 height 27
paste input "473"
type input "QZZ662309473"
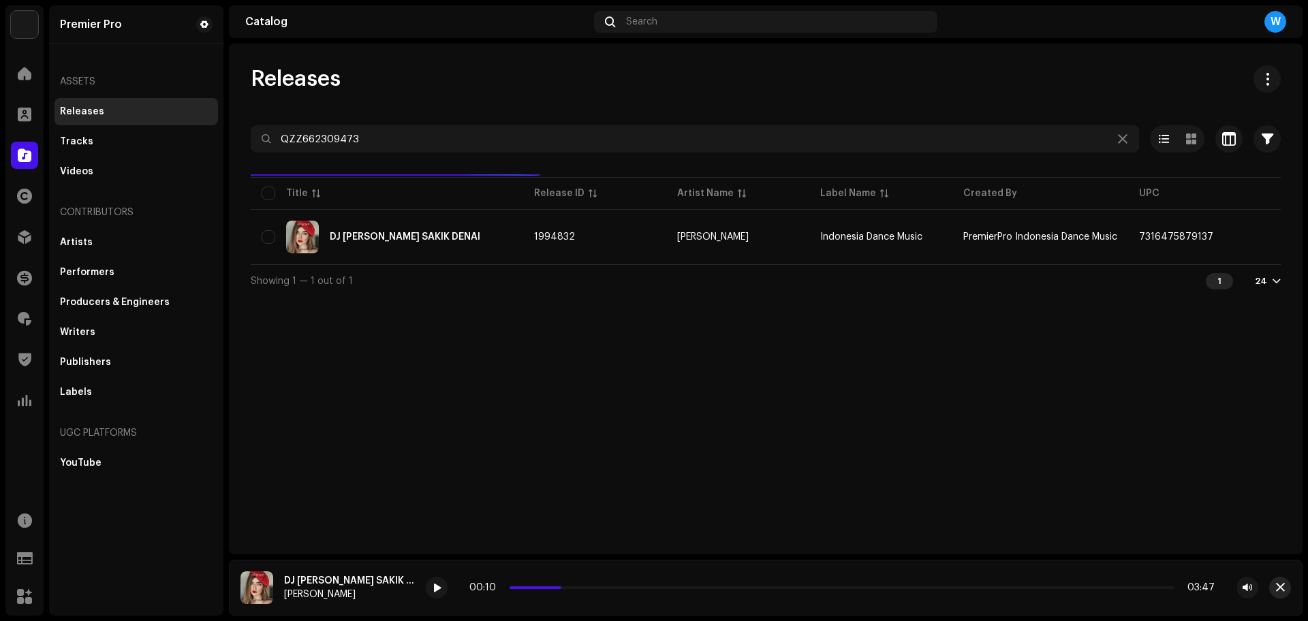
click at [1279, 587] on span "button" at bounding box center [1280, 588] width 9 height 11
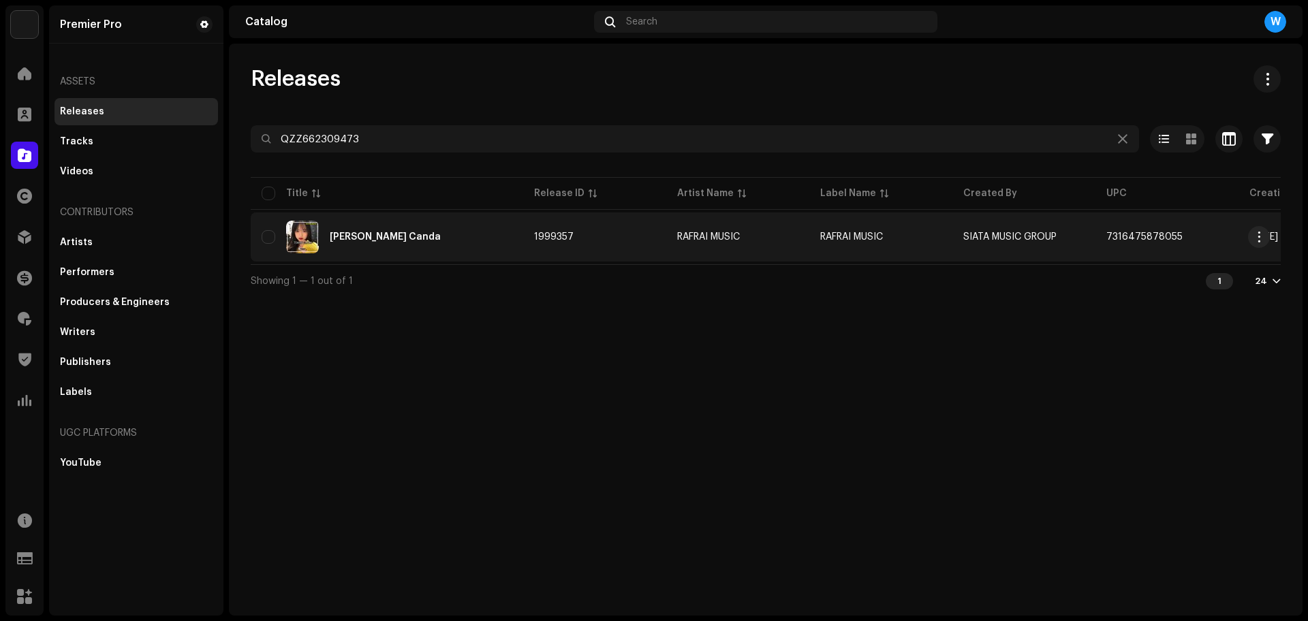
click at [382, 242] on div "[PERSON_NAME] Canda" at bounding box center [387, 237] width 251 height 33
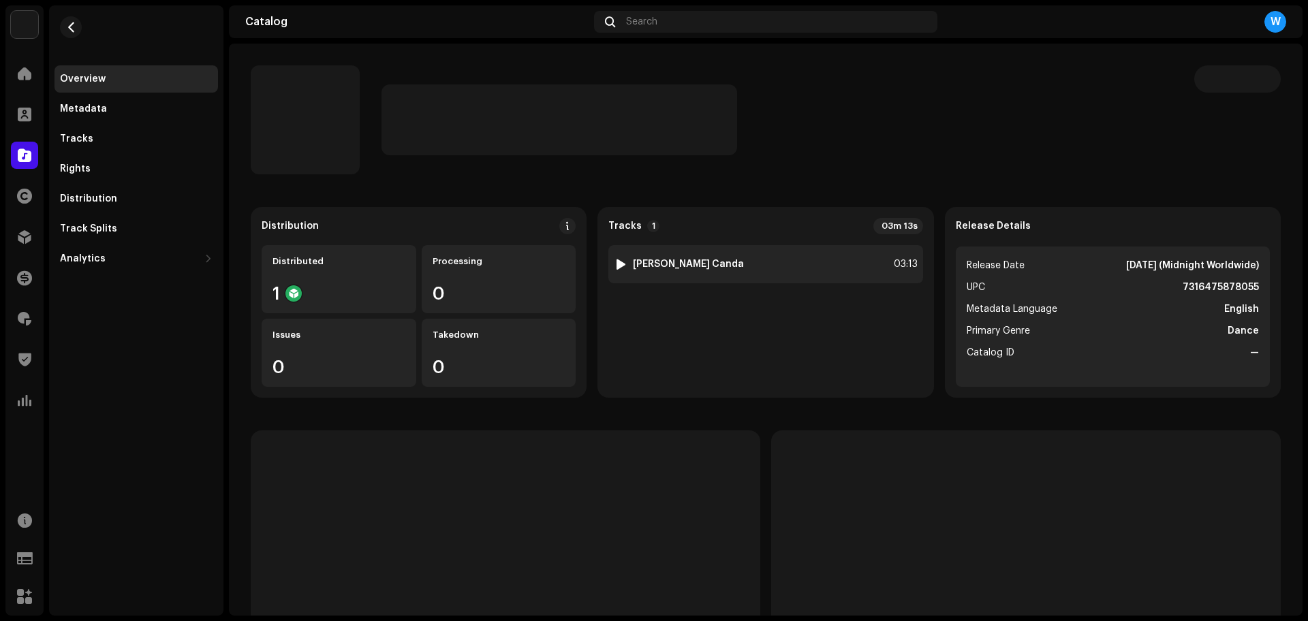
click at [617, 265] on div at bounding box center [621, 264] width 10 height 11
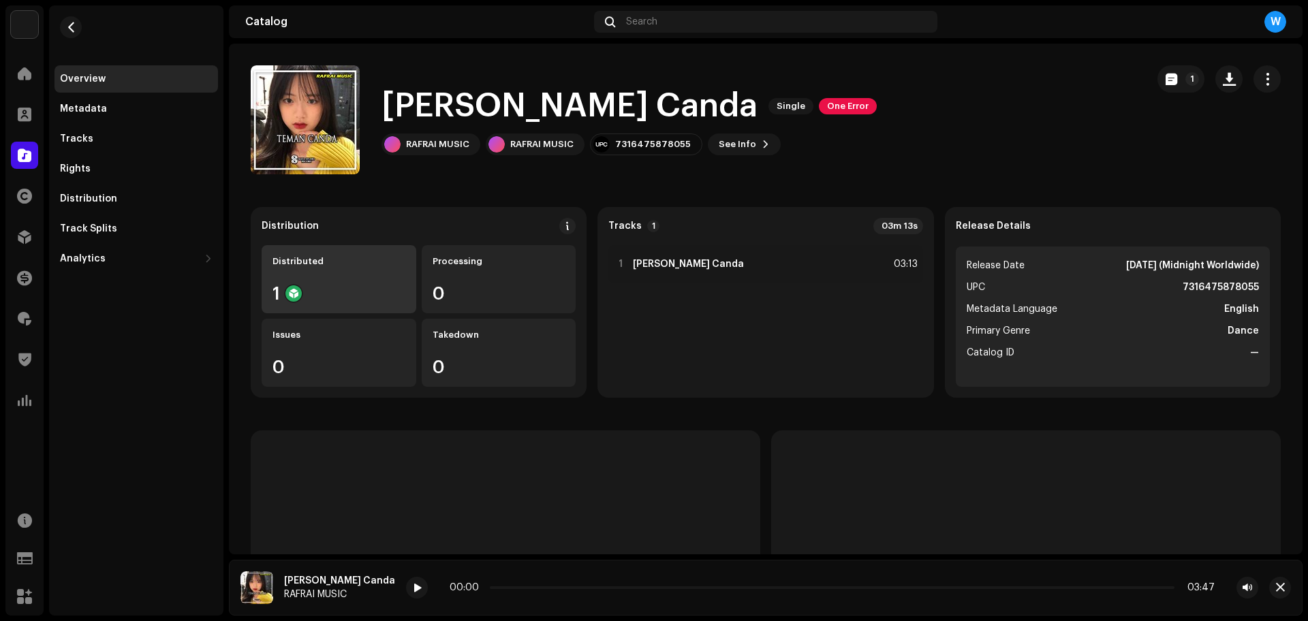
click at [361, 286] on div "1" at bounding box center [339, 294] width 133 height 18
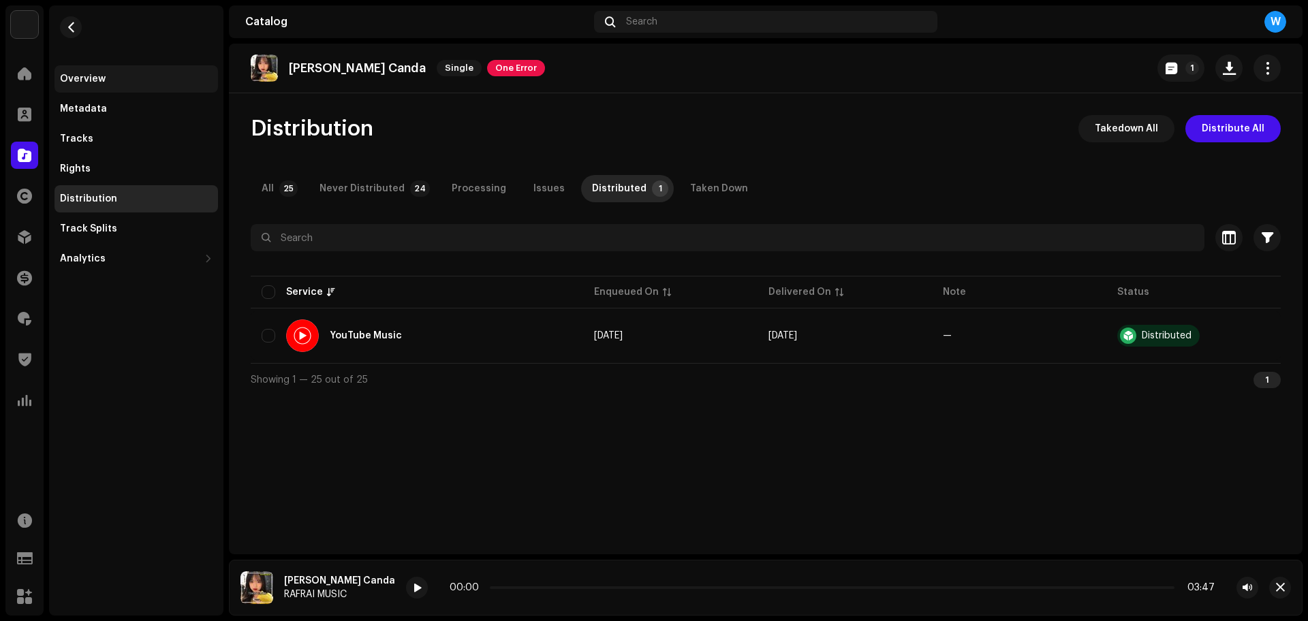
click at [172, 80] on div "Overview" at bounding box center [136, 79] width 153 height 11
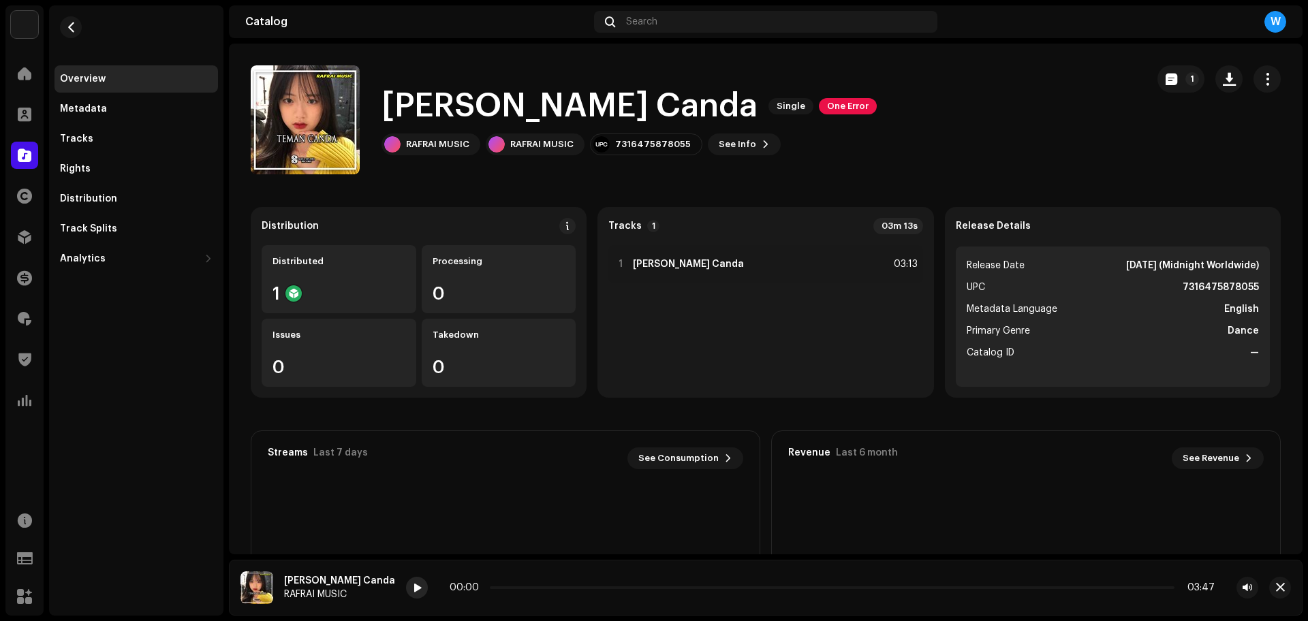
click at [413, 592] on span at bounding box center [417, 588] width 8 height 11
drag, startPoint x: 382, startPoint y: 260, endPoint x: 404, endPoint y: 243, distance: 28.6
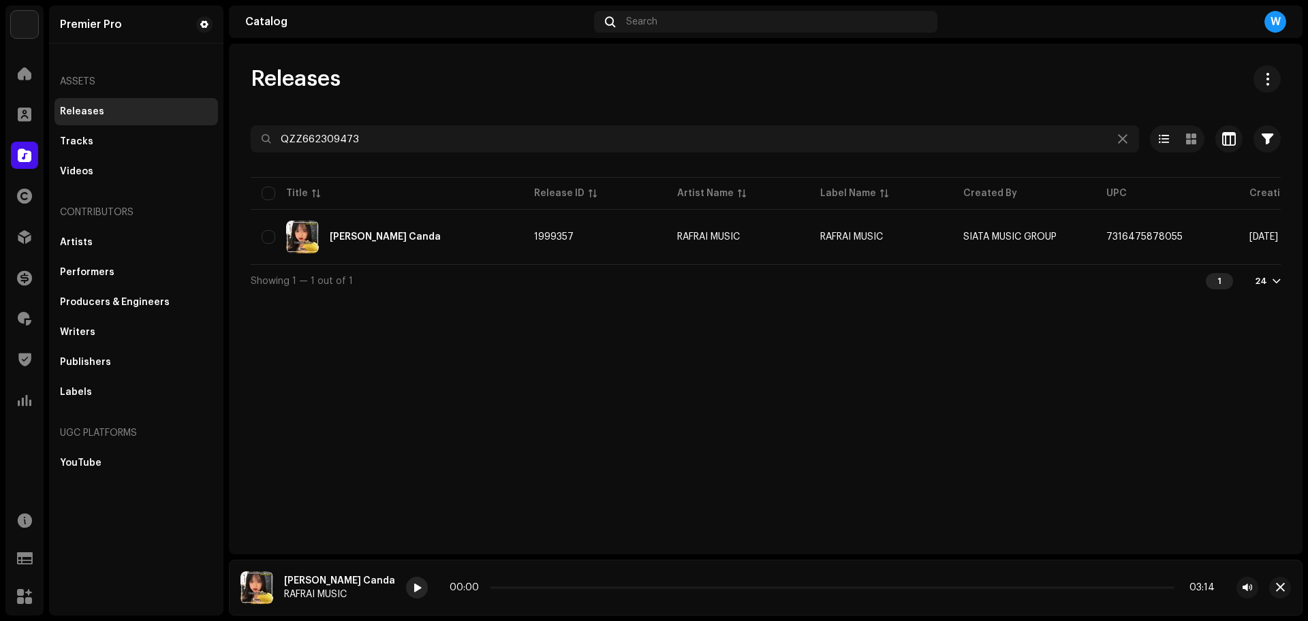
click at [406, 593] on div at bounding box center [417, 588] width 22 height 22
click at [473, 472] on div "Releases QZZ662309473 Selected 0 Select all 1 Options Filters Distribution stat…" at bounding box center [766, 299] width 1074 height 511
click at [506, 587] on p-slider at bounding box center [832, 588] width 685 height 3
click at [1281, 591] on span "button" at bounding box center [1280, 588] width 9 height 11
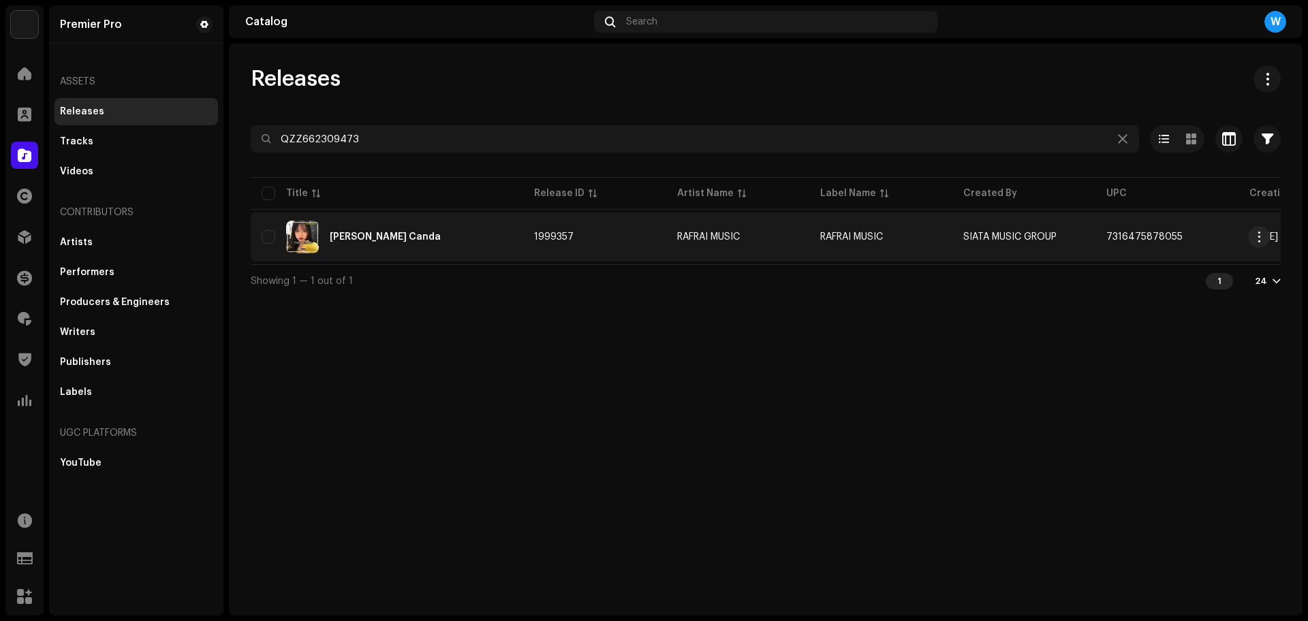
click at [412, 258] on td "[PERSON_NAME] Canda" at bounding box center [387, 237] width 273 height 49
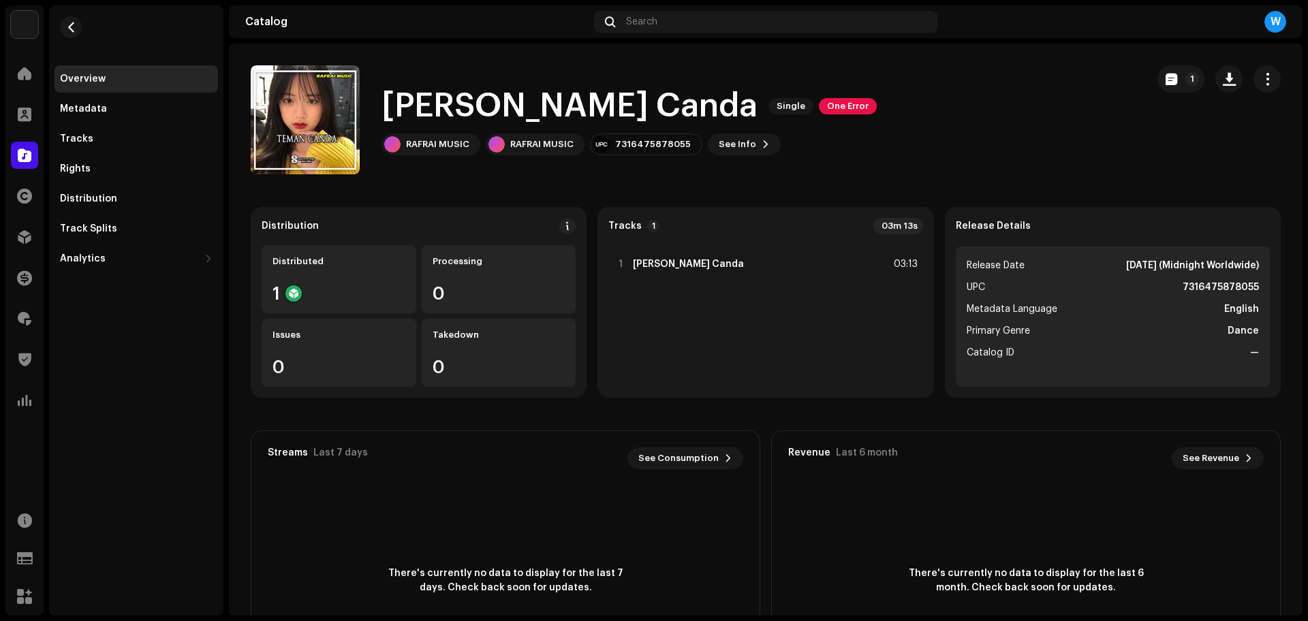
drag, startPoint x: 412, startPoint y: 258, endPoint x: 429, endPoint y: 229, distance: 33.6
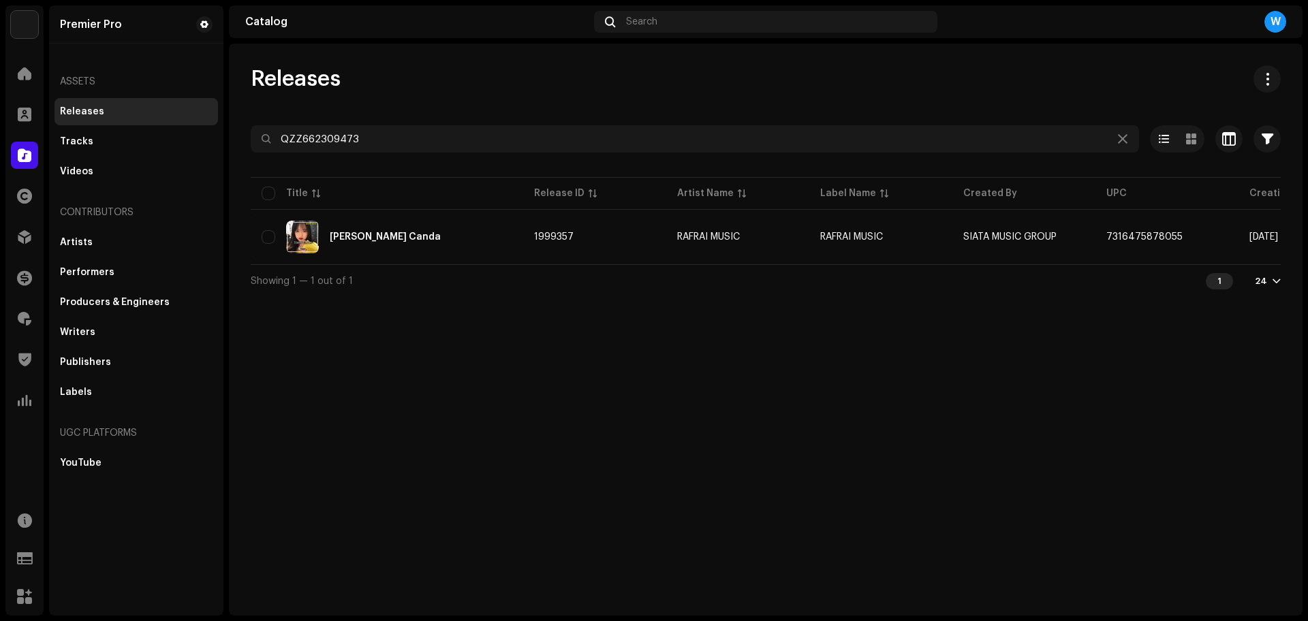
click at [328, 154] on div at bounding box center [766, 164] width 1030 height 22
click at [329, 153] on div at bounding box center [766, 164] width 1030 height 22
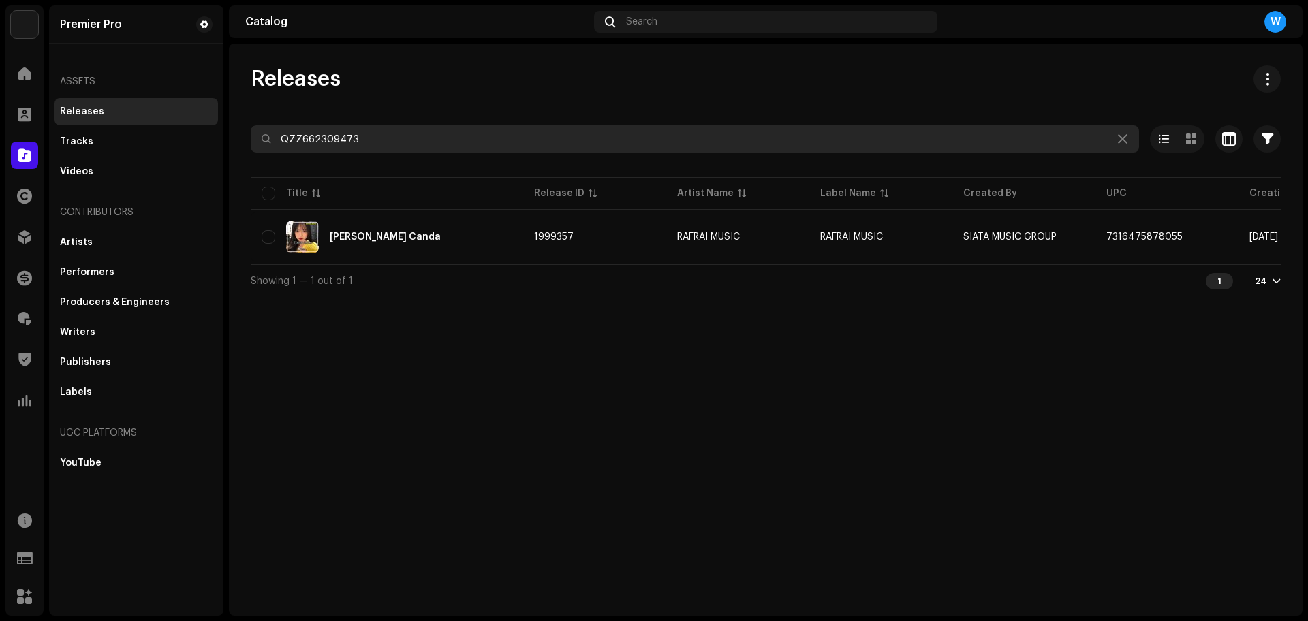
click at [337, 142] on input "QZZ662309473" at bounding box center [695, 138] width 888 height 27
paste input "95"
type input "QZZ662309495"
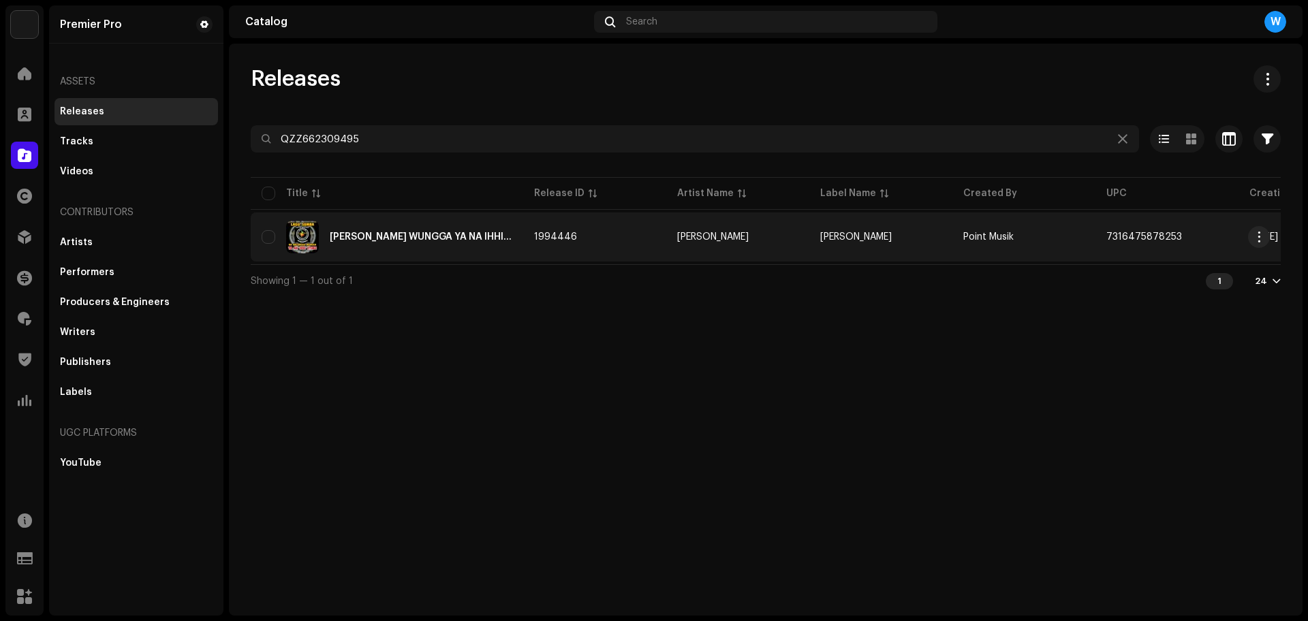
click at [388, 234] on div "[PERSON_NAME] WUNGGA YA NA IHHI ETIMU" at bounding box center [421, 237] width 183 height 10
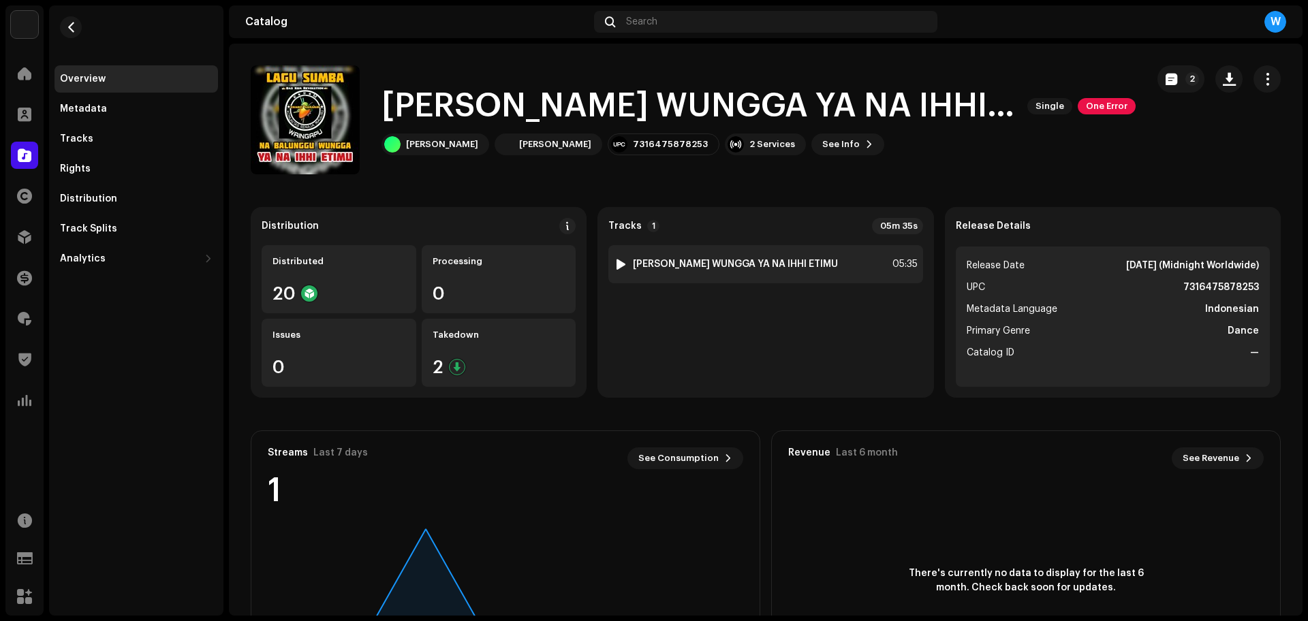
click at [617, 259] on div at bounding box center [621, 264] width 10 height 11
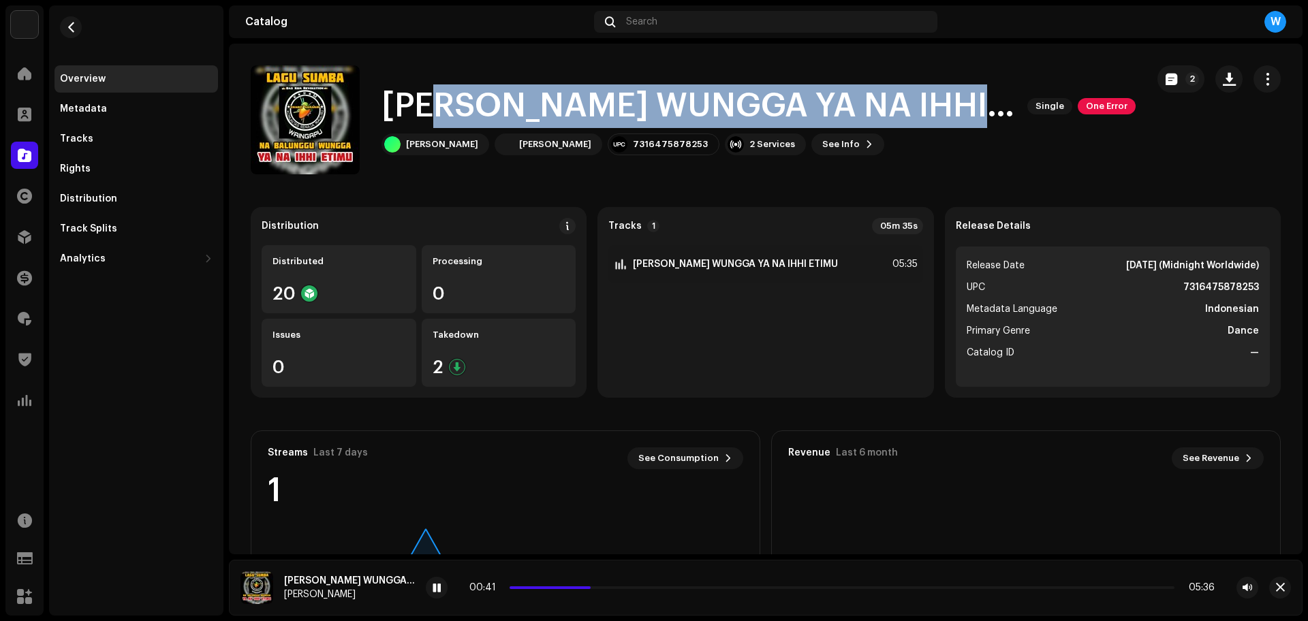
copy h1 "SUMBA WUNGGA YA NA IHHI ETIMU"
drag, startPoint x: 431, startPoint y: 103, endPoint x: 997, endPoint y: 104, distance: 566.2
click at [997, 104] on div "[PERSON_NAME] WUNGGA YA NA IHHI ETIMU Single One Error" at bounding box center [759, 106] width 754 height 44
click at [1274, 587] on button "button" at bounding box center [1280, 588] width 22 height 22
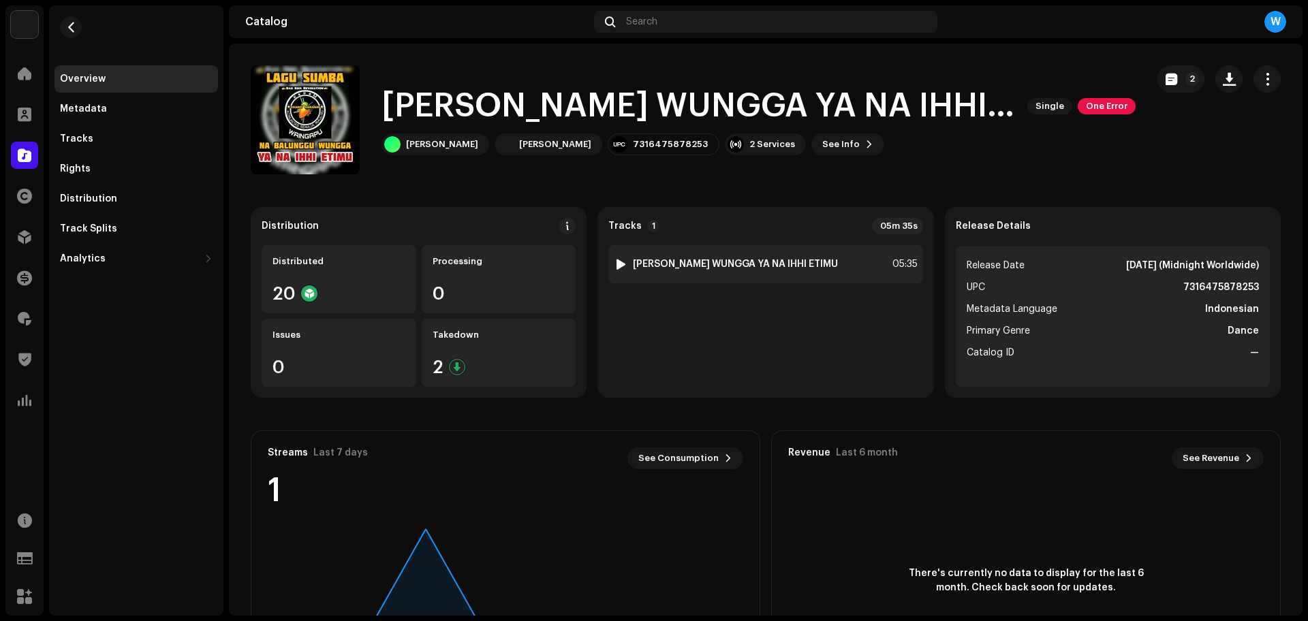
click at [617, 262] on div at bounding box center [621, 264] width 10 height 11
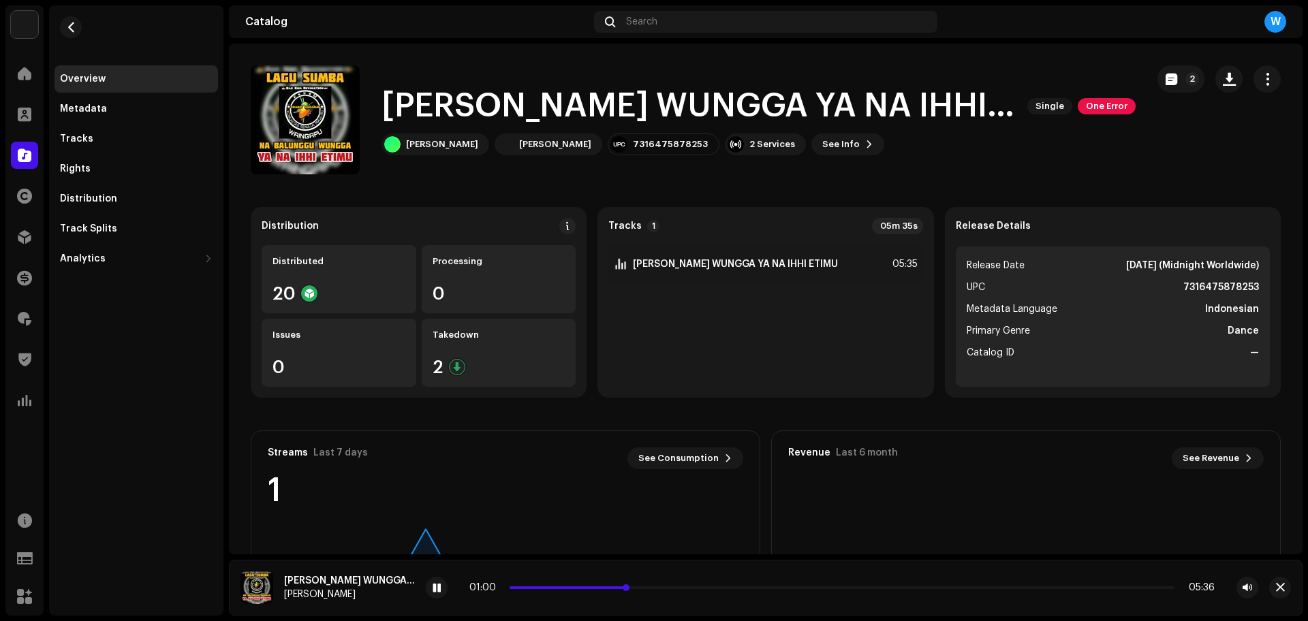
click at [516, 589] on span at bounding box center [569, 588] width 119 height 3
click at [1276, 591] on span "button" at bounding box center [1280, 588] width 9 height 11
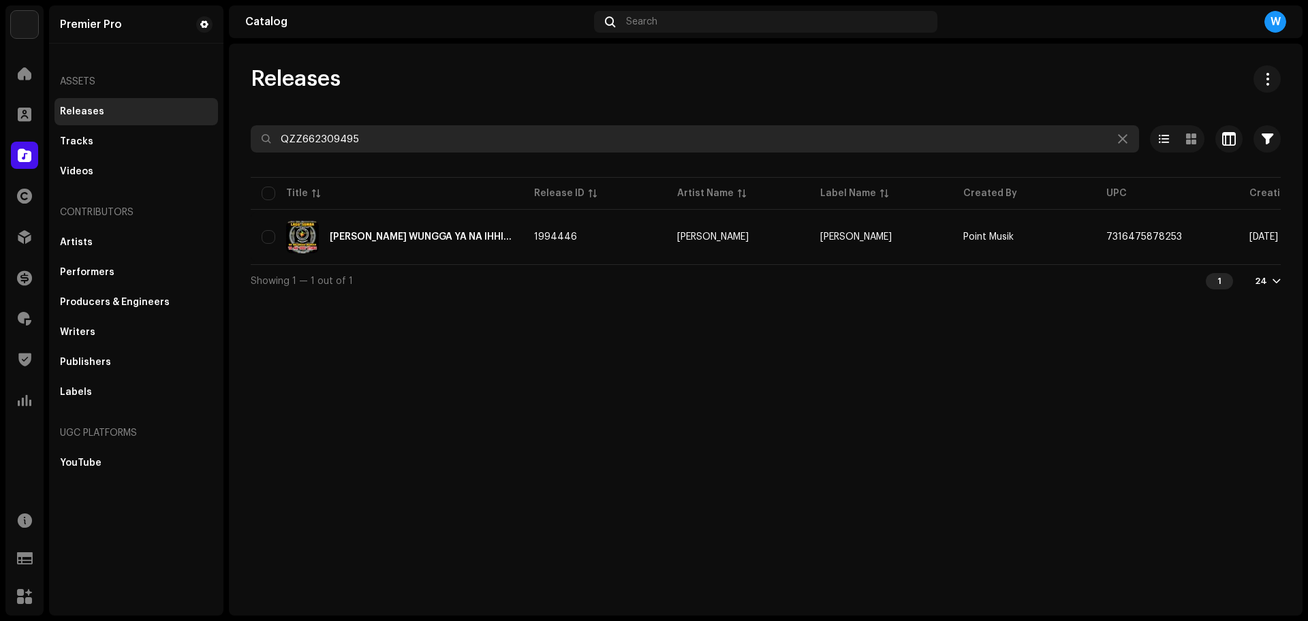
click at [409, 133] on input "QZZ662309495" at bounding box center [695, 138] width 888 height 27
paste input "569"
paste input "701"
type input "QZZ662309701"
click at [386, 135] on input "QZZ662309701" at bounding box center [695, 138] width 888 height 27
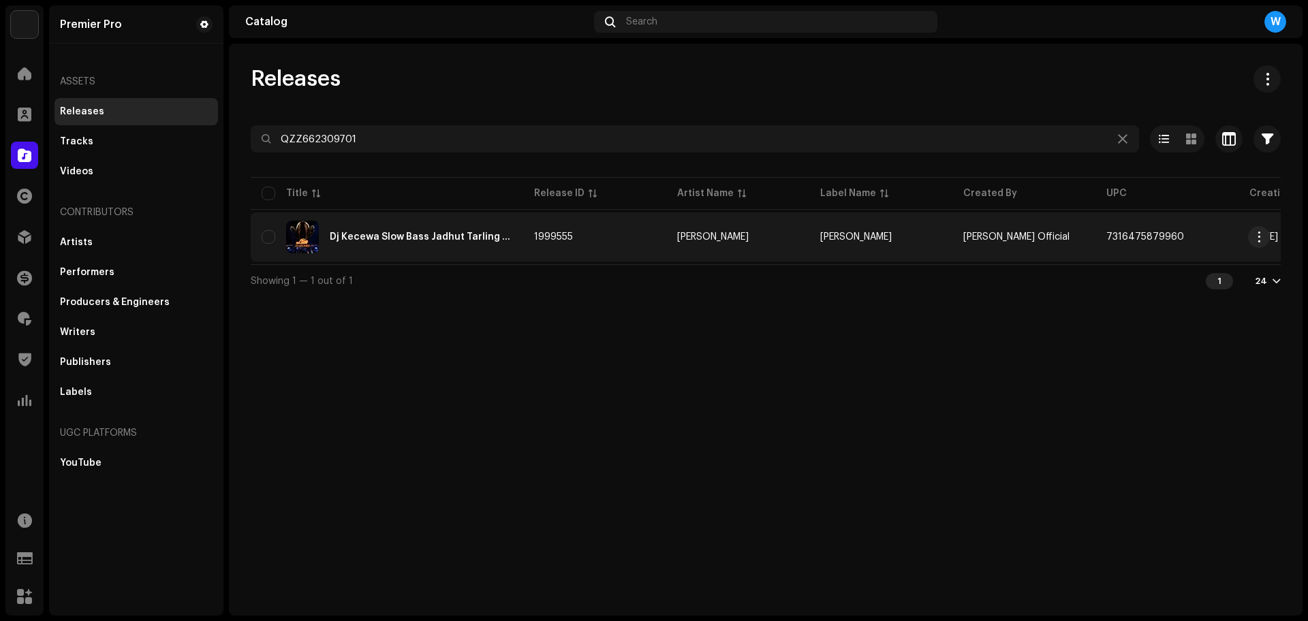
click at [375, 225] on div "Dj Kecewa Slow Bass Jadhut Tarling Pantura" at bounding box center [387, 237] width 251 height 33
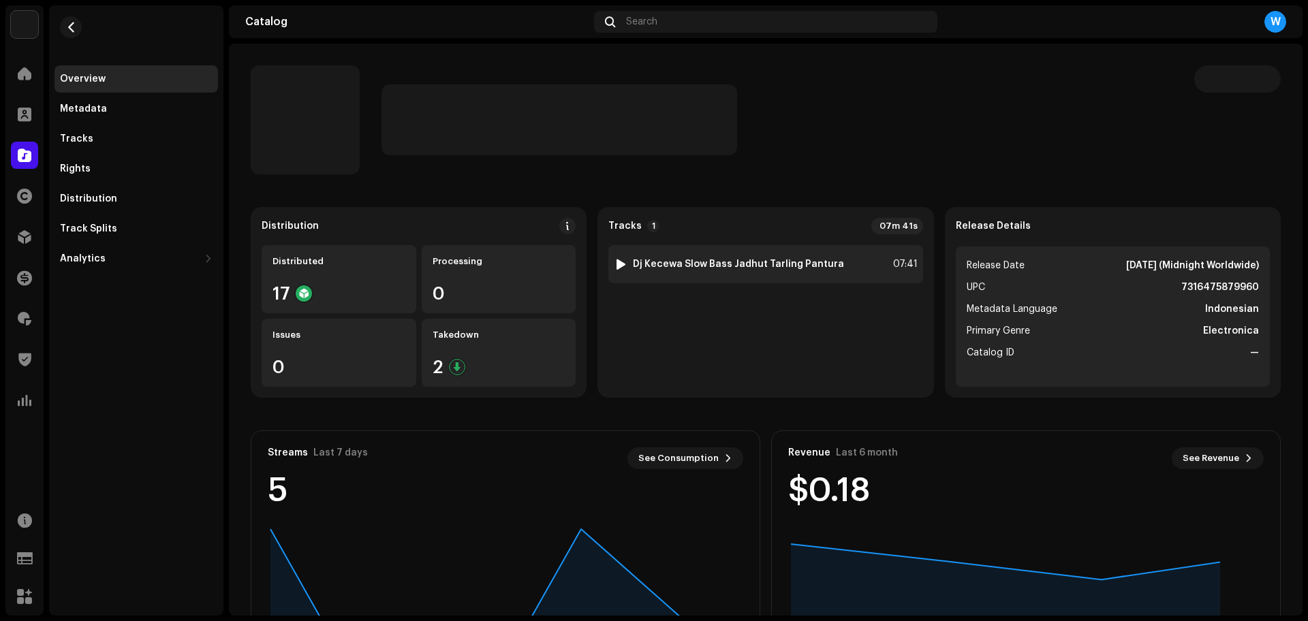
click at [616, 264] on div at bounding box center [621, 264] width 10 height 11
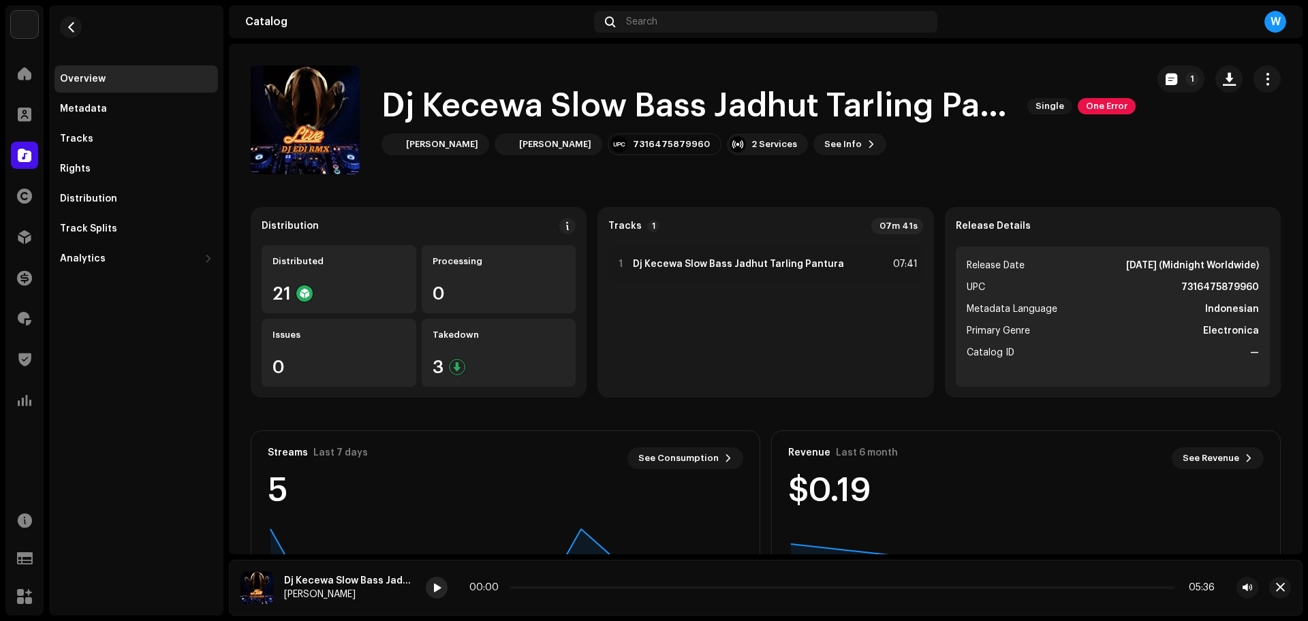
click at [442, 587] on div at bounding box center [437, 588] width 22 height 22
click at [556, 588] on p-slider at bounding box center [841, 588] width 667 height 3
click at [439, 591] on span at bounding box center [437, 588] width 8 height 11
click at [608, 587] on p-slider at bounding box center [842, 588] width 665 height 3
click at [645, 587] on p-slider at bounding box center [842, 588] width 665 height 3
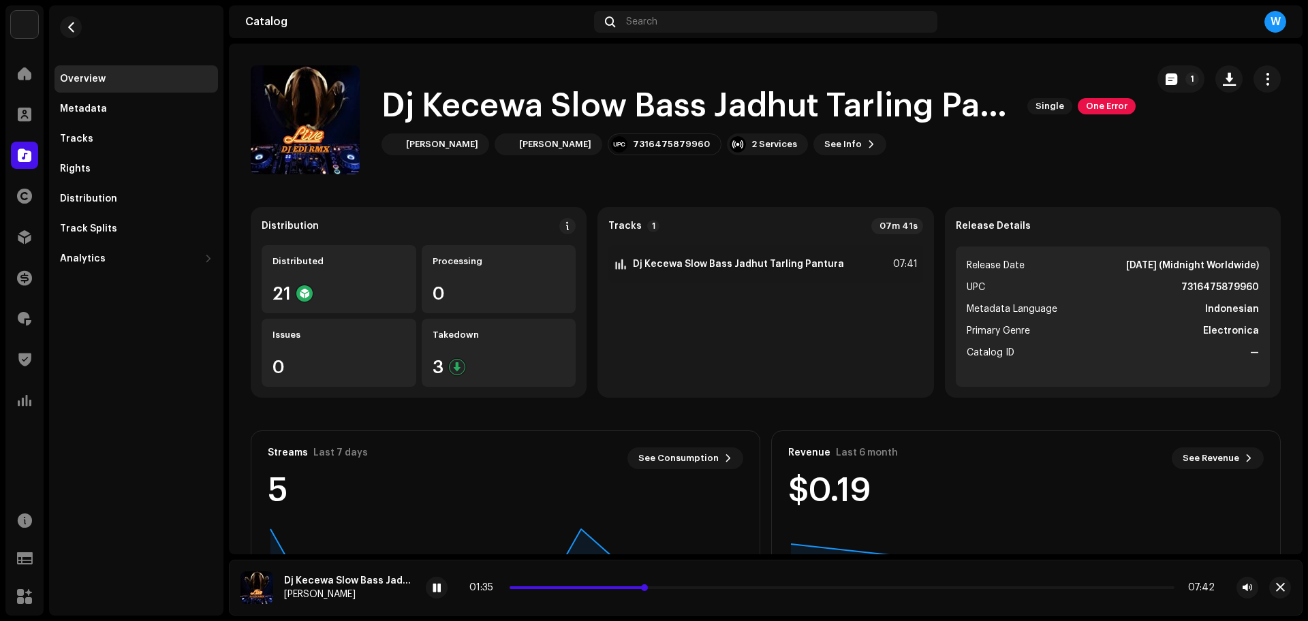
click at [664, 587] on p-slider at bounding box center [842, 588] width 665 height 3
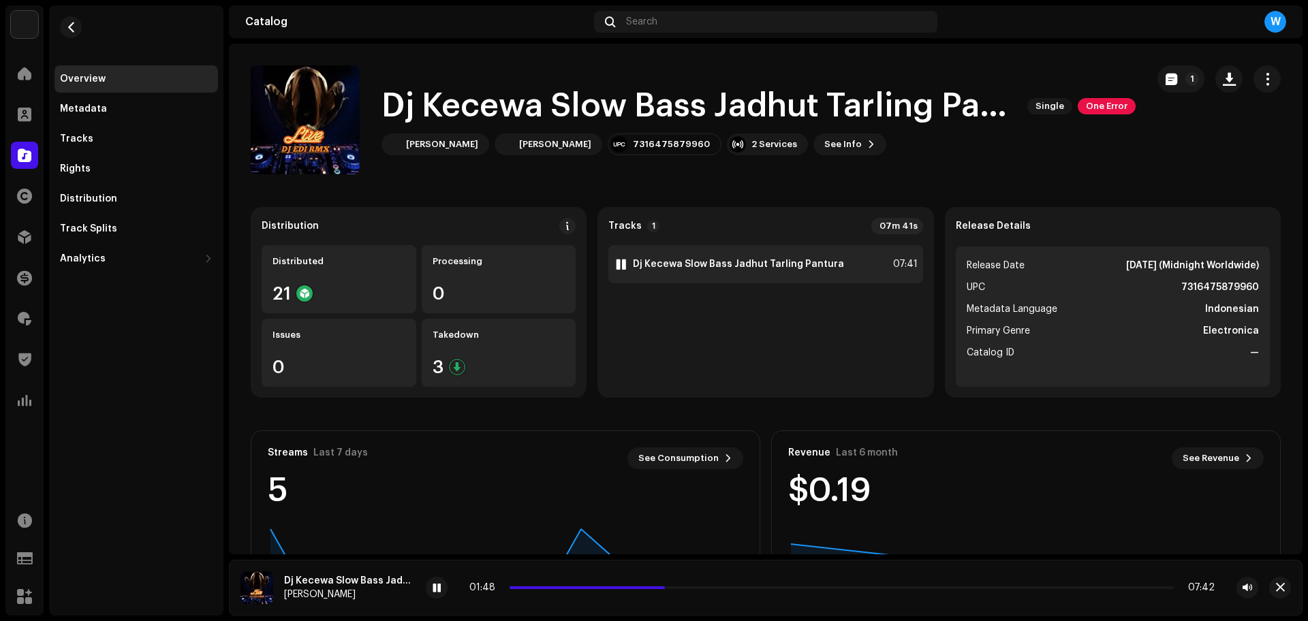
click at [711, 259] on strong "Dj Kecewa Slow Bass Jadhut Tarling Pantura" at bounding box center [738, 264] width 211 height 11
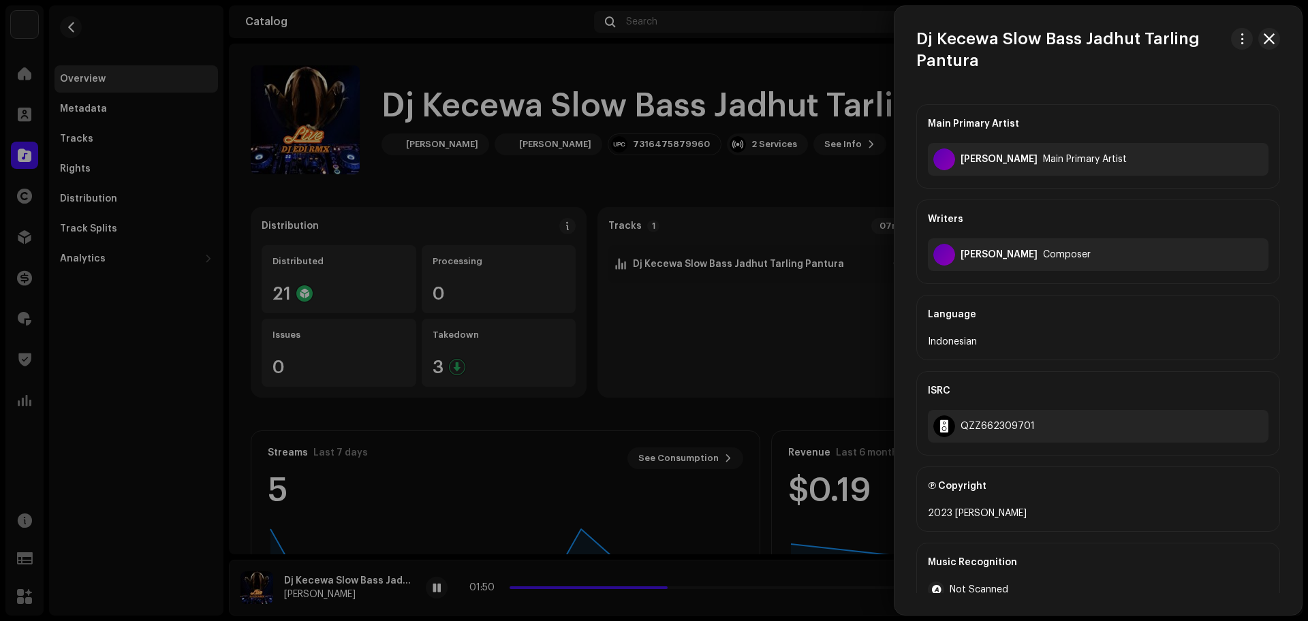
click at [133, 353] on div at bounding box center [654, 310] width 1308 height 621
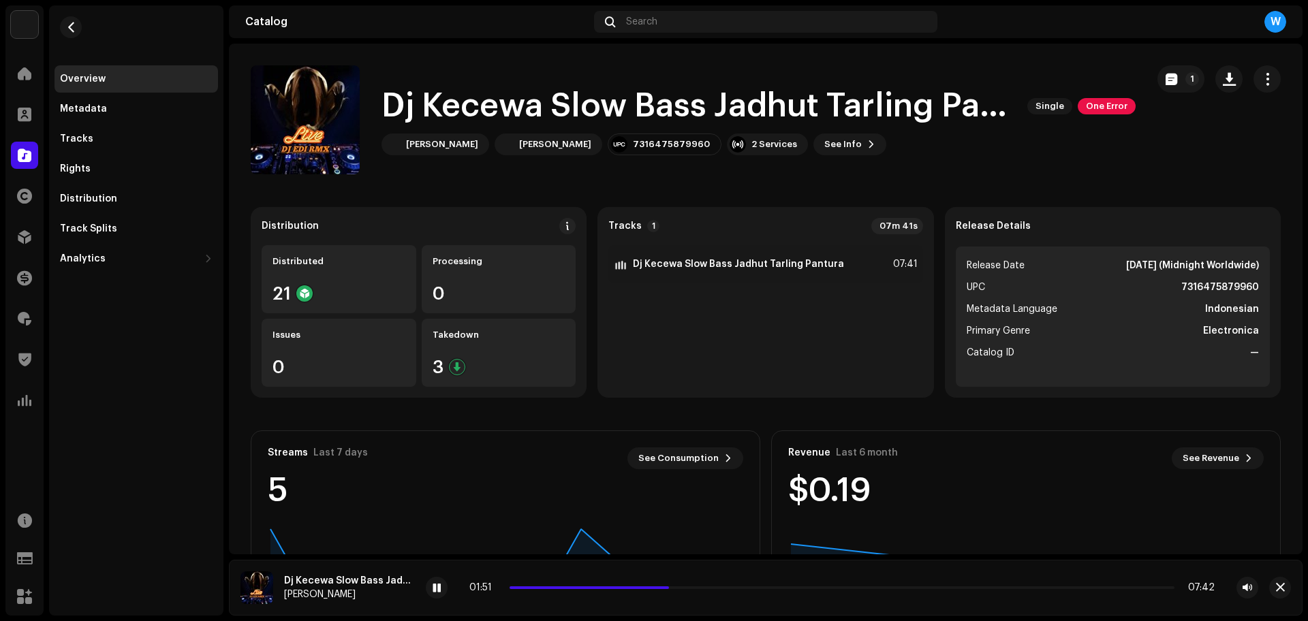
drag, startPoint x: 128, startPoint y: 76, endPoint x: 126, endPoint y: 84, distance: 8.4
click at [127, 80] on div "Overview" at bounding box center [136, 79] width 153 height 11
click at [118, 117] on div "Metadata" at bounding box center [137, 108] width 164 height 27
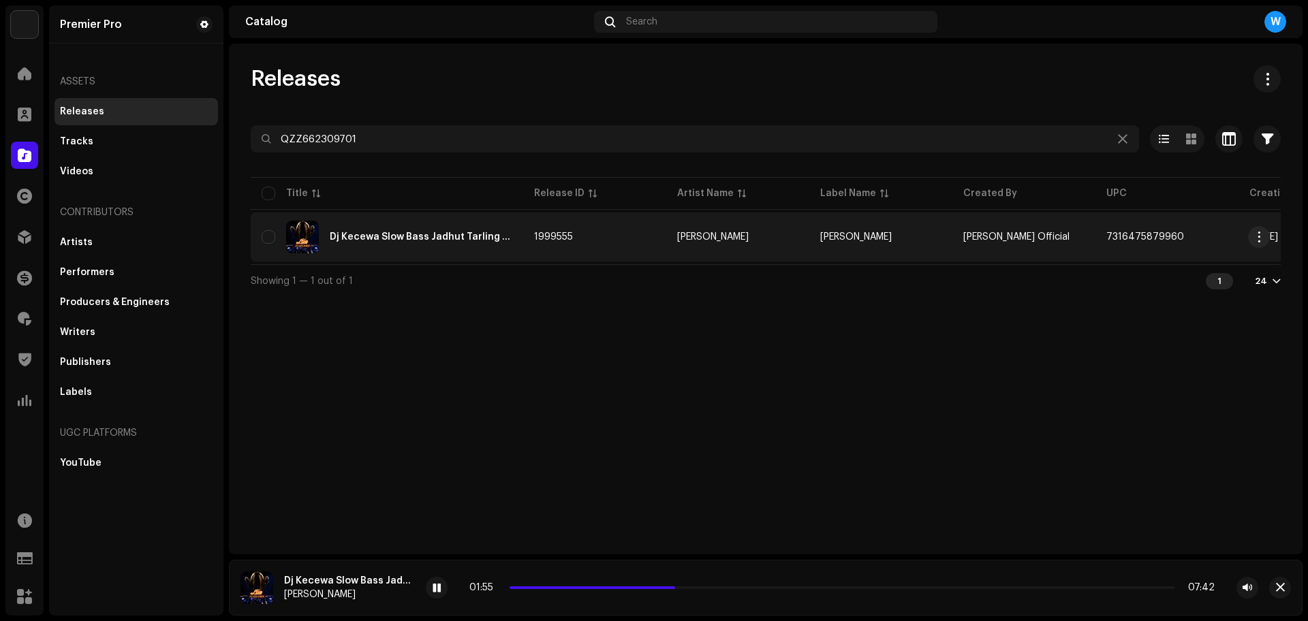
click at [392, 236] on div "Dj Kecewa Slow Bass Jadhut Tarling Pantura" at bounding box center [421, 237] width 183 height 10
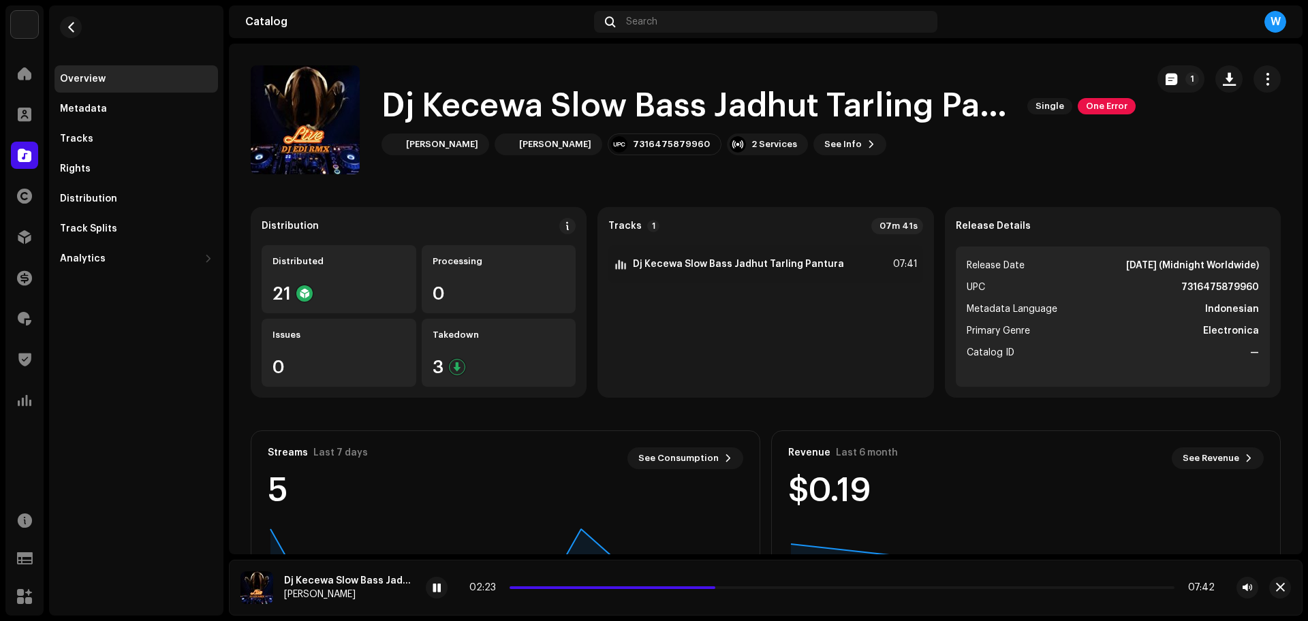
click at [659, 585] on div "02:23 07:42" at bounding box center [841, 588] width 745 height 11
click at [654, 587] on span at bounding box center [613, 588] width 206 height 3
click at [665, 589] on p-slider at bounding box center [842, 588] width 665 height 3
click at [801, 584] on div "01:58 07:42" at bounding box center [841, 588] width 745 height 11
click at [801, 587] on p-slider at bounding box center [842, 588] width 665 height 3
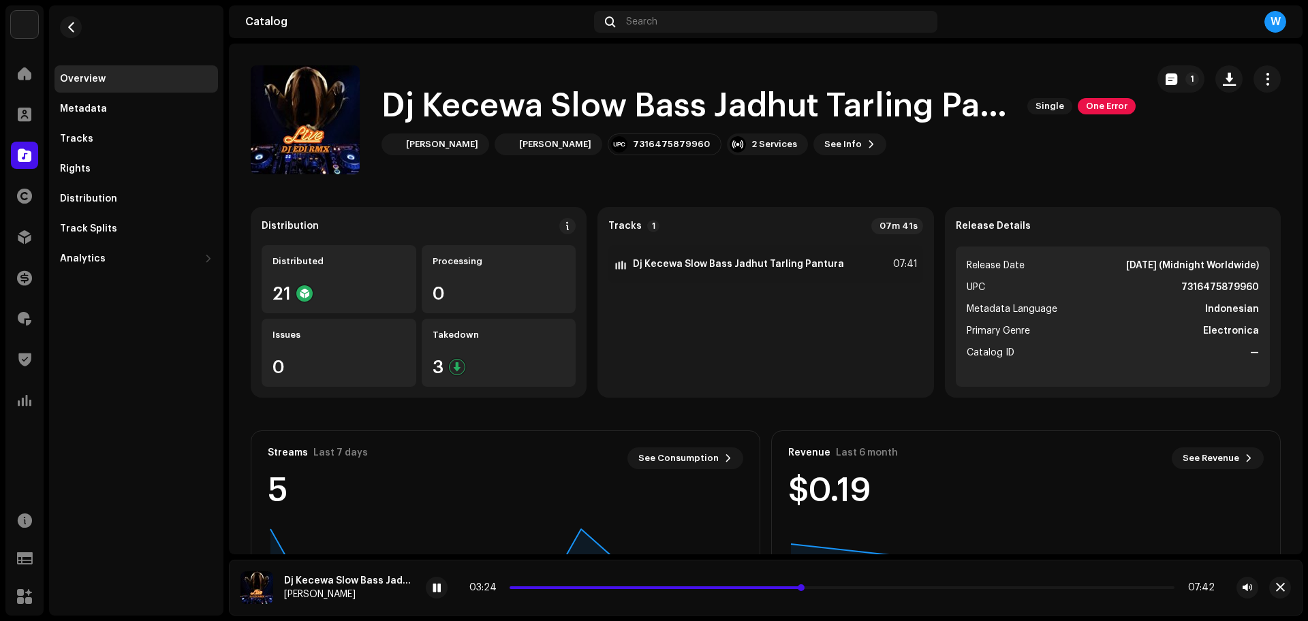
click at [816, 587] on p-slider at bounding box center [842, 588] width 665 height 3
click at [798, 587] on span at bounding box center [664, 588] width 309 height 3
click at [1275, 583] on button "button" at bounding box center [1280, 588] width 22 height 22
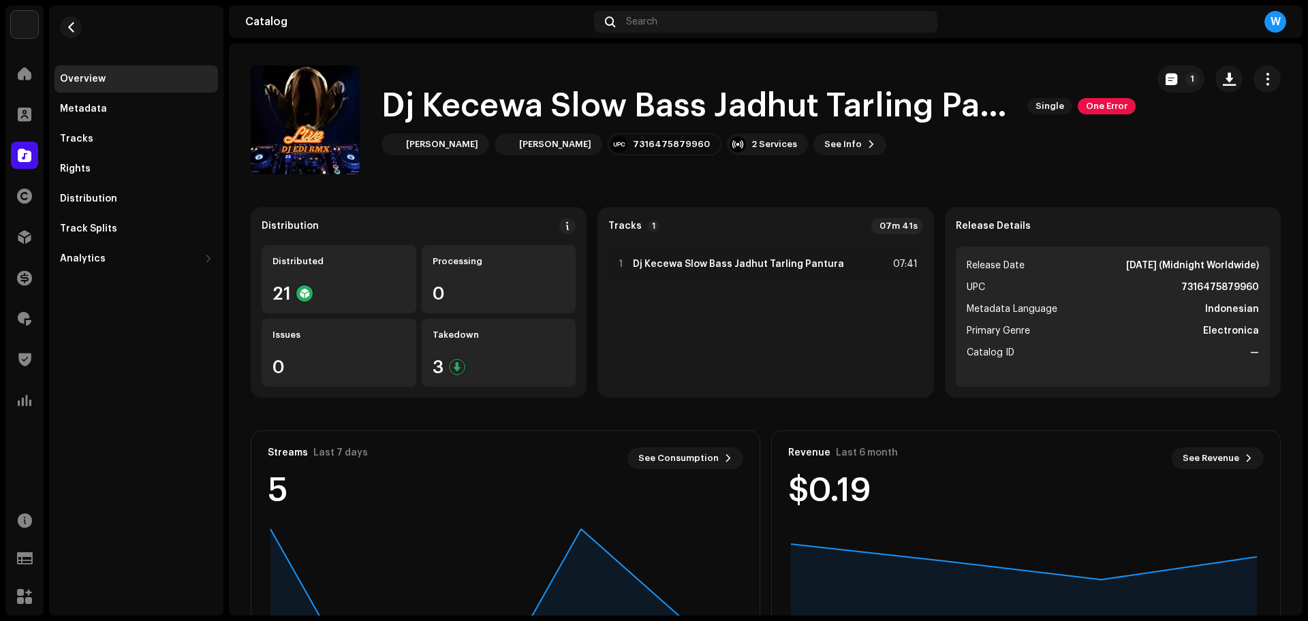
drag, startPoint x: 383, startPoint y: 137, endPoint x: 396, endPoint y: 126, distance: 16.9
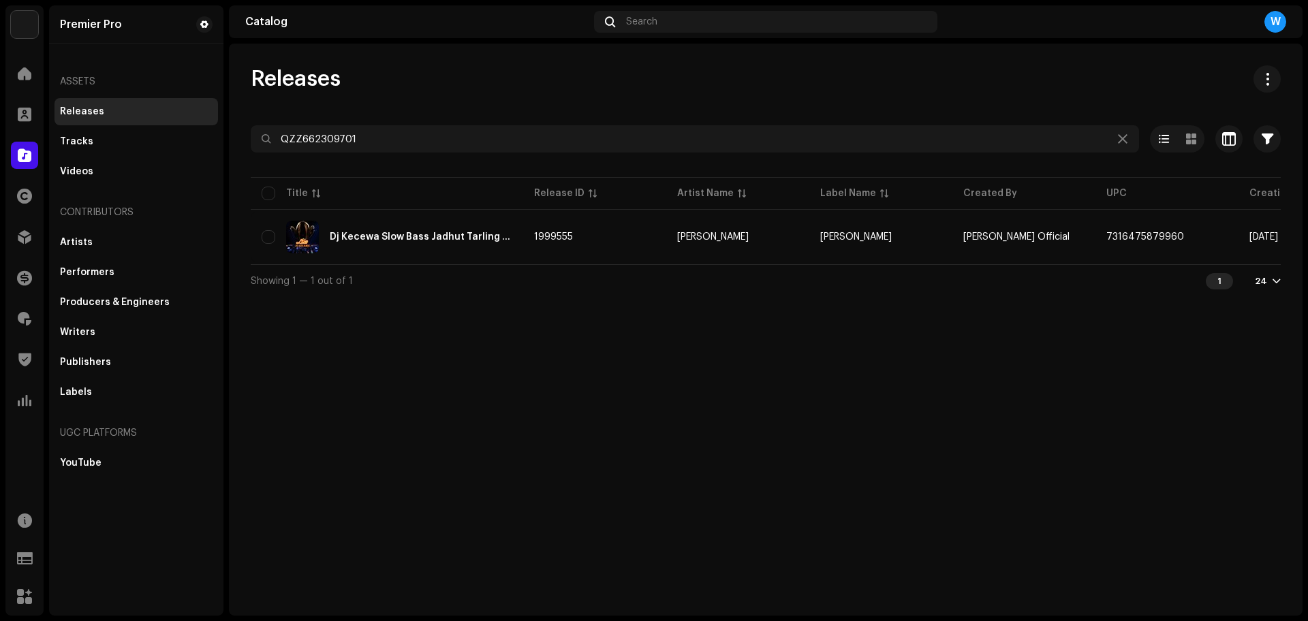
click at [381, 123] on div "Releases QZZ662309701 Selected 0 Select all 1 Options Filters Distribution stat…" at bounding box center [766, 181] width 1074 height 232
click at [381, 124] on div "Releases QZZ662309701 Selected 0 Select all 1 Options Filters Distribution stat…" at bounding box center [766, 181] width 1074 height 232
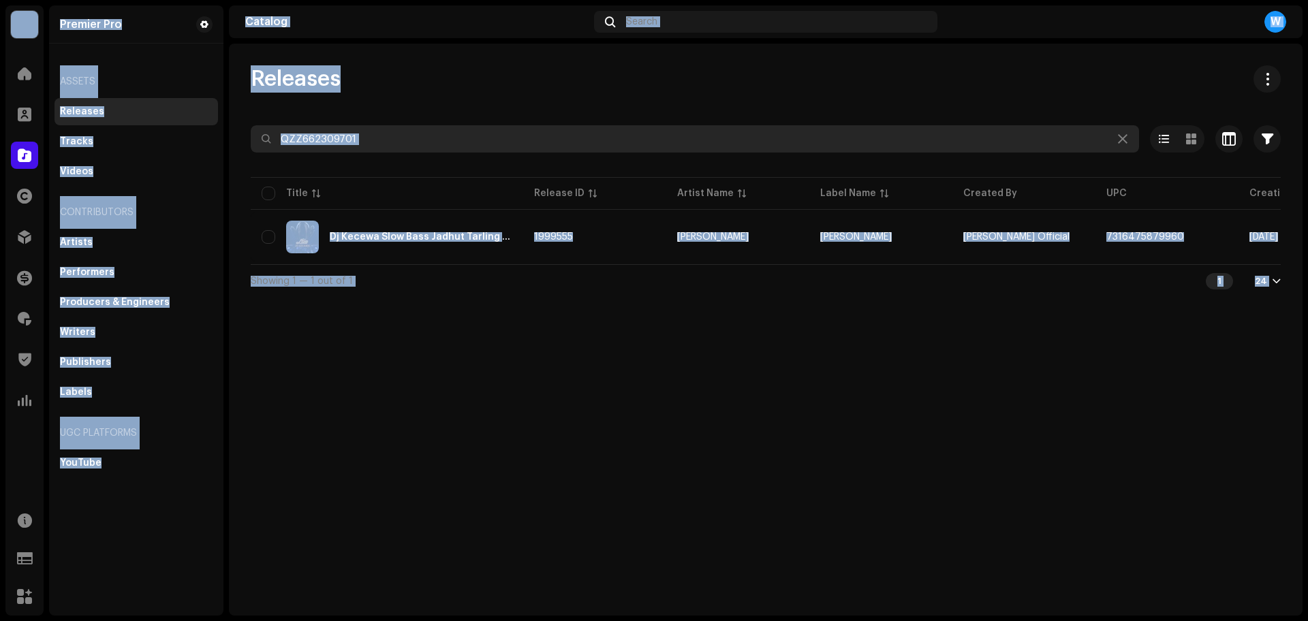
click at [380, 131] on input "QZZ662309701" at bounding box center [695, 138] width 888 height 27
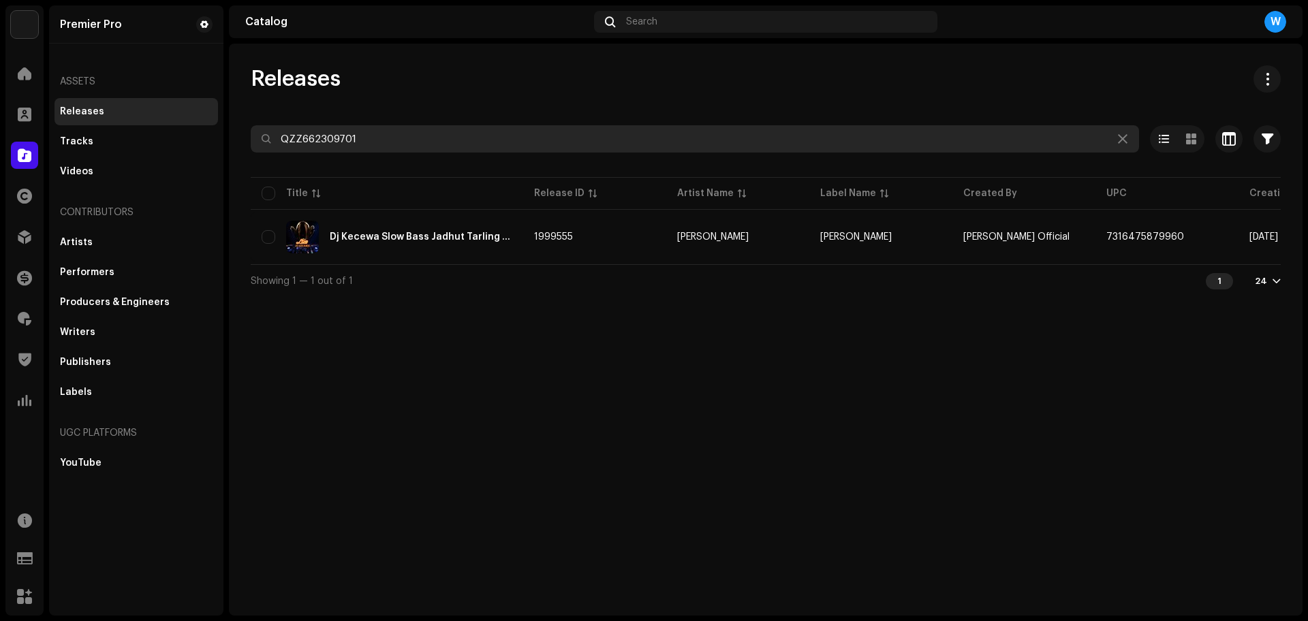
paste input "589"
type input "QZZ662309589"
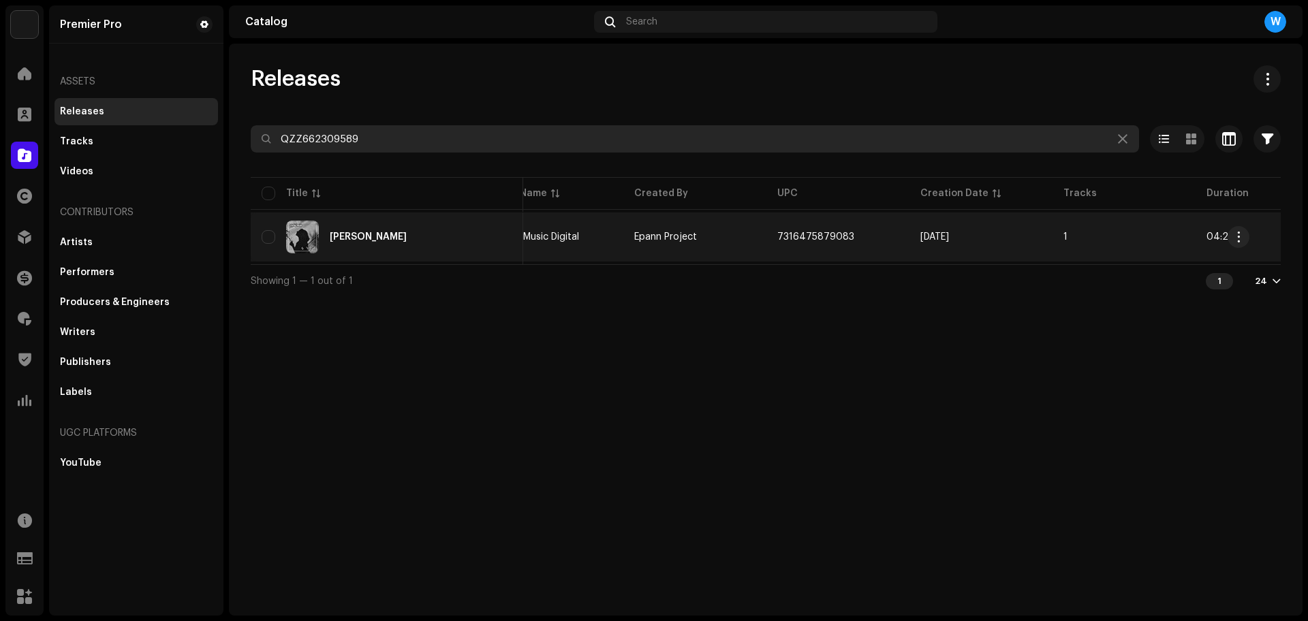
scroll to position [0, 341]
